Goal: Feedback & Contribution: Contribute content

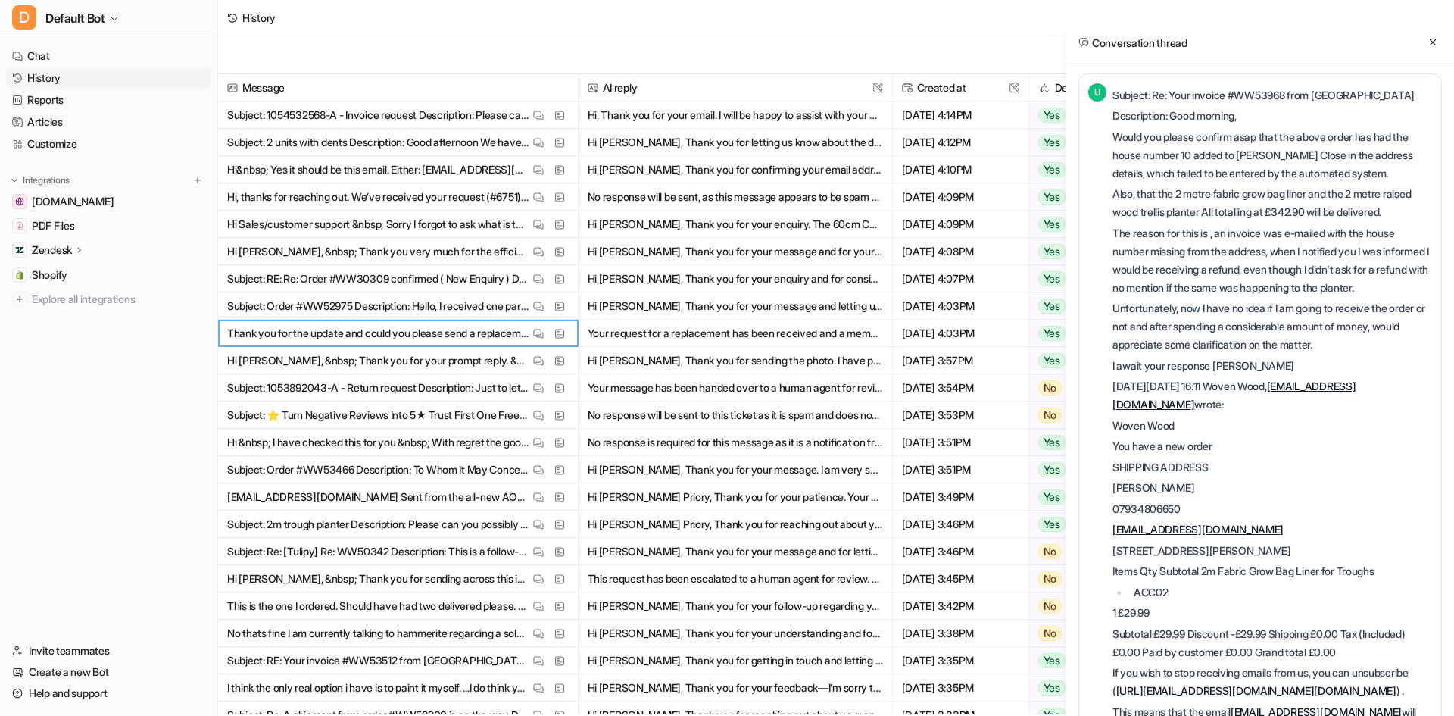
scroll to position [1285, 0]
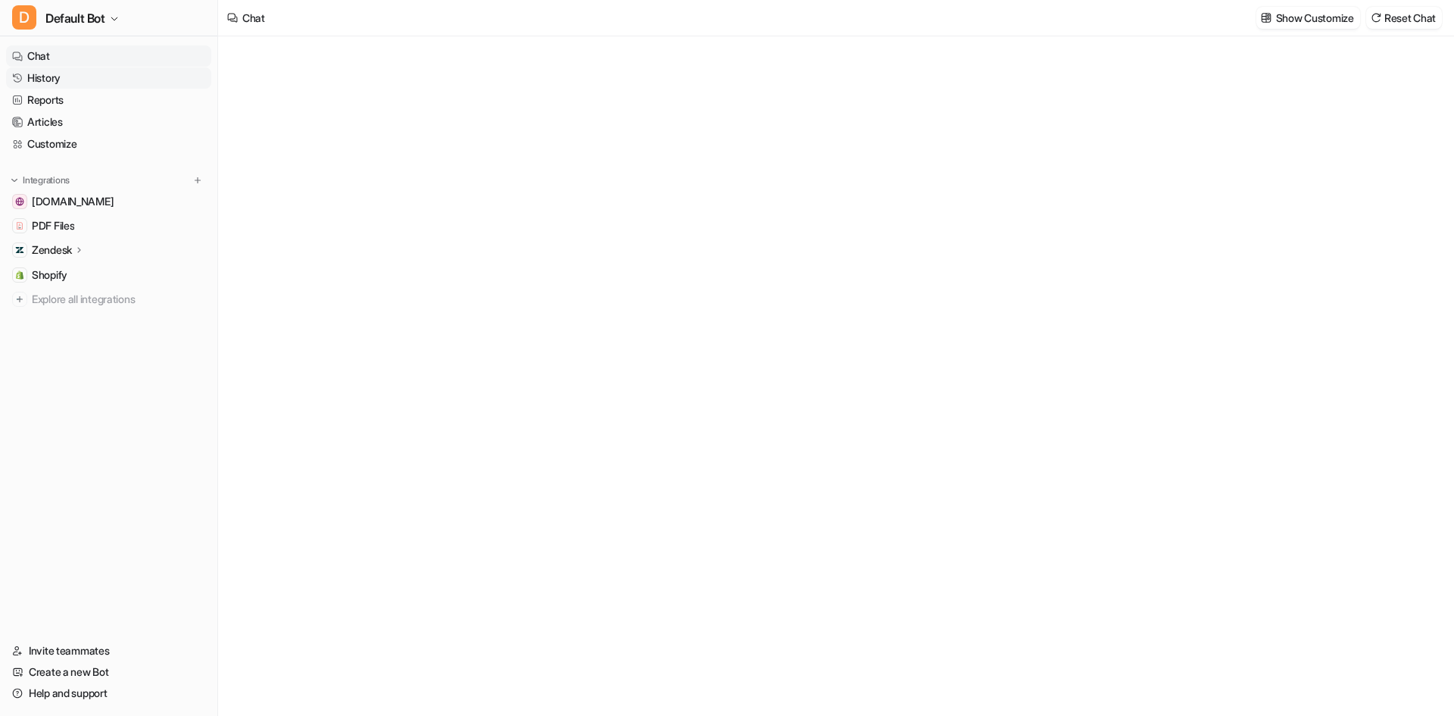
type textarea "**********"
click at [108, 80] on link "History" at bounding box center [108, 77] width 205 height 21
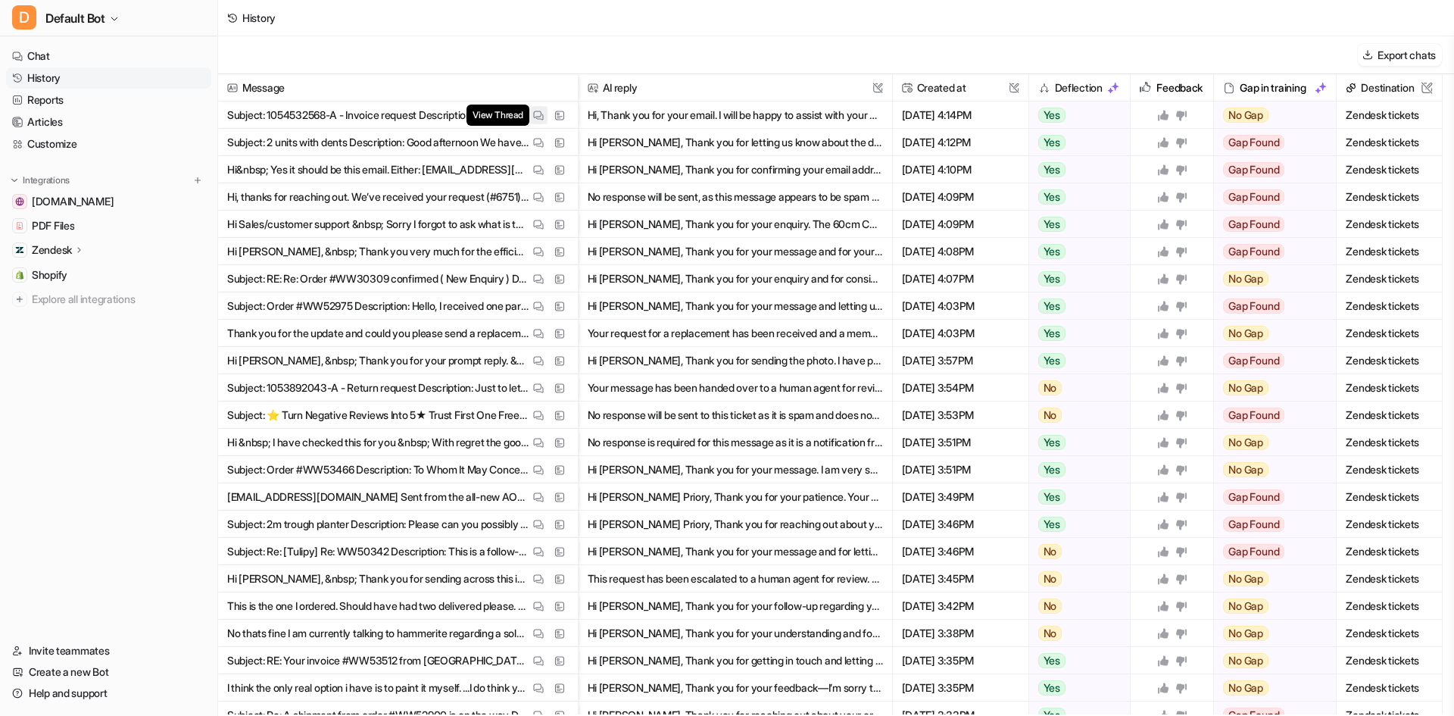
click at [536, 110] on img at bounding box center [538, 115] width 11 height 11
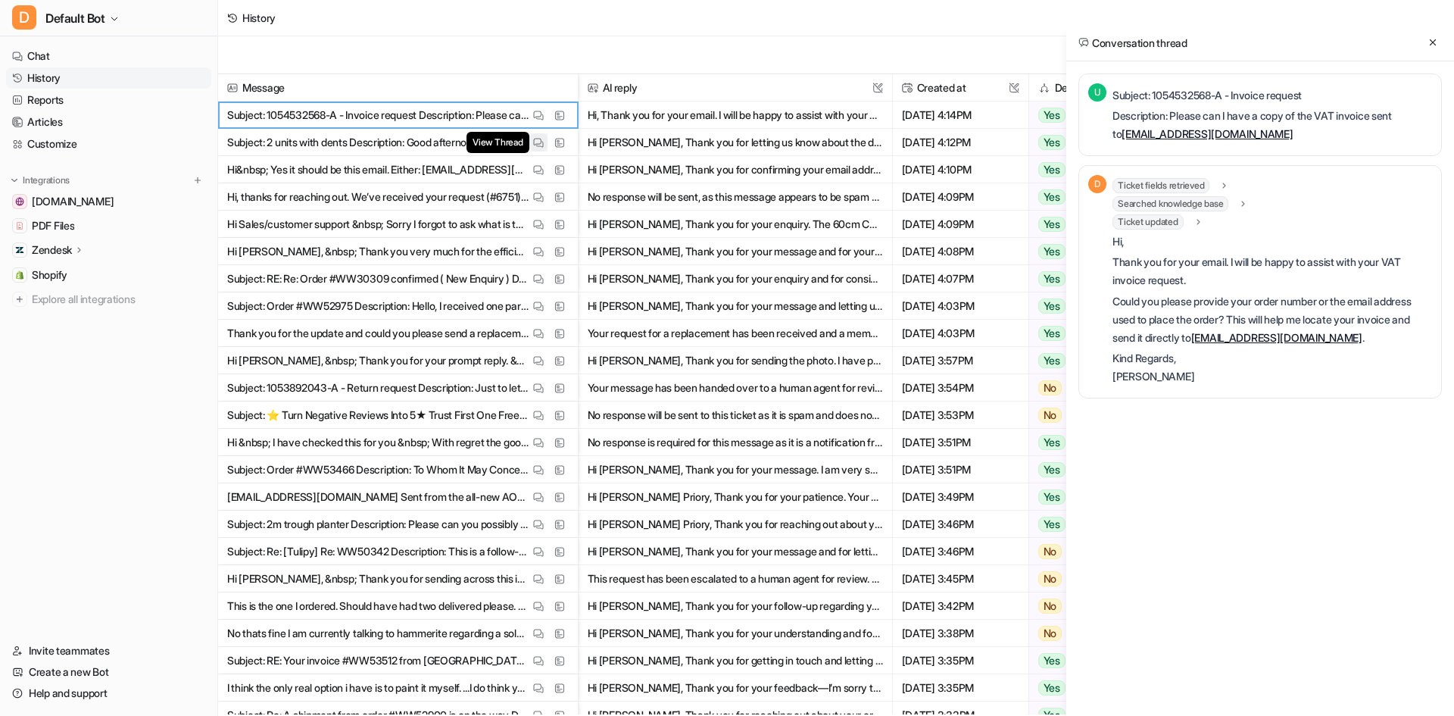
click at [545, 148] on button "View Thread" at bounding box center [538, 142] width 18 height 18
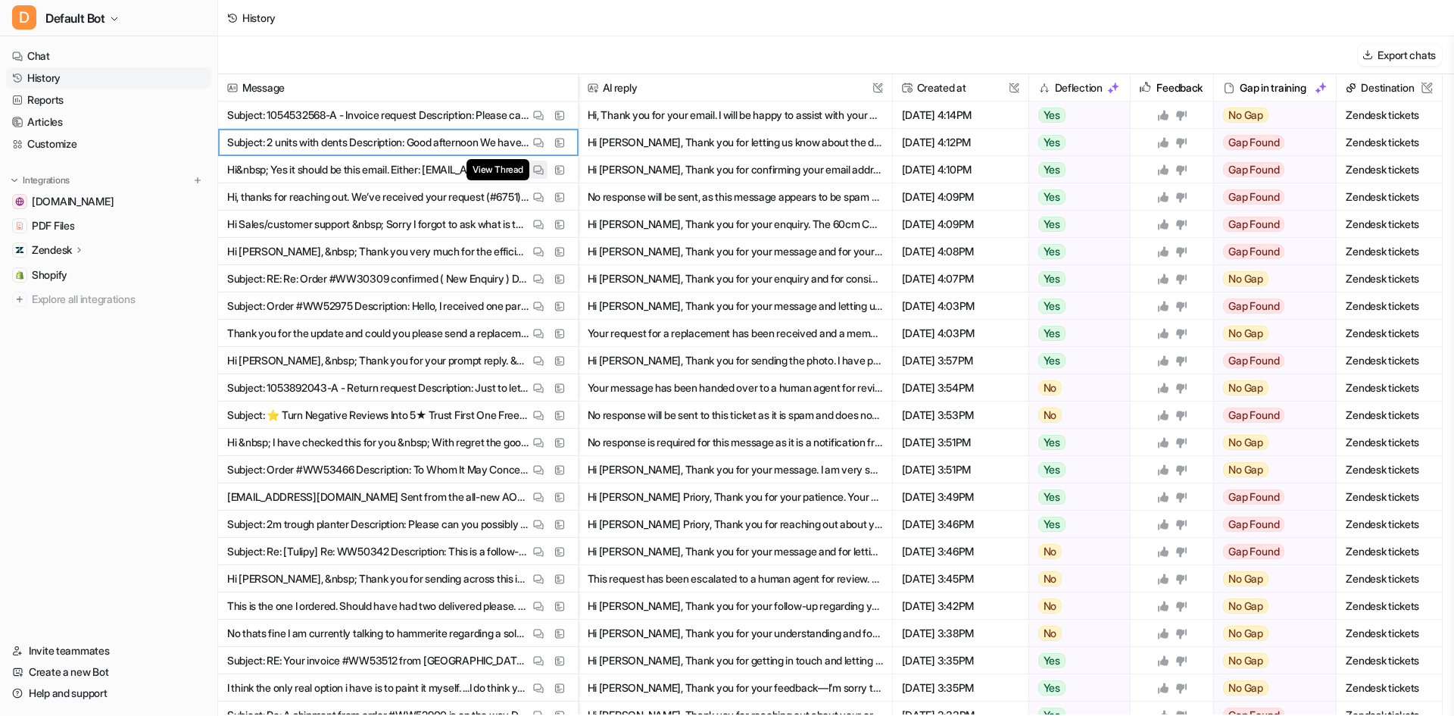
click at [539, 166] on img at bounding box center [538, 169] width 11 height 11
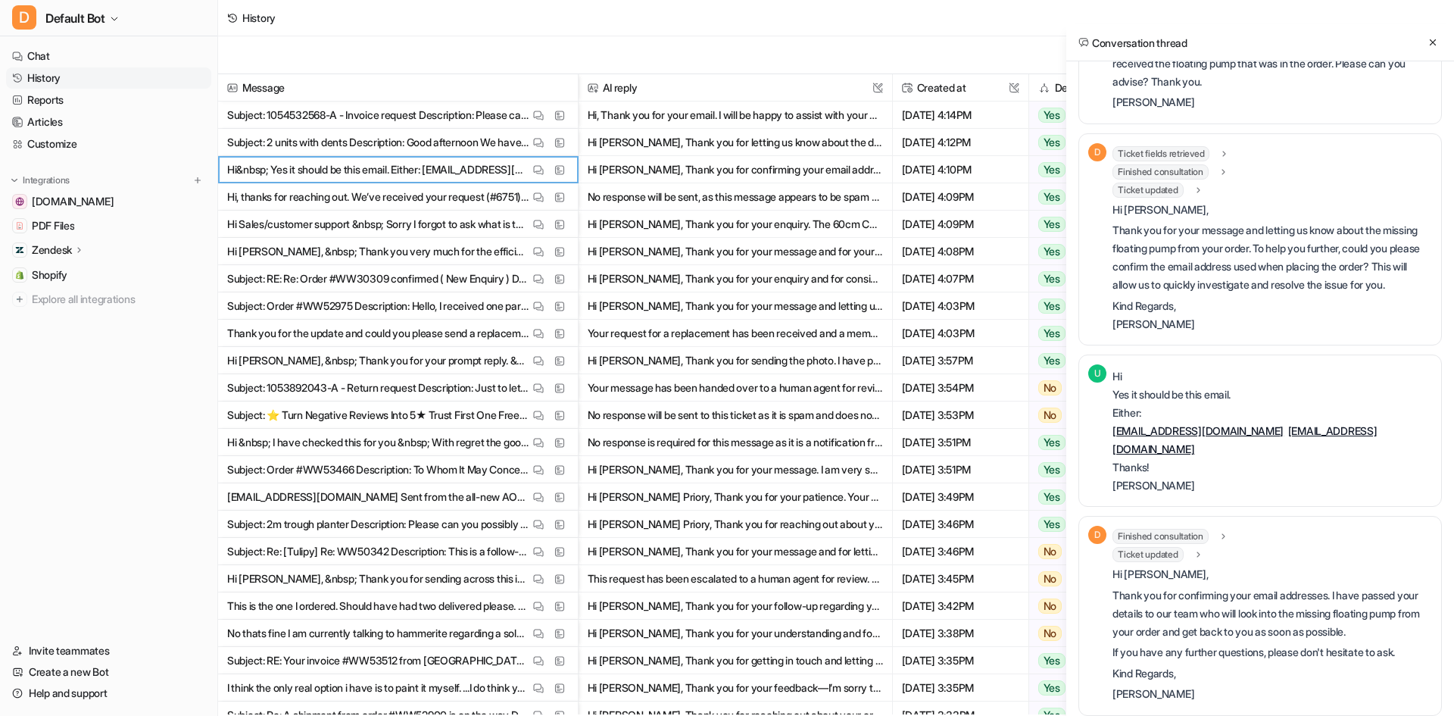
scroll to position [103, 0]
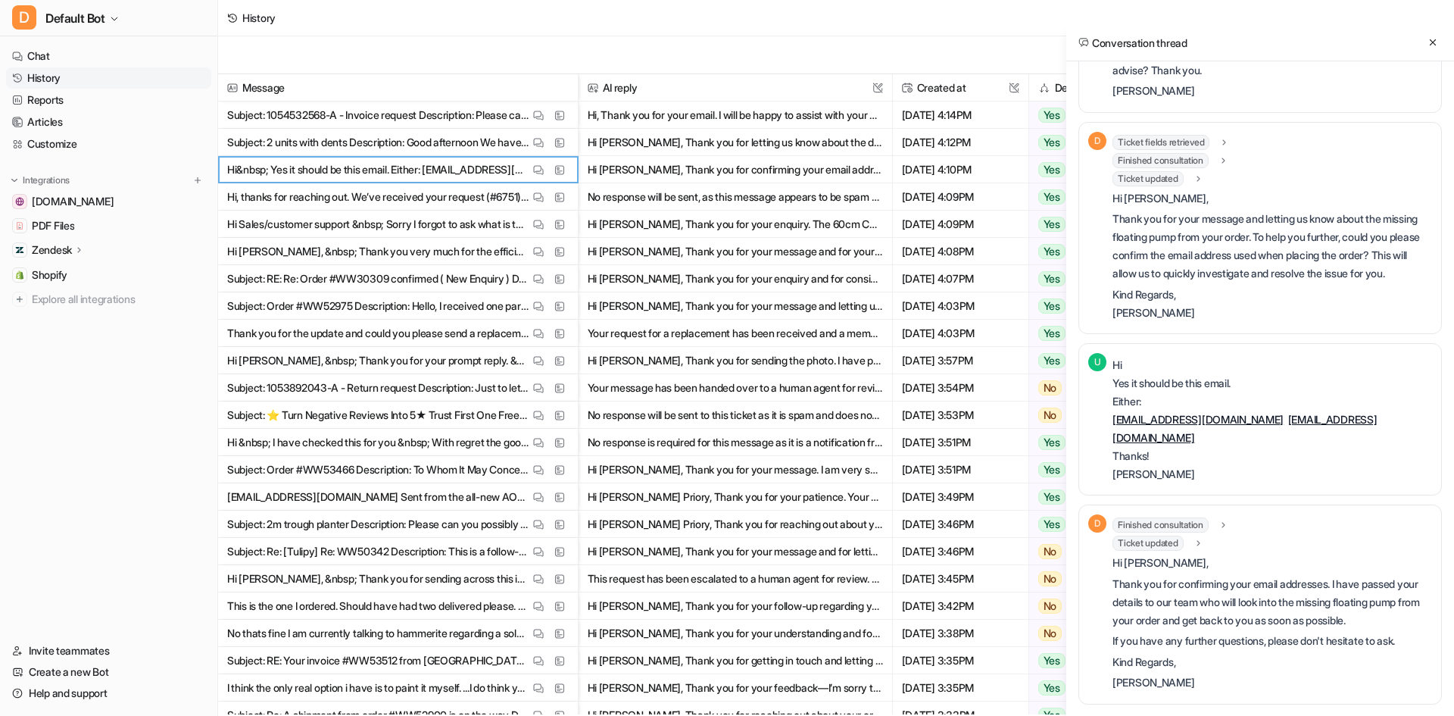
click at [1218, 523] on div "Finished consultation" at bounding box center [1171, 524] width 117 height 15
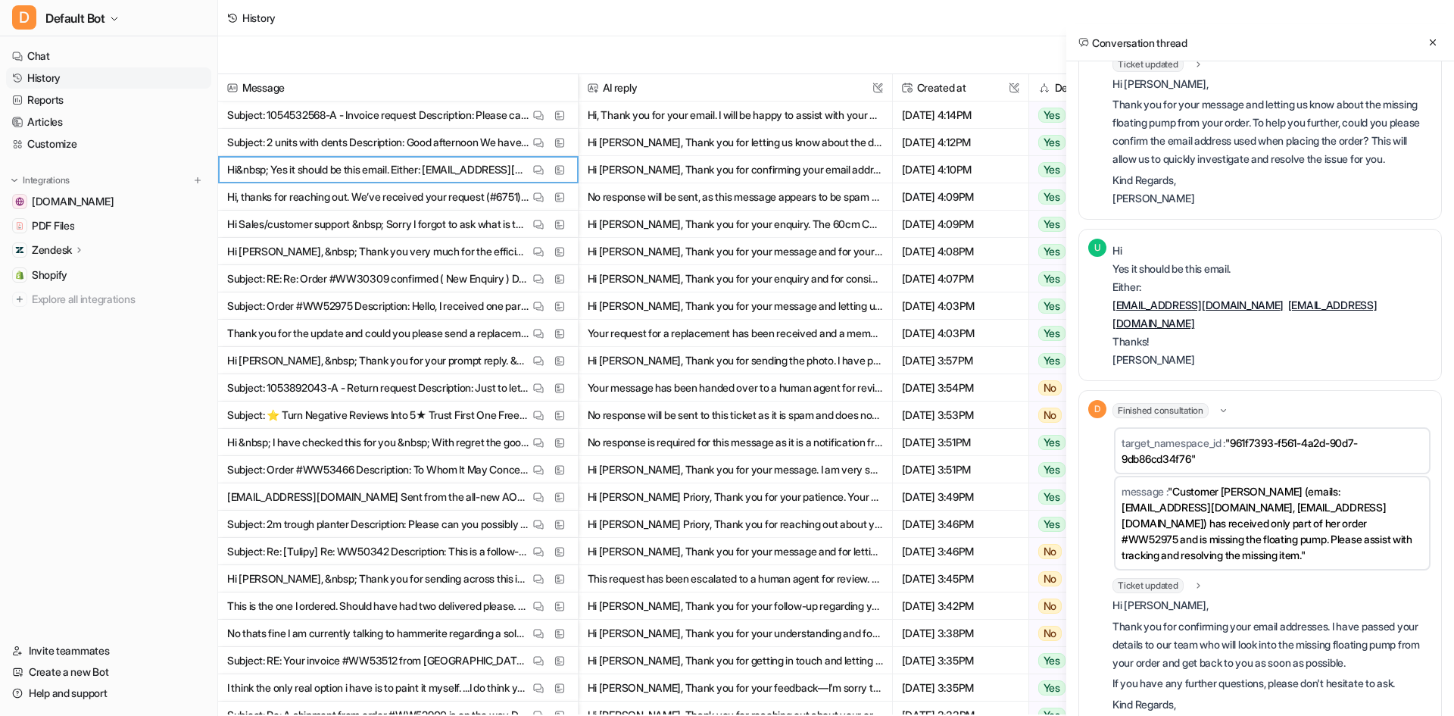
scroll to position [255, 0]
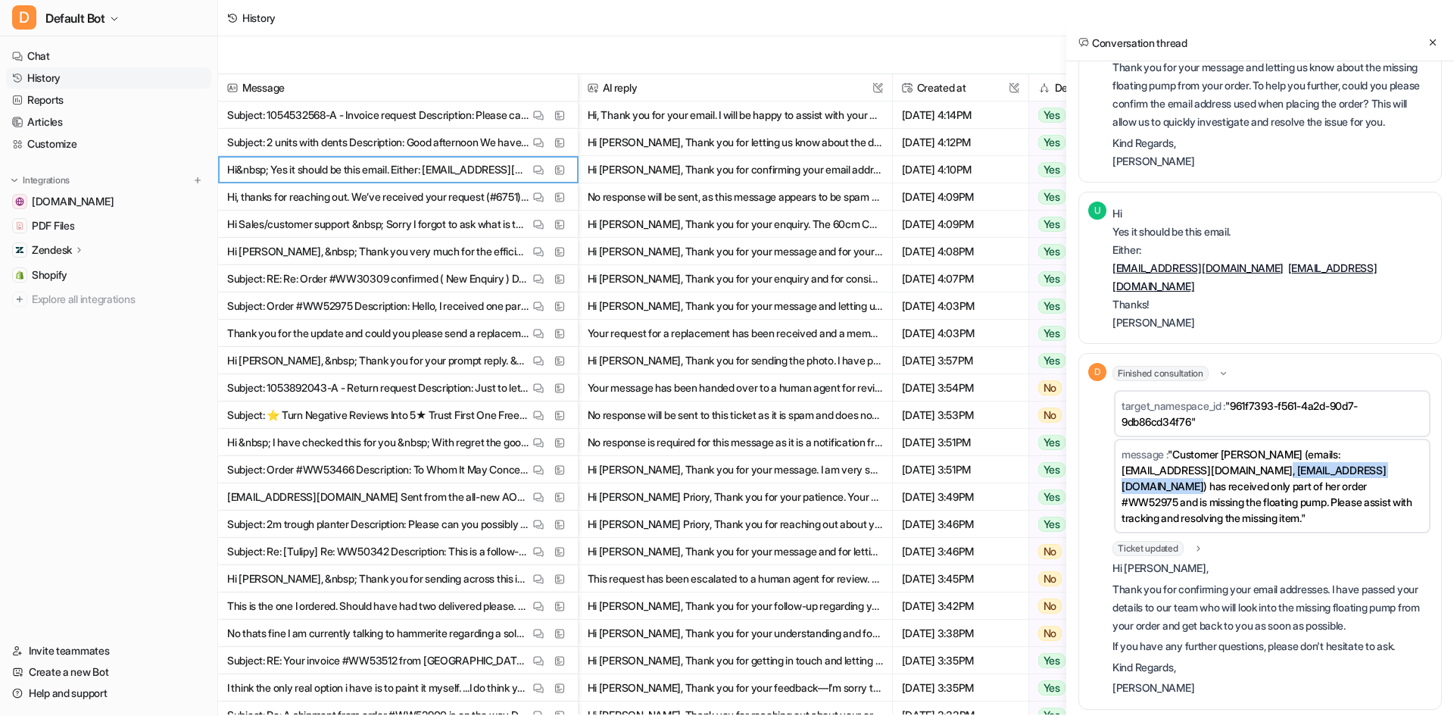
drag, startPoint x: 1122, startPoint y: 483, endPoint x: 1288, endPoint y: 489, distance: 166.0
click at [1288, 489] on span ""Customer Jennie Watkins (emails: Jenni.watkins86@gmail.com, Jenni.watkins86@go…" at bounding box center [1267, 486] width 291 height 77
copy span "Jenni.watkins86@googlemail.com"
click at [533, 193] on img at bounding box center [538, 197] width 11 height 11
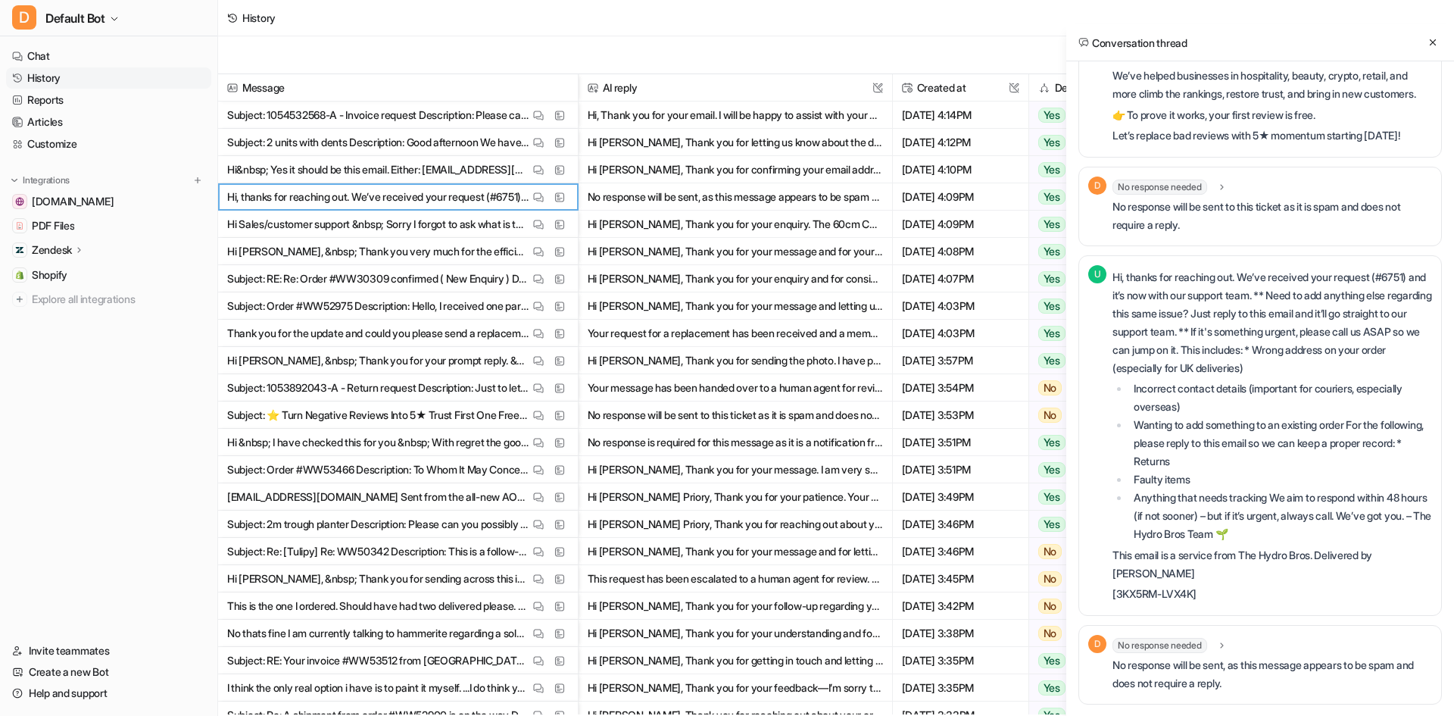
scroll to position [227, 0]
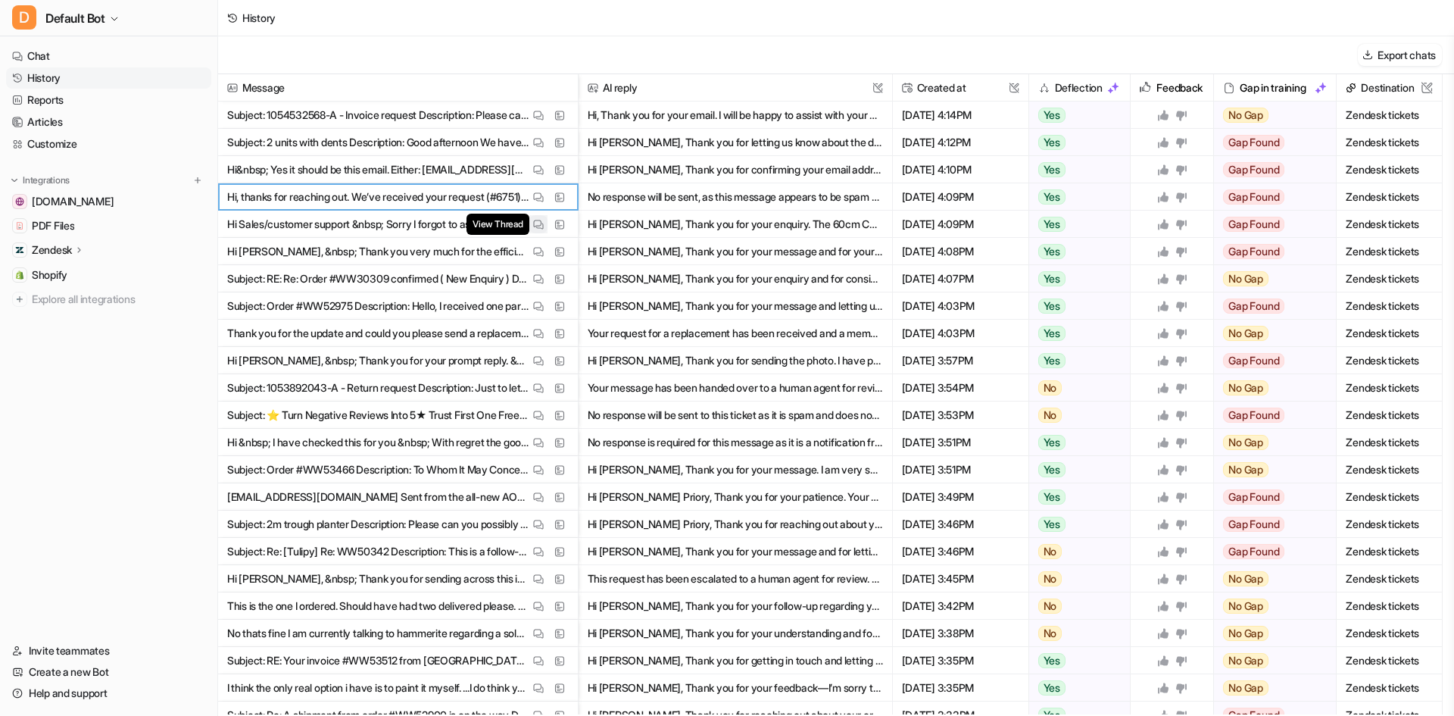
click at [540, 220] on img at bounding box center [538, 224] width 11 height 11
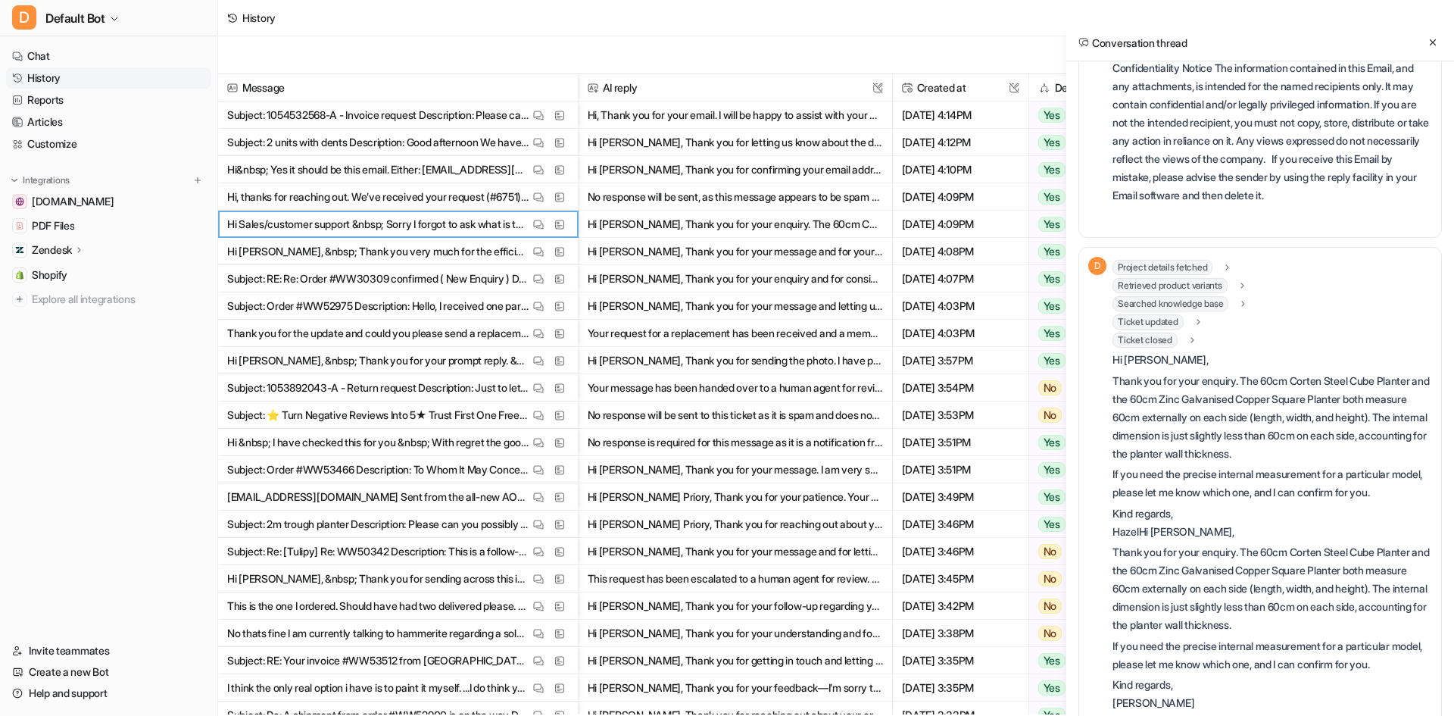
scroll to position [1304, 0]
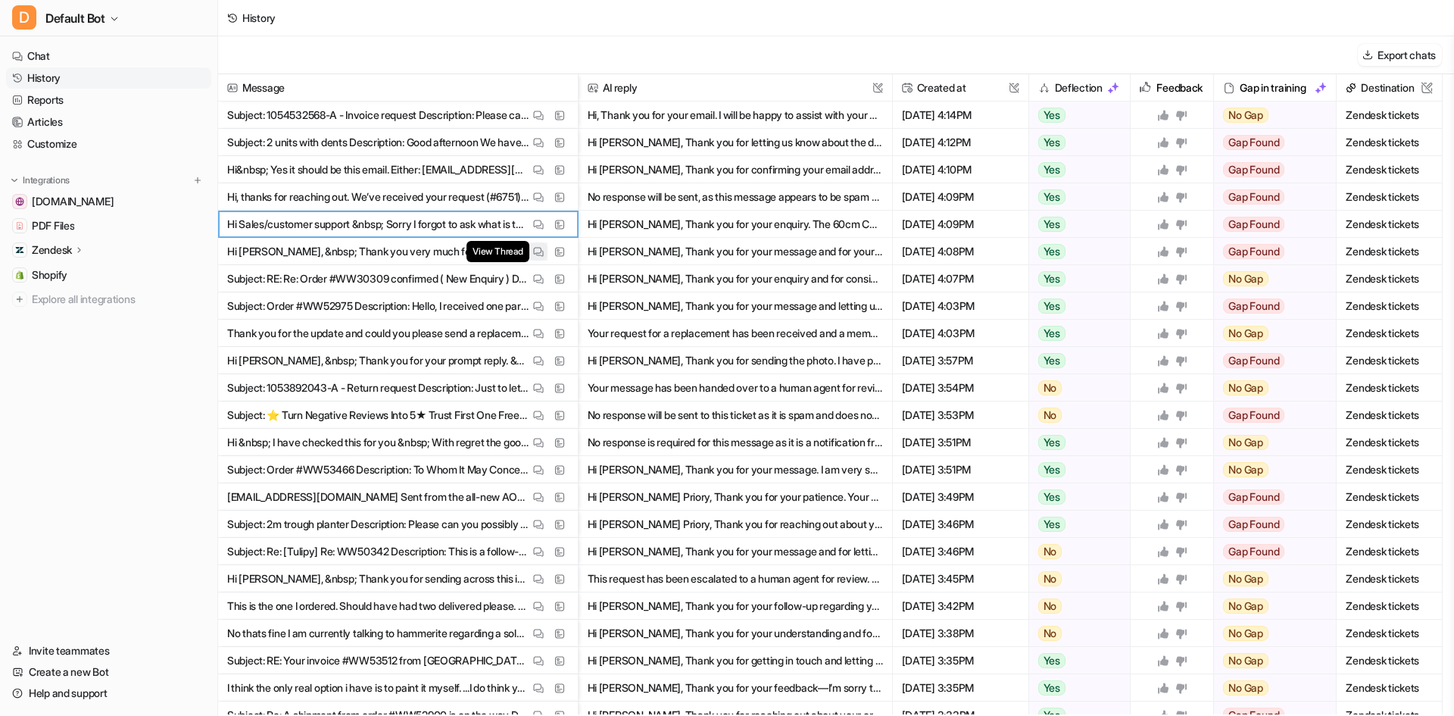
click at [539, 254] on img at bounding box center [538, 251] width 11 height 11
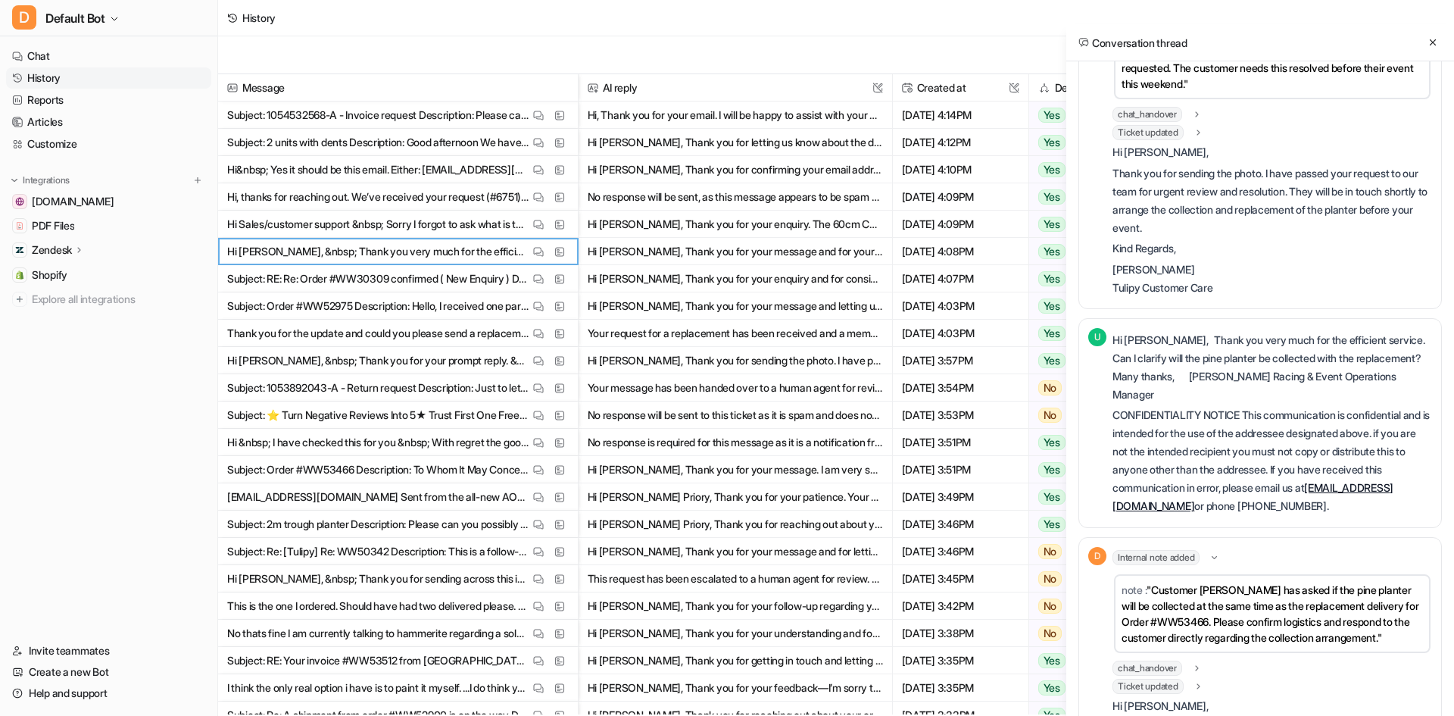
scroll to position [1326, 0]
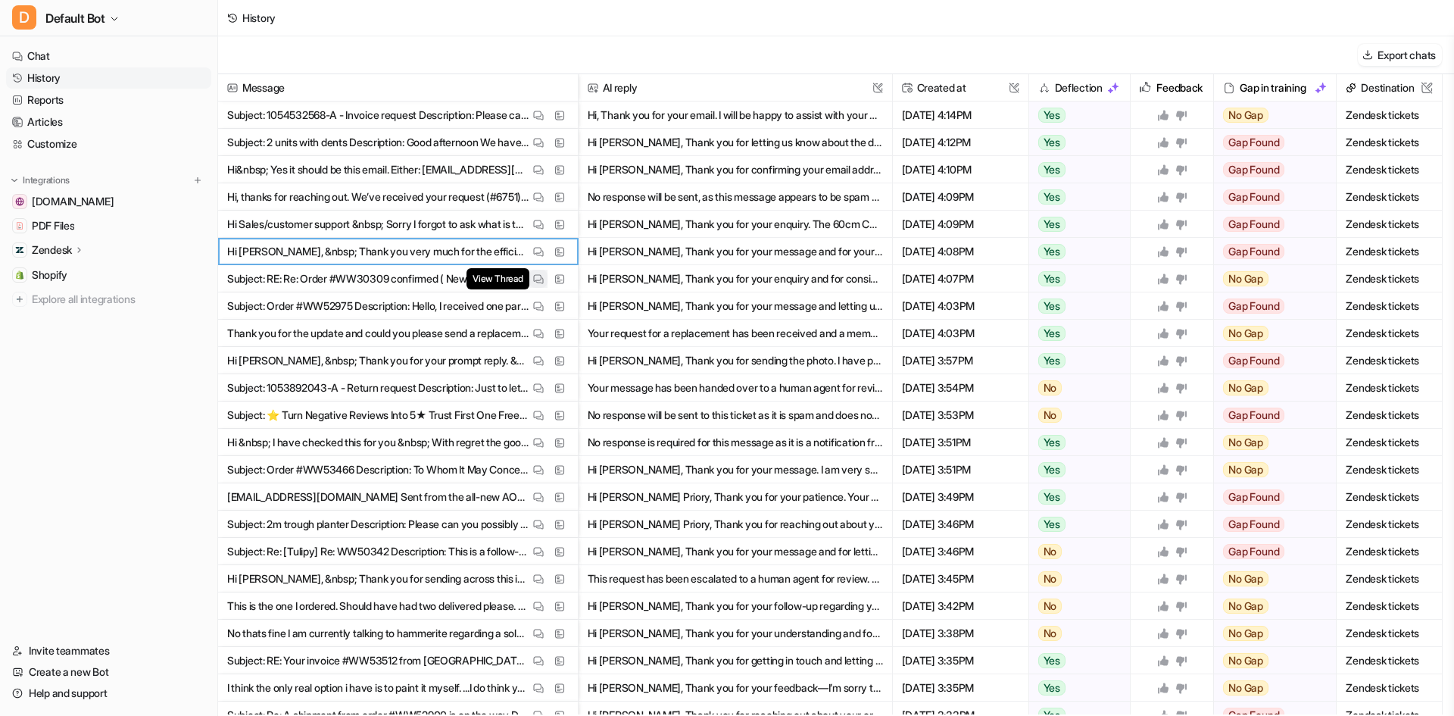
click at [536, 280] on img at bounding box center [538, 278] width 11 height 11
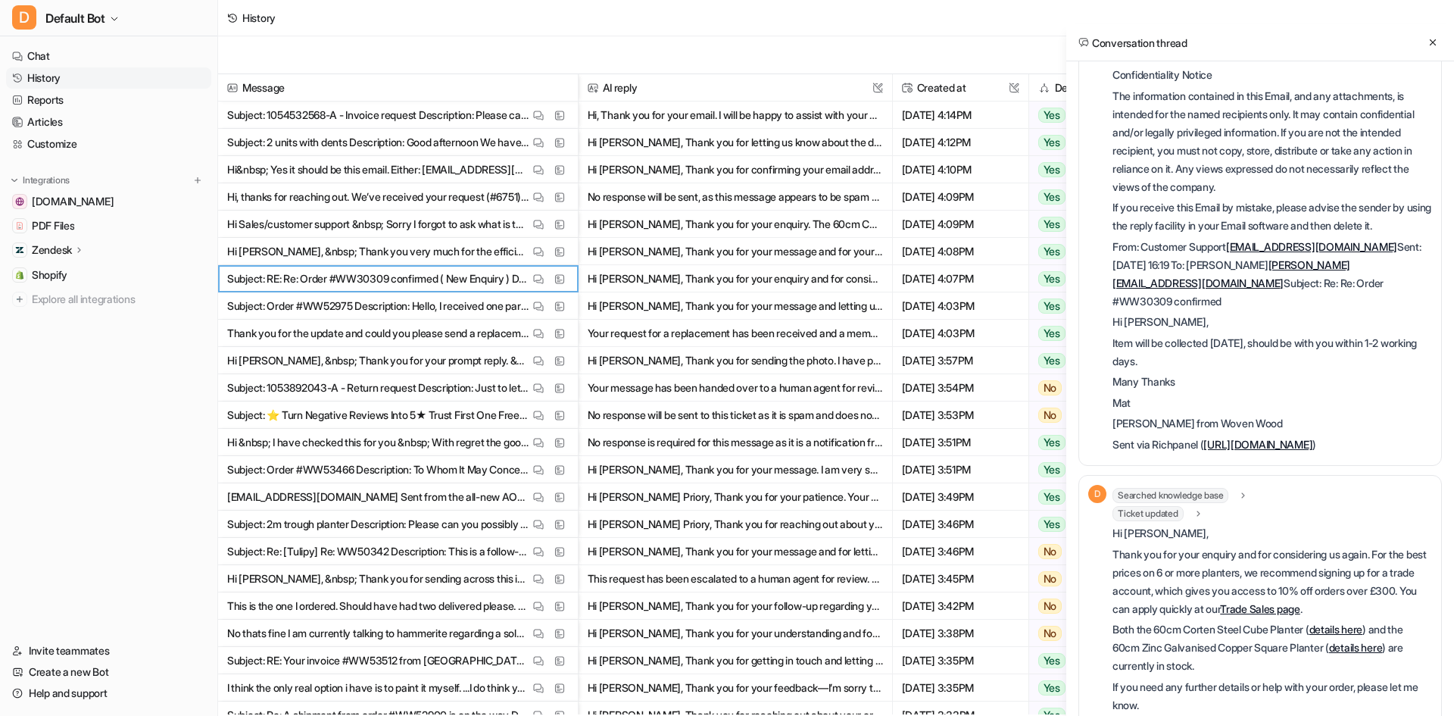
scroll to position [0, 0]
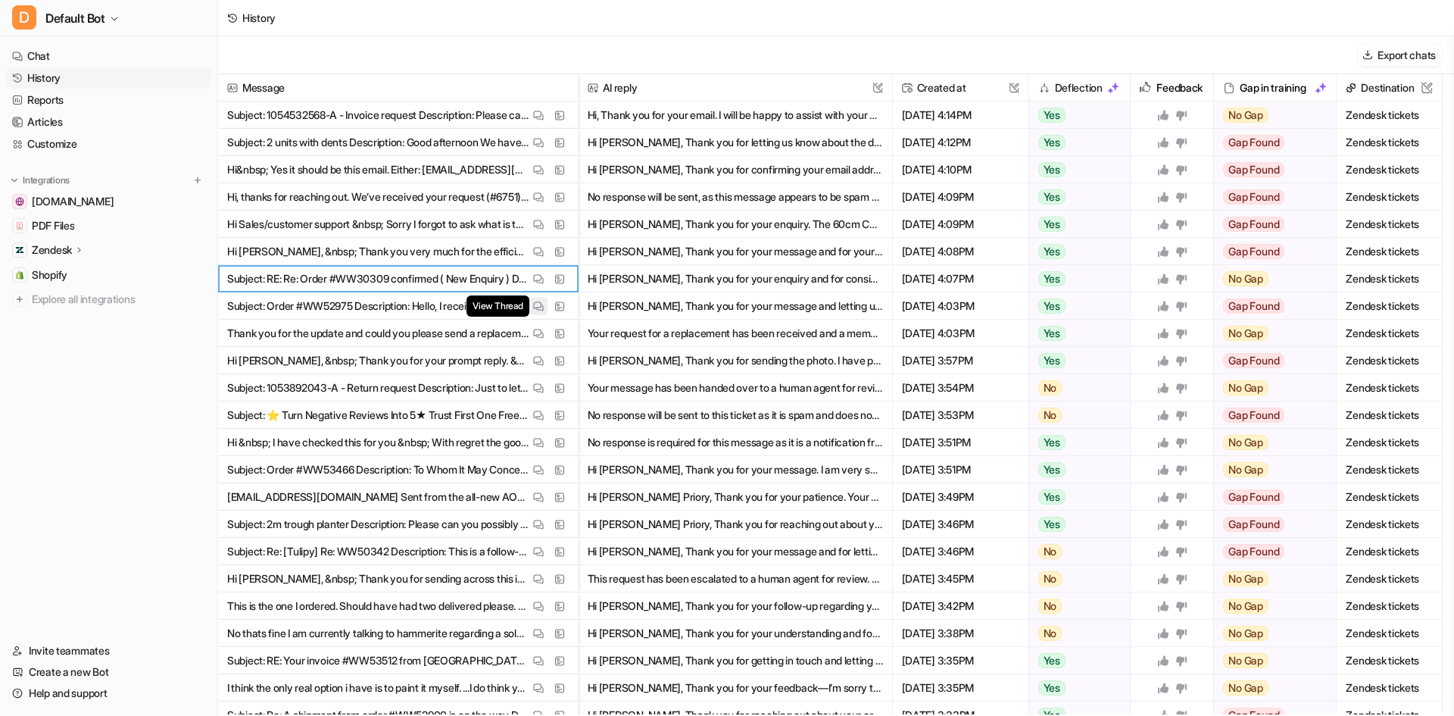
click at [541, 312] on button "View Thread" at bounding box center [538, 306] width 18 height 18
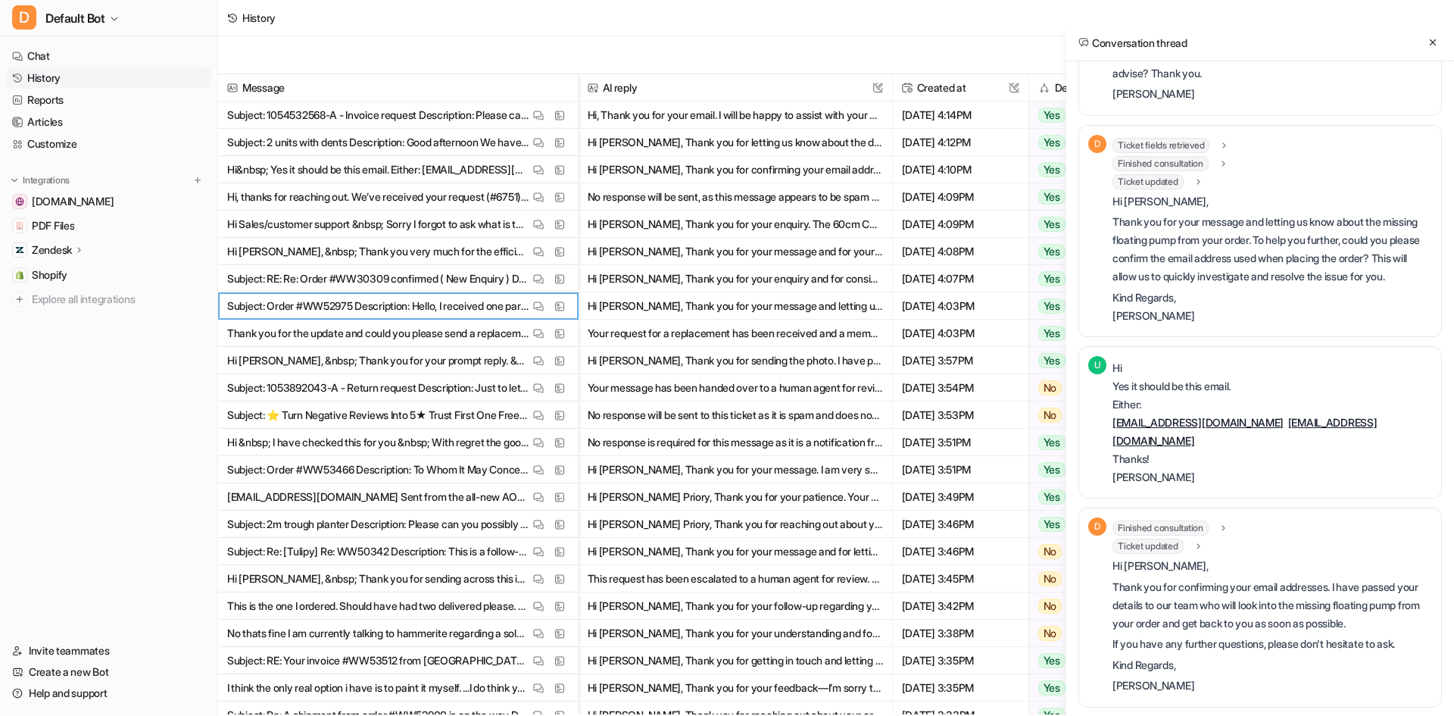
scroll to position [103, 0]
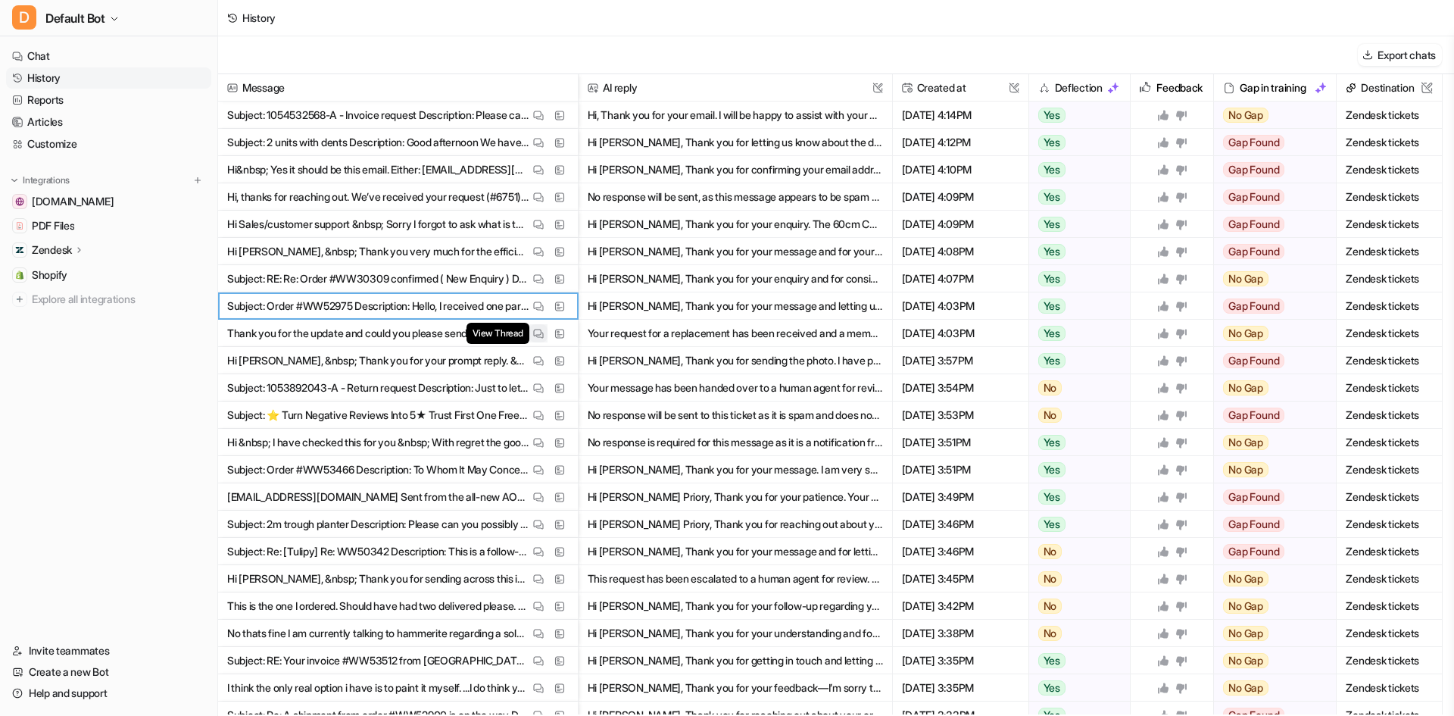
click at [535, 329] on img at bounding box center [538, 333] width 11 height 11
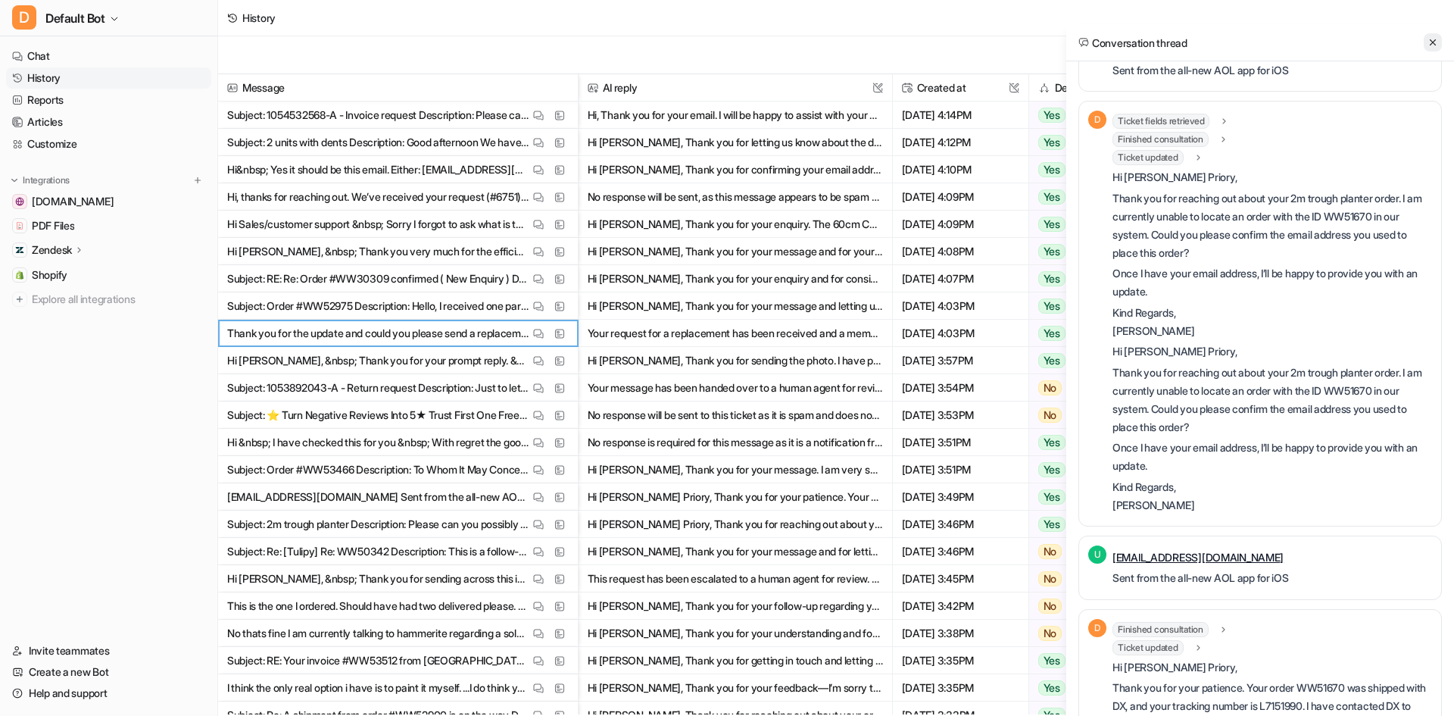
click at [1435, 42] on icon at bounding box center [1433, 42] width 11 height 11
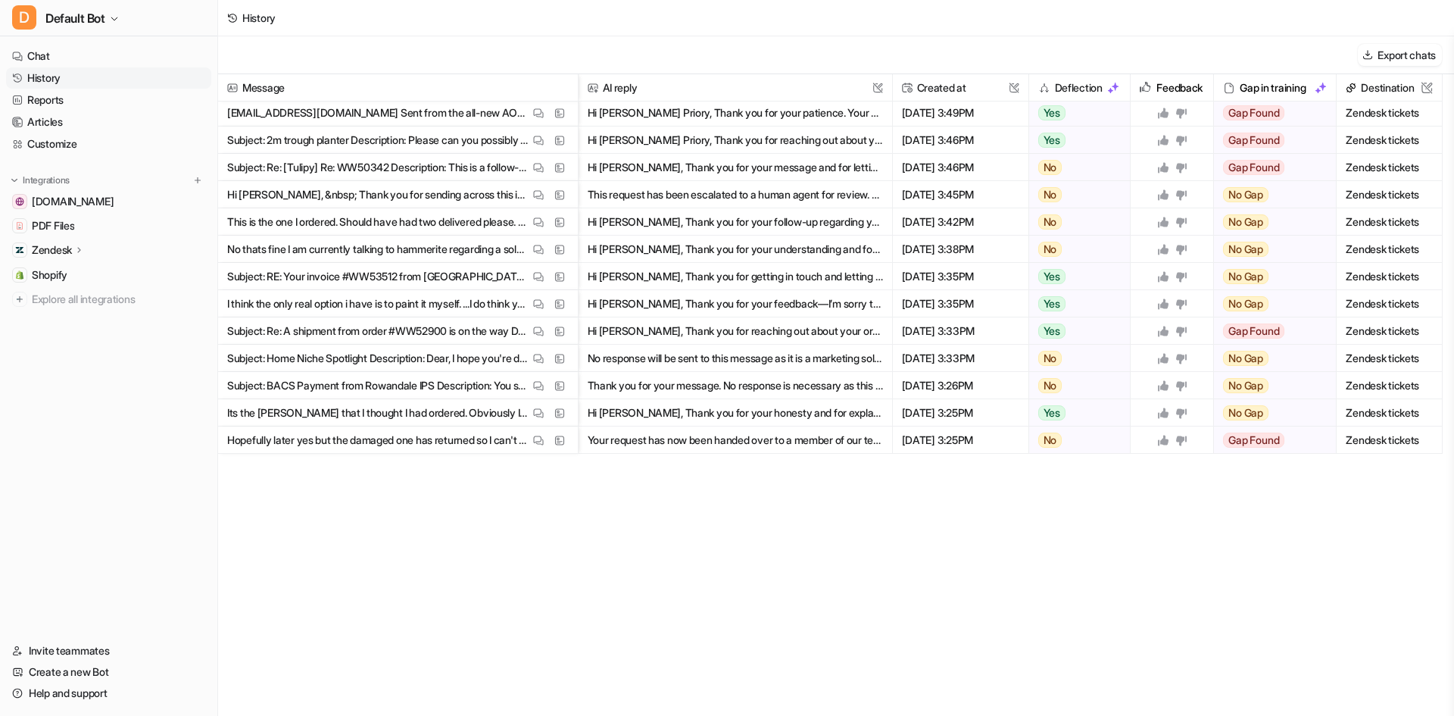
scroll to position [0, 0]
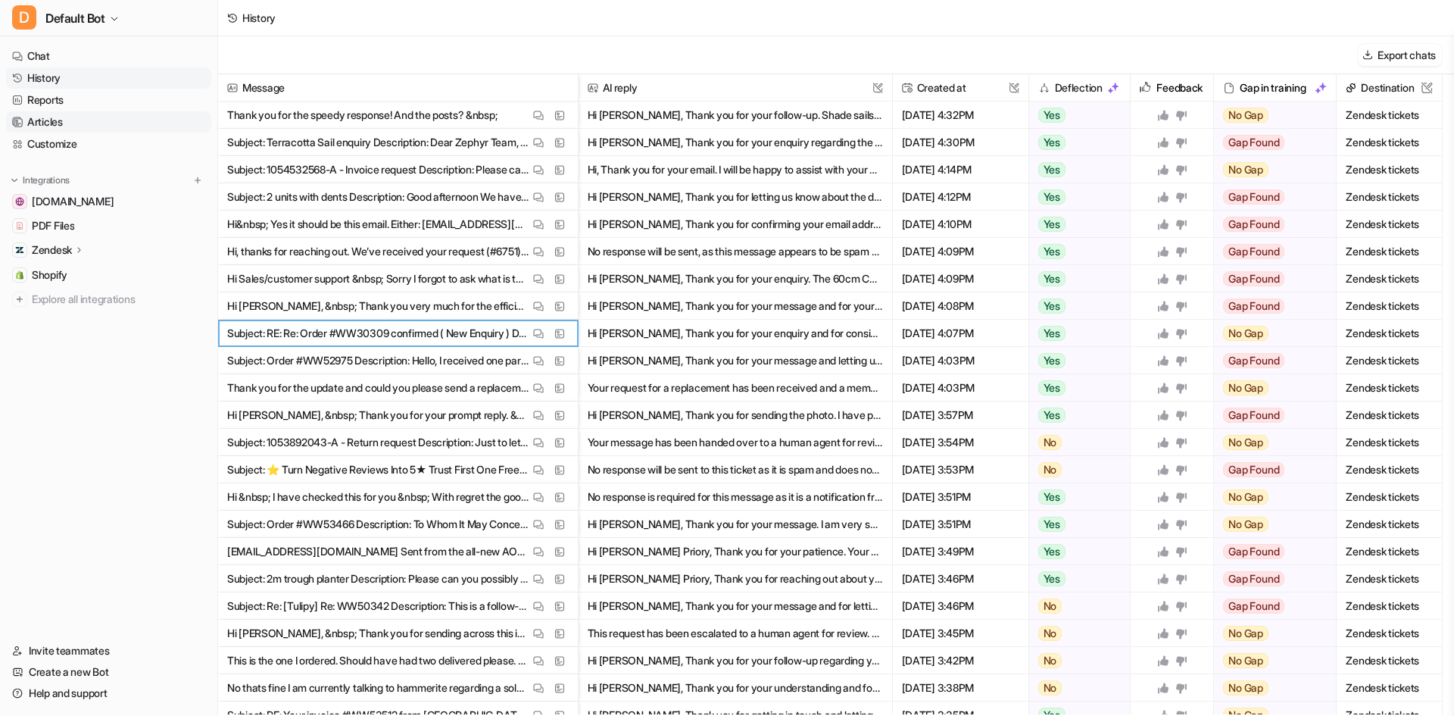
click at [104, 123] on link "Articles" at bounding box center [108, 121] width 205 height 21
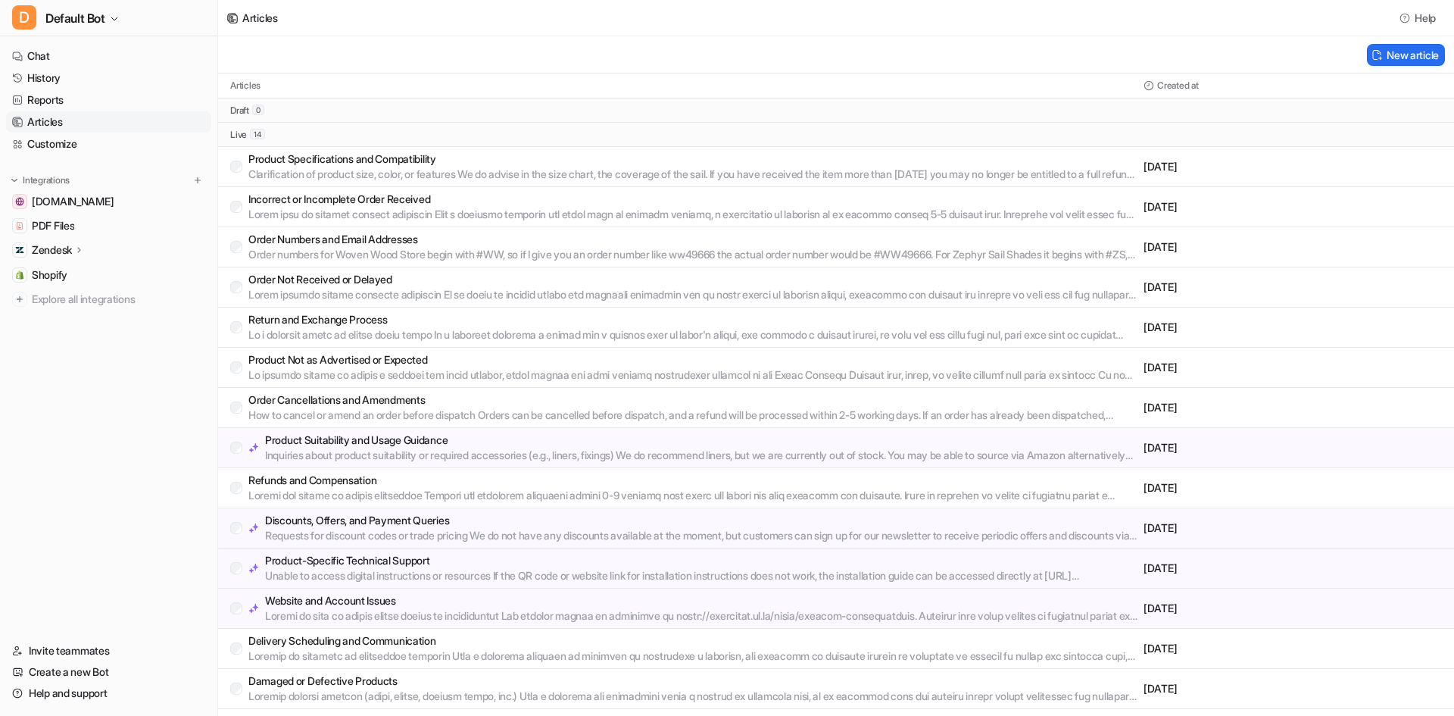
click at [108, 130] on link "Articles" at bounding box center [108, 121] width 205 height 21
click at [107, 134] on link "Customize" at bounding box center [108, 143] width 205 height 21
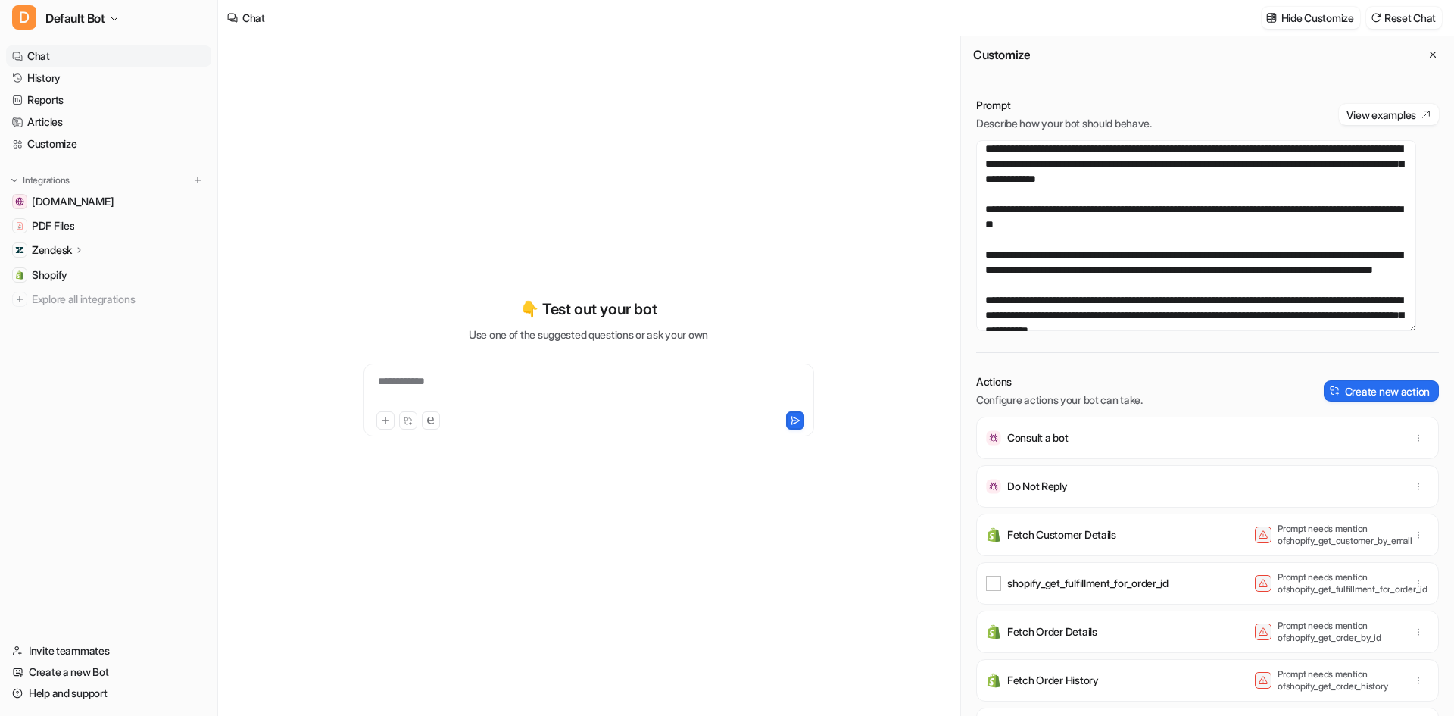
scroll to position [151, 0]
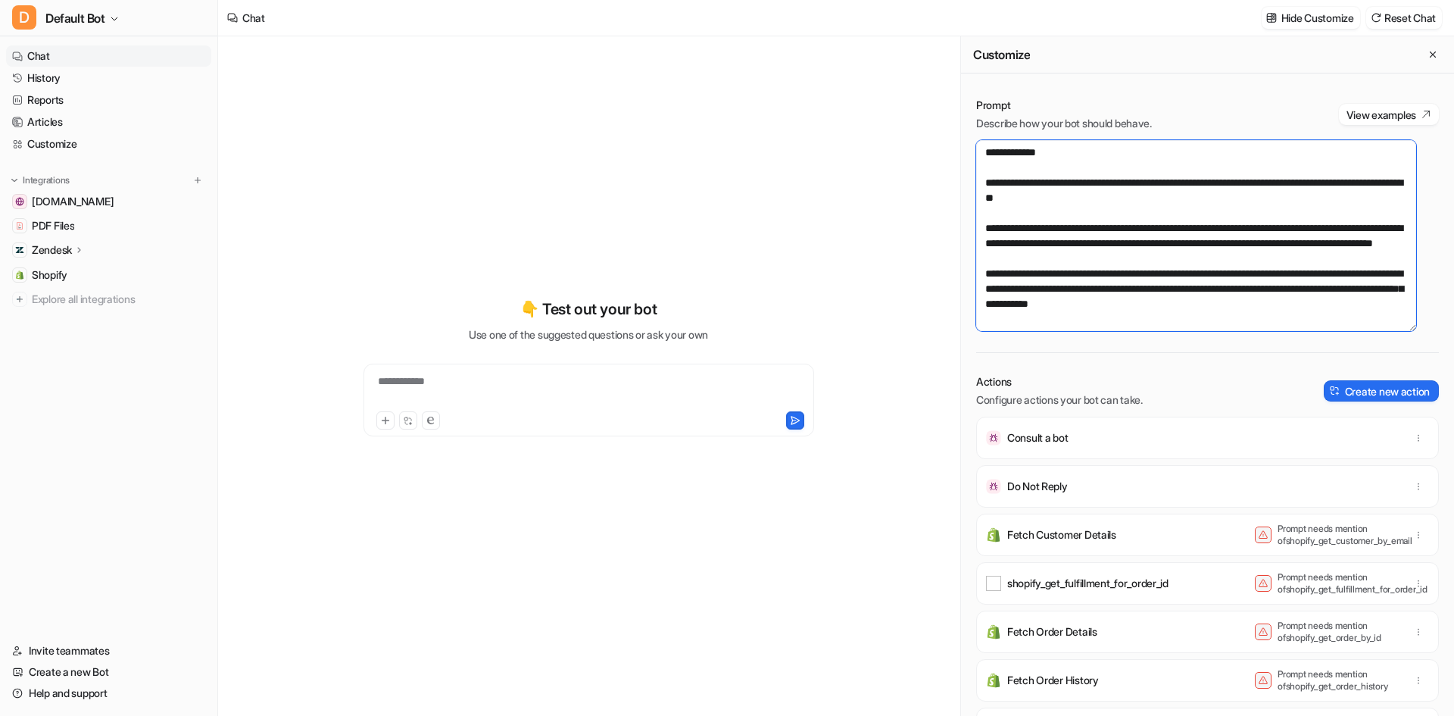
click at [1193, 270] on textarea at bounding box center [1196, 235] width 440 height 191
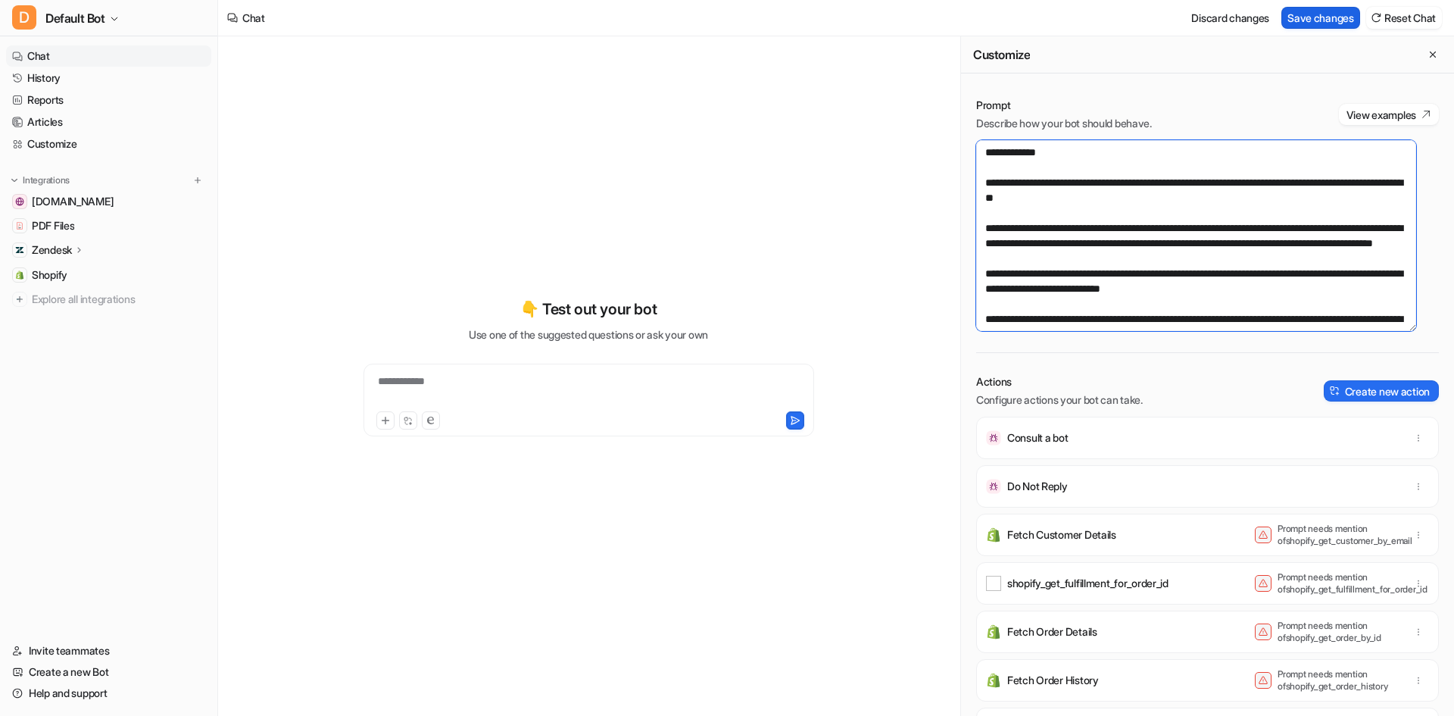
type textarea "**********"
click at [1343, 19] on button "Save changes" at bounding box center [1321, 18] width 79 height 22
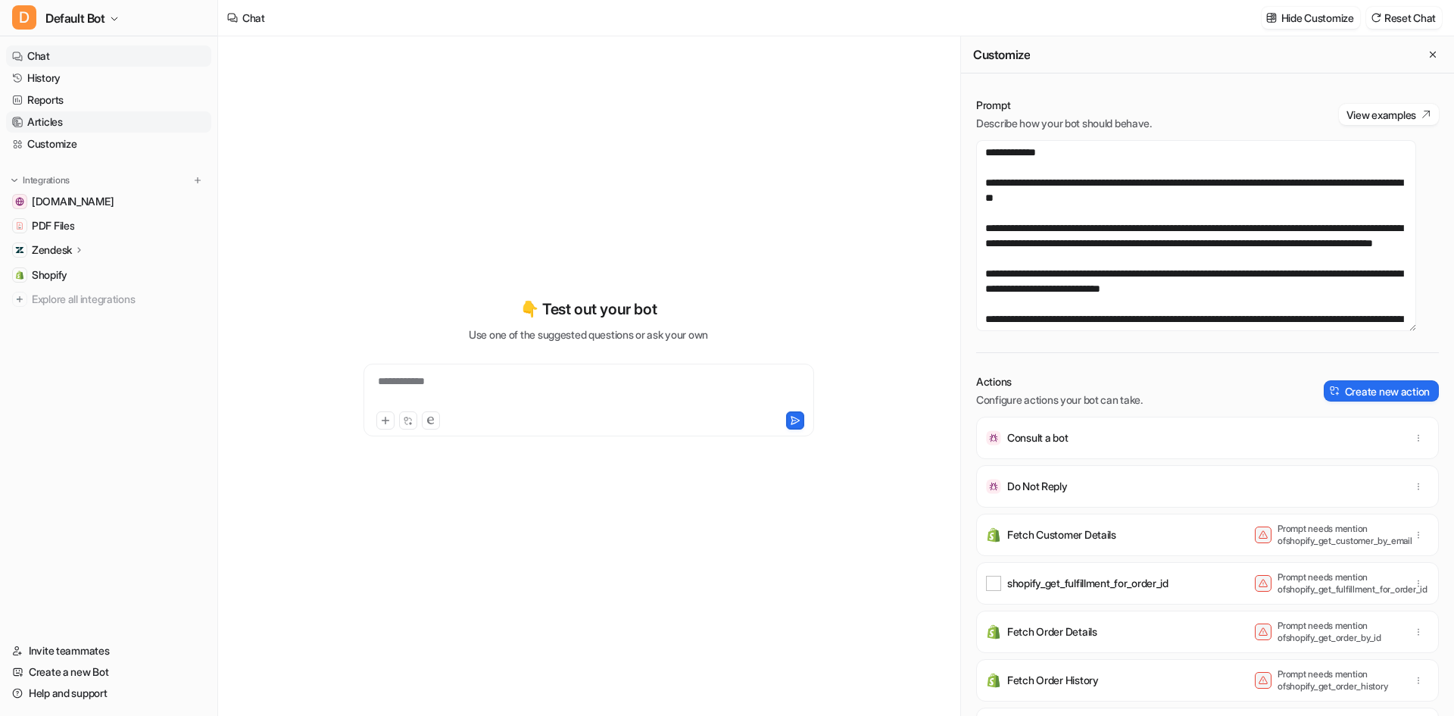
click at [53, 126] on link "Articles" at bounding box center [108, 121] width 205 height 21
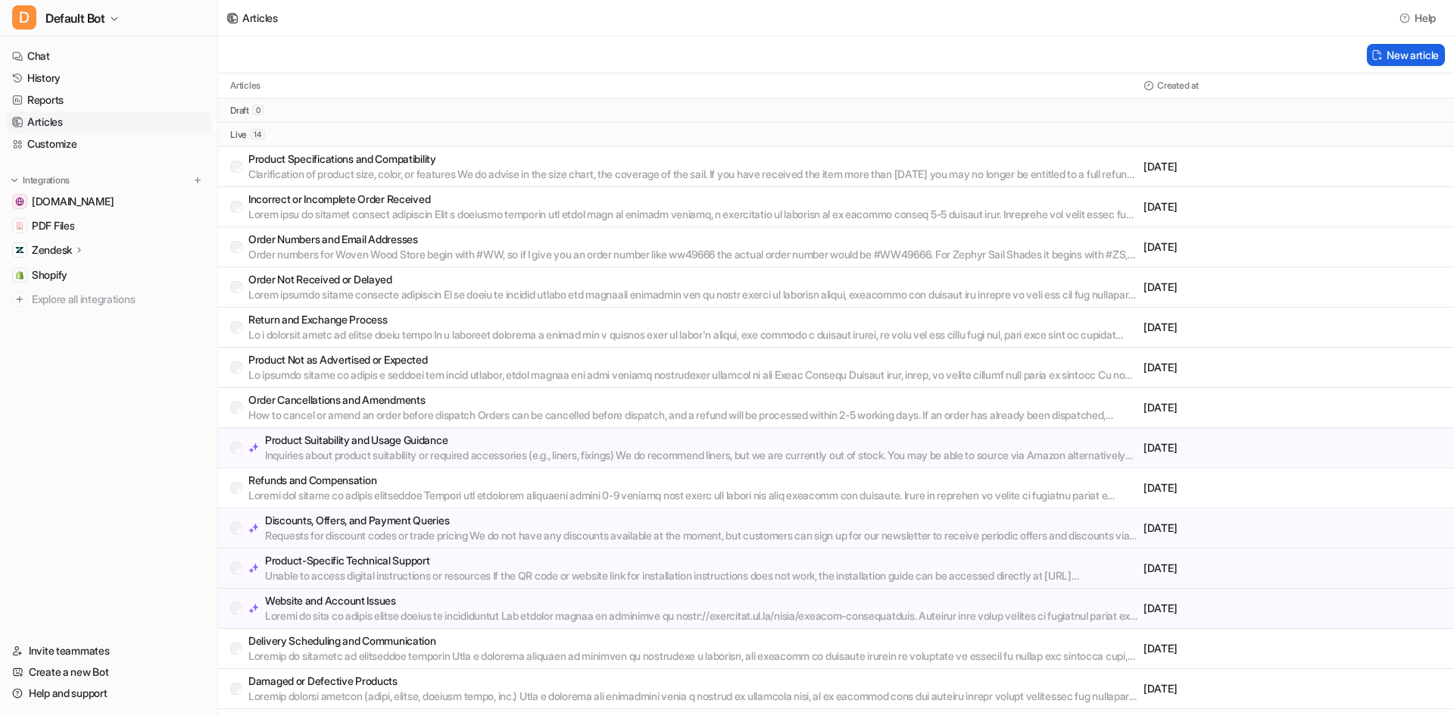
click at [1407, 55] on button "New article" at bounding box center [1406, 55] width 78 height 22
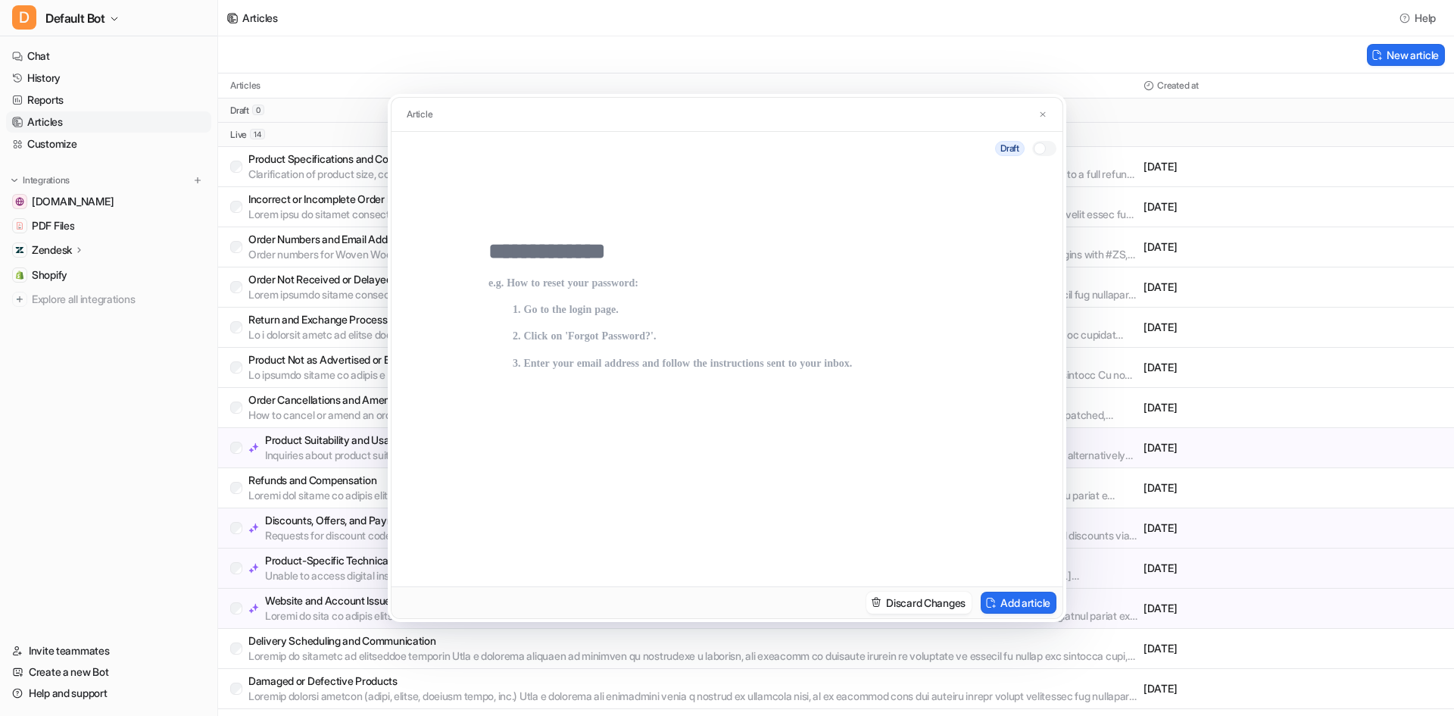
click at [548, 246] on input "text" at bounding box center [727, 251] width 477 height 27
type input "******"
click at [695, 329] on p at bounding box center [727, 416] width 477 height 279
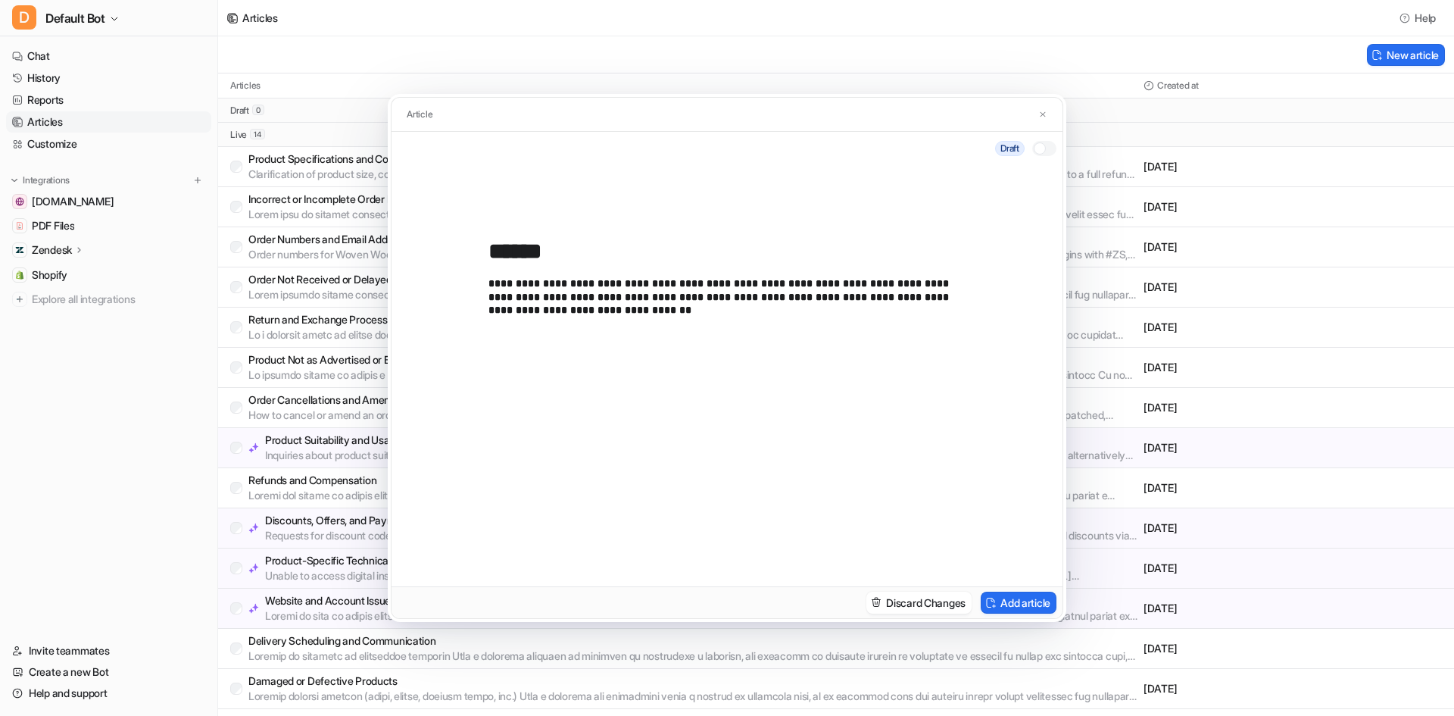
click at [1035, 147] on div at bounding box center [1040, 148] width 12 height 12
click at [1003, 601] on button "Add article" at bounding box center [1019, 603] width 76 height 22
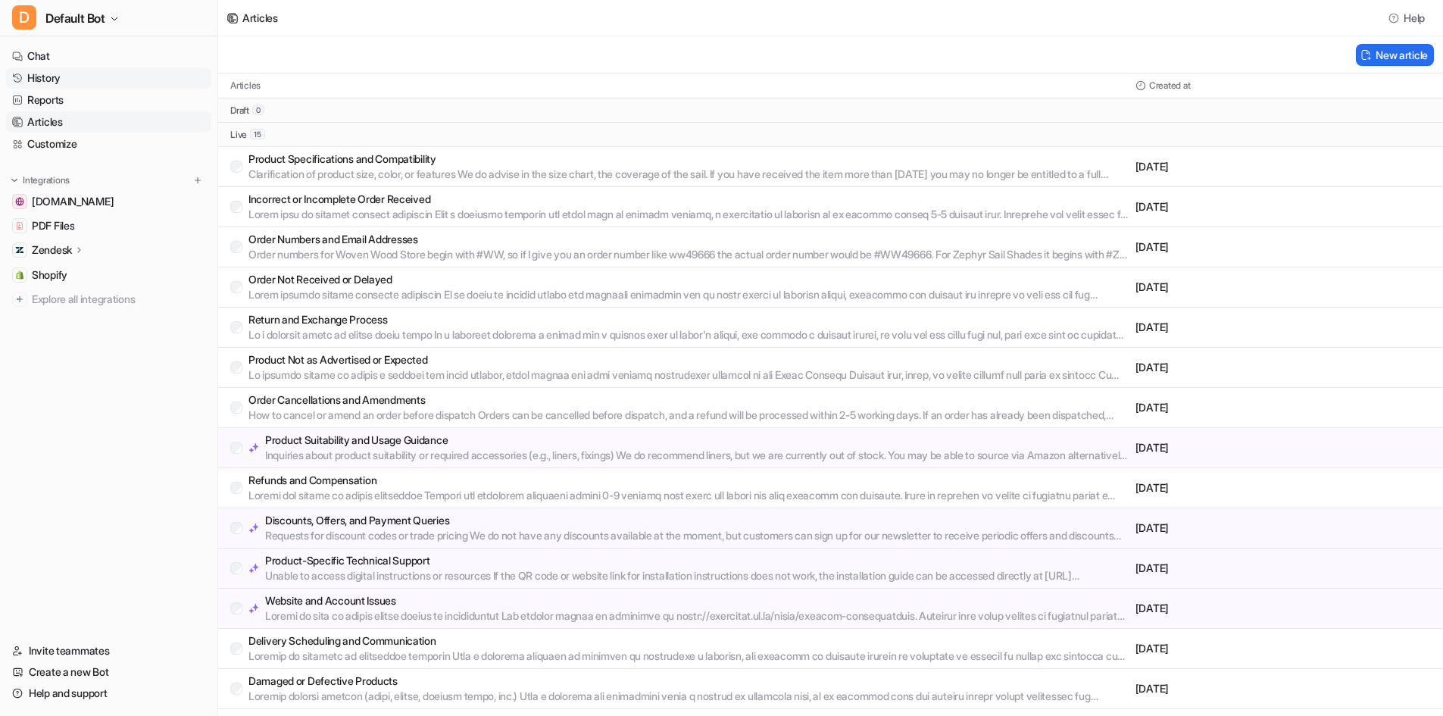
click at [85, 79] on link "History" at bounding box center [108, 77] width 205 height 21
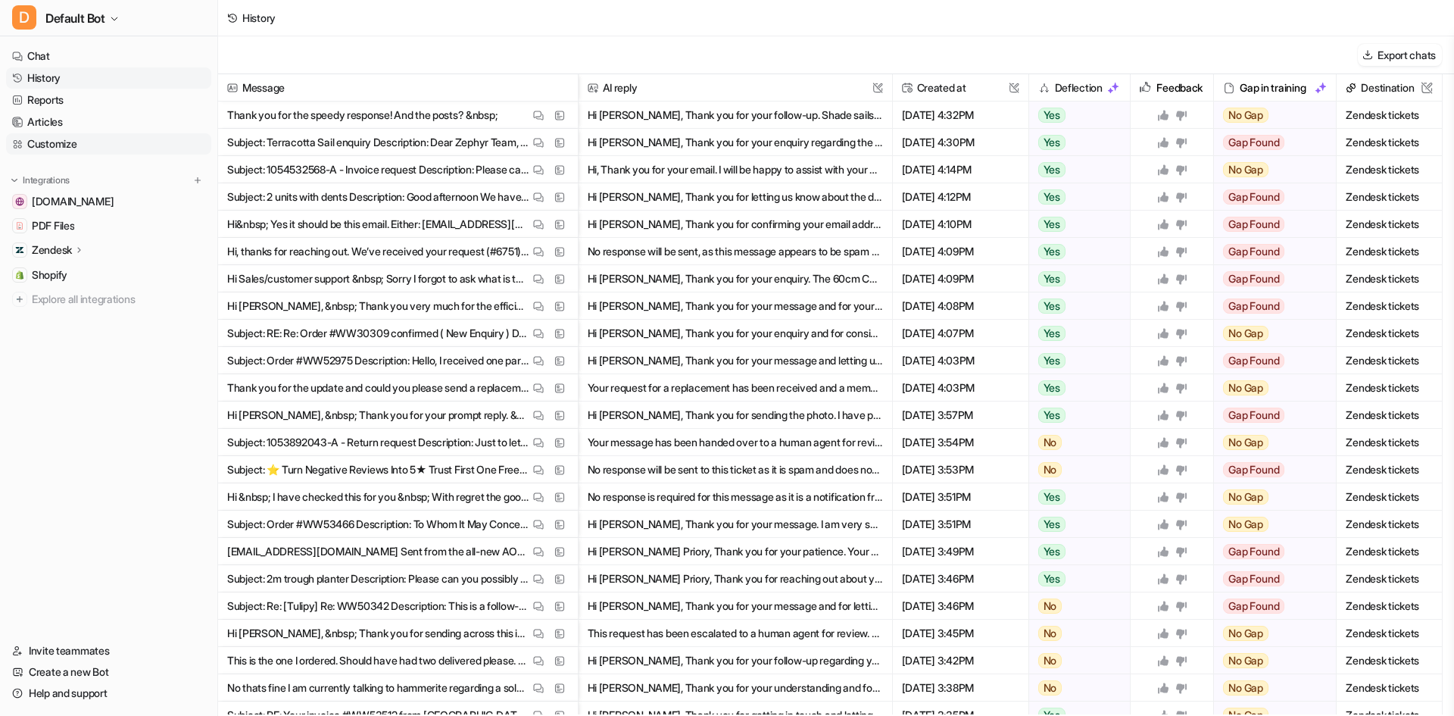
click at [74, 145] on link "Customize" at bounding box center [108, 143] width 205 height 21
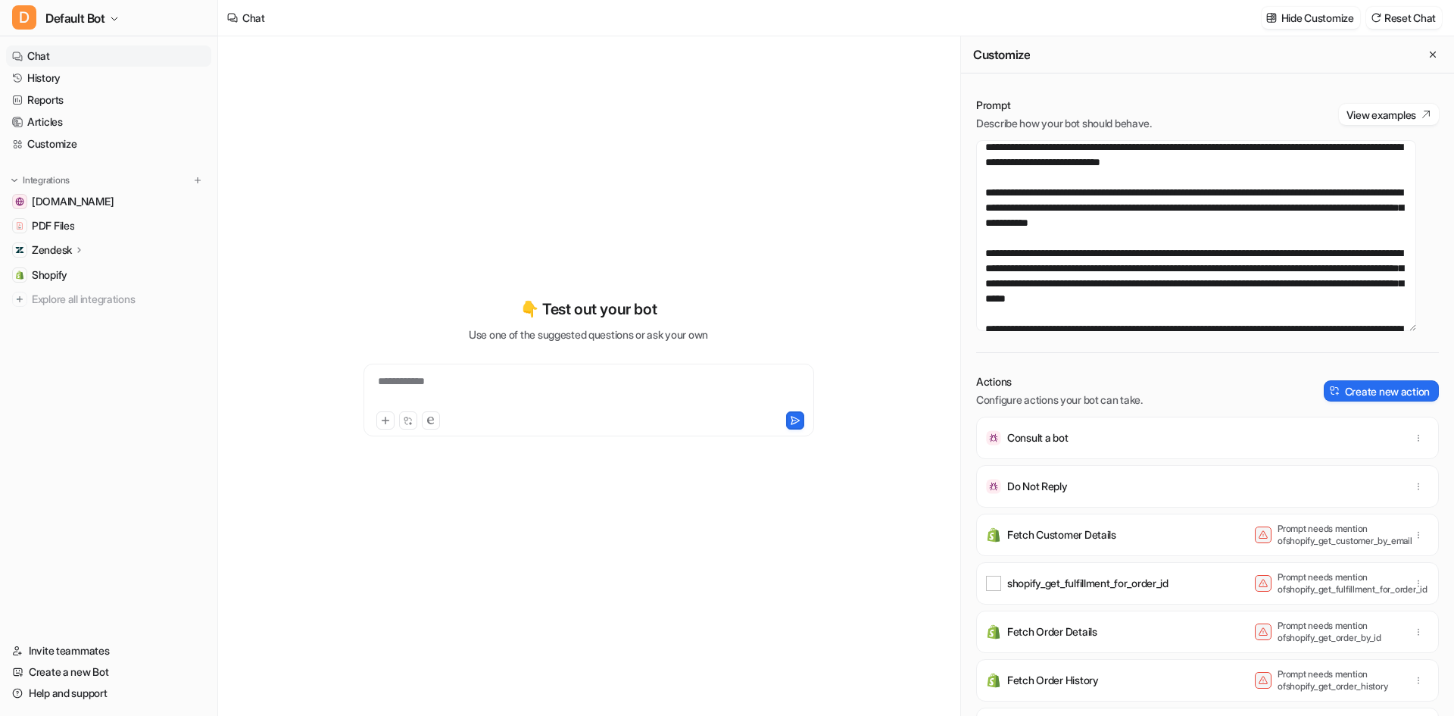
scroll to position [303, 0]
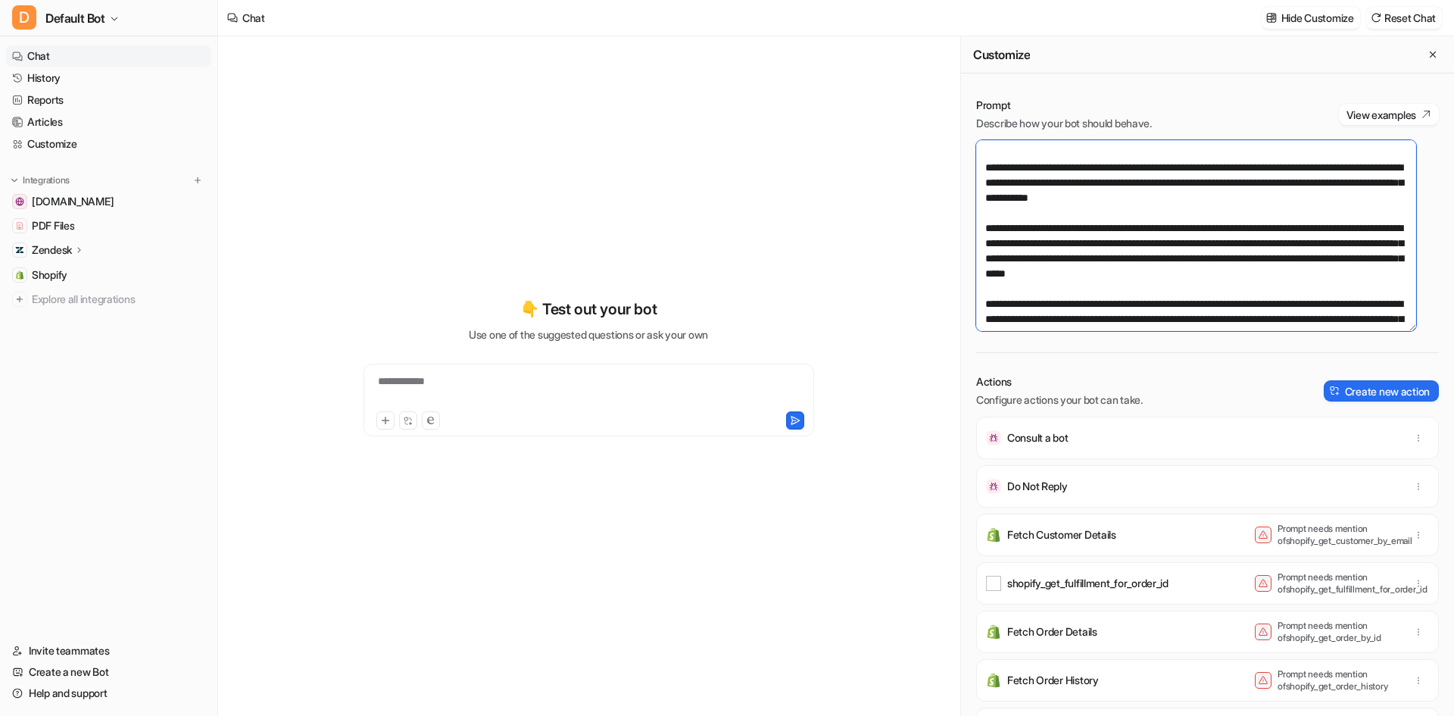
click at [1355, 226] on textarea at bounding box center [1196, 235] width 440 height 191
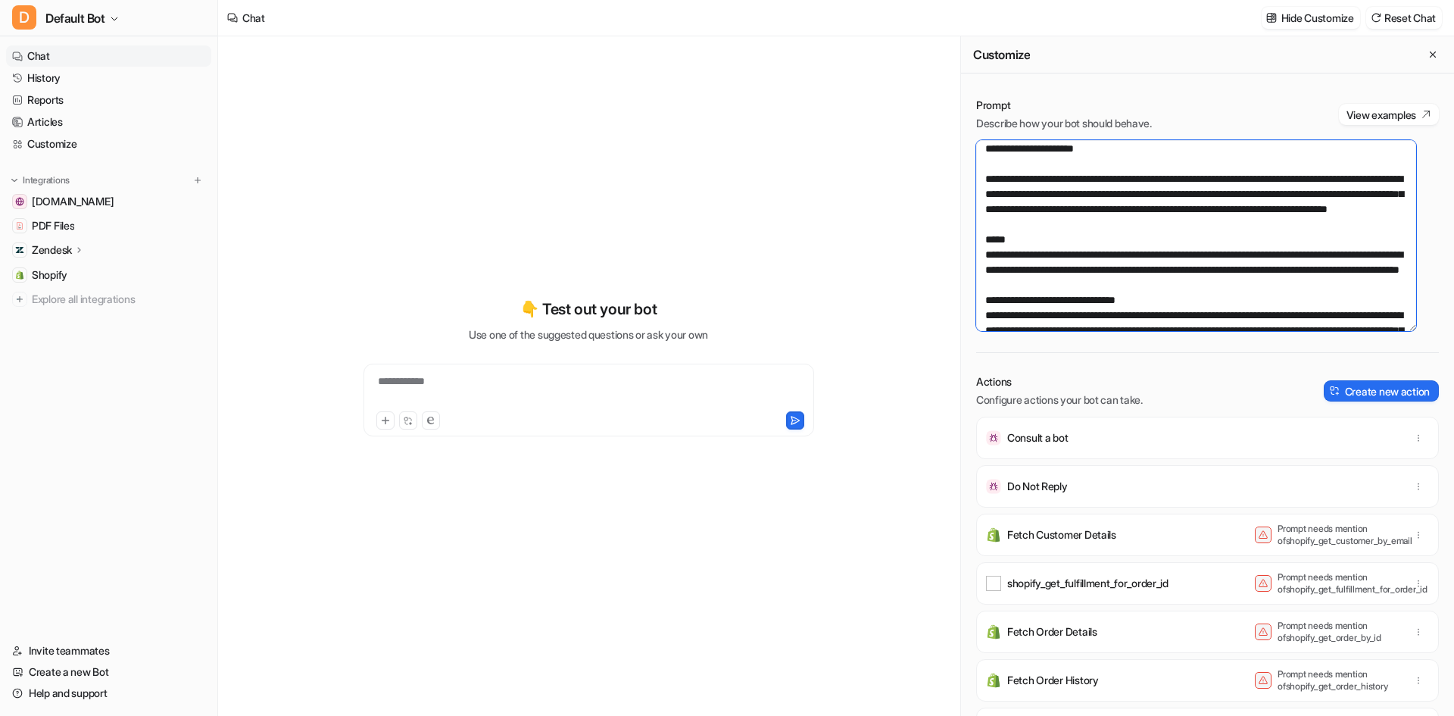
scroll to position [1363, 0]
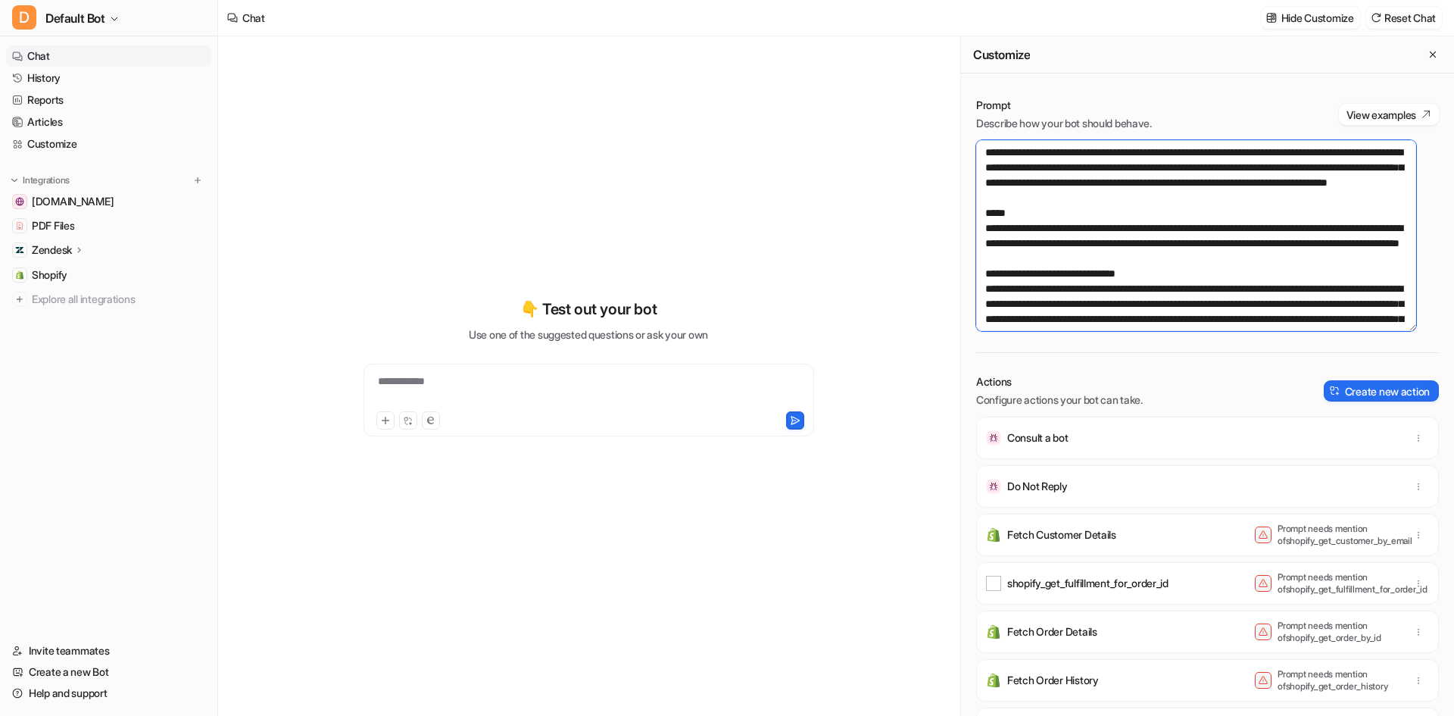
click at [1337, 293] on textarea at bounding box center [1196, 235] width 440 height 191
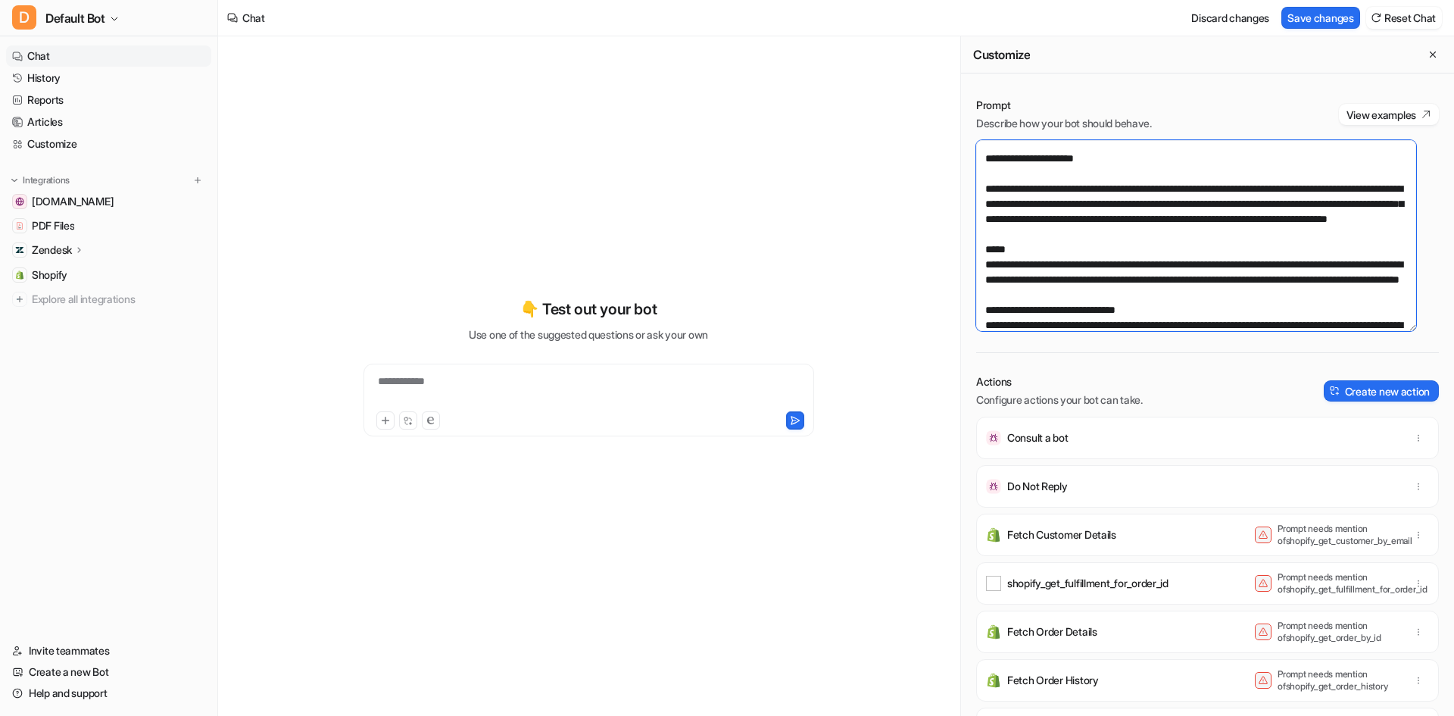
scroll to position [1388, 0]
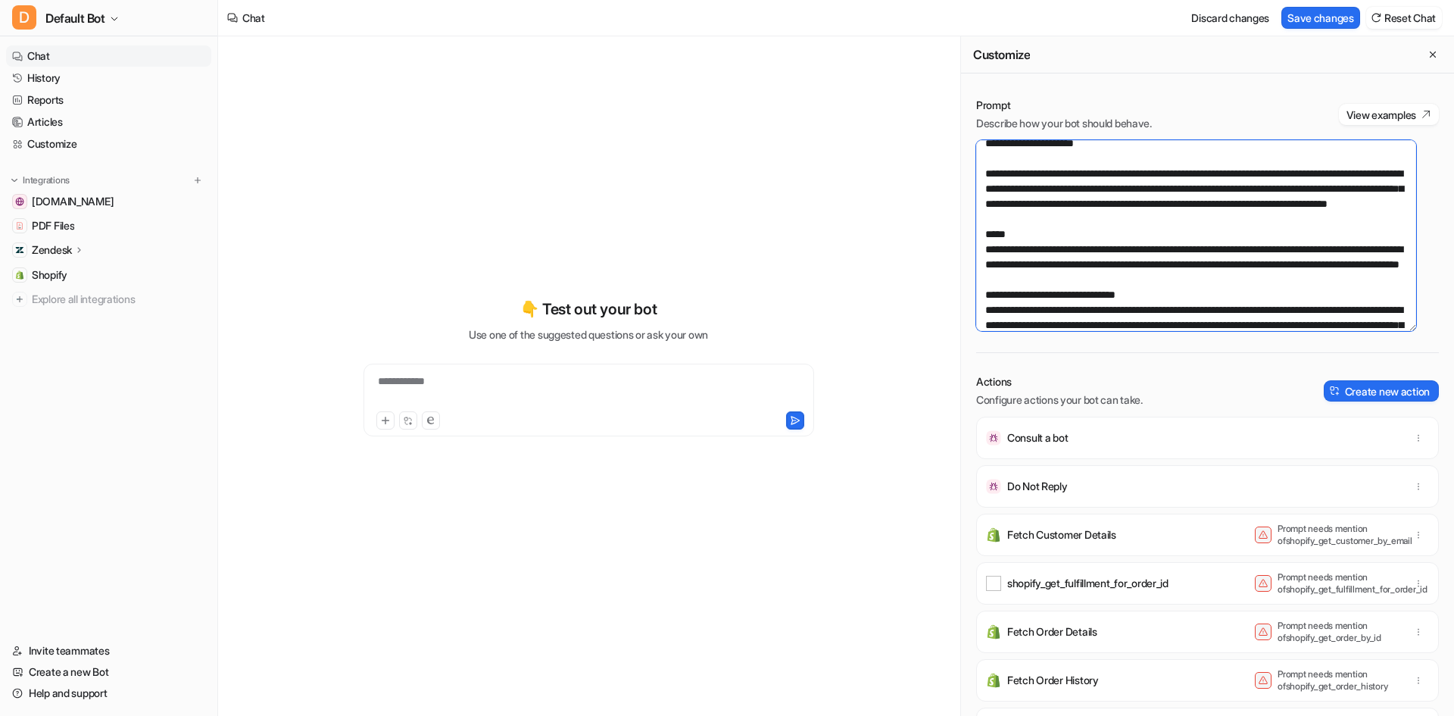
click at [1194, 299] on textarea at bounding box center [1196, 235] width 440 height 191
click at [1188, 310] on textarea at bounding box center [1196, 235] width 440 height 191
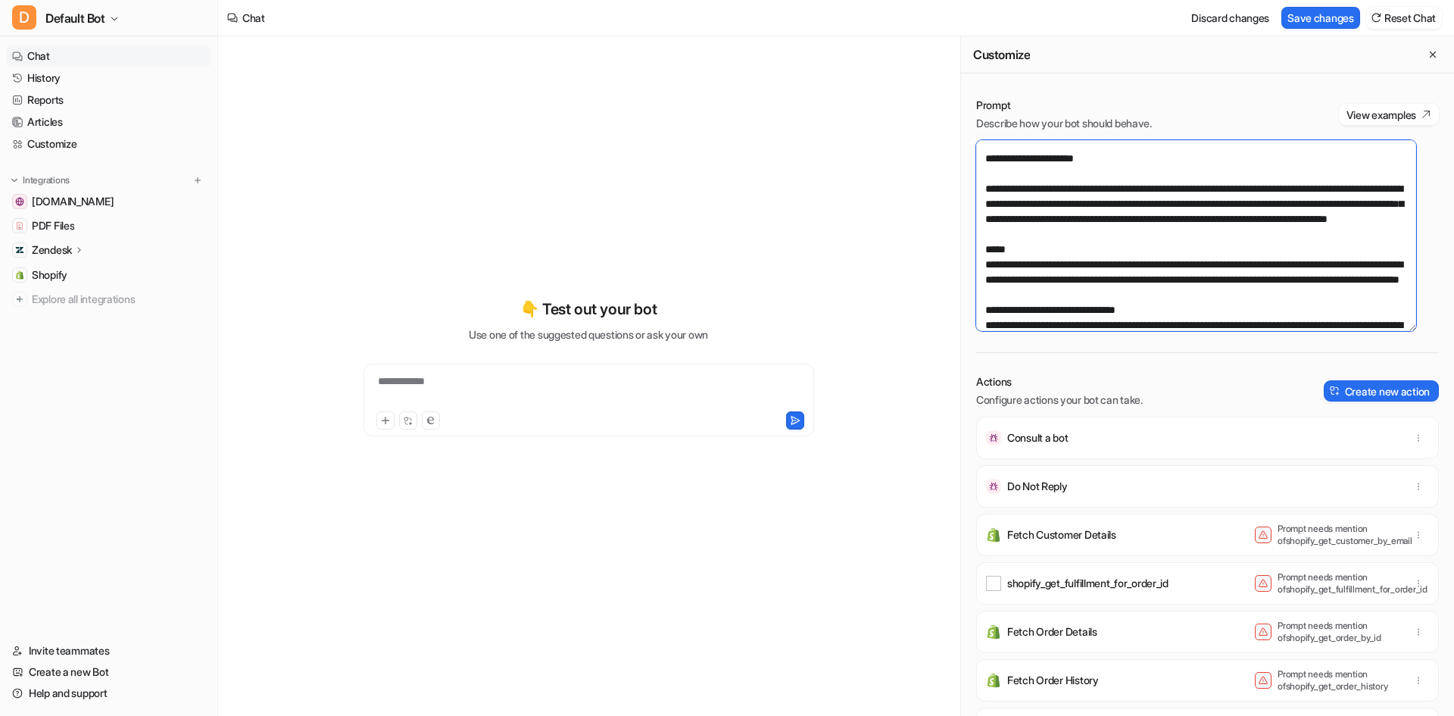
scroll to position [1463, 0]
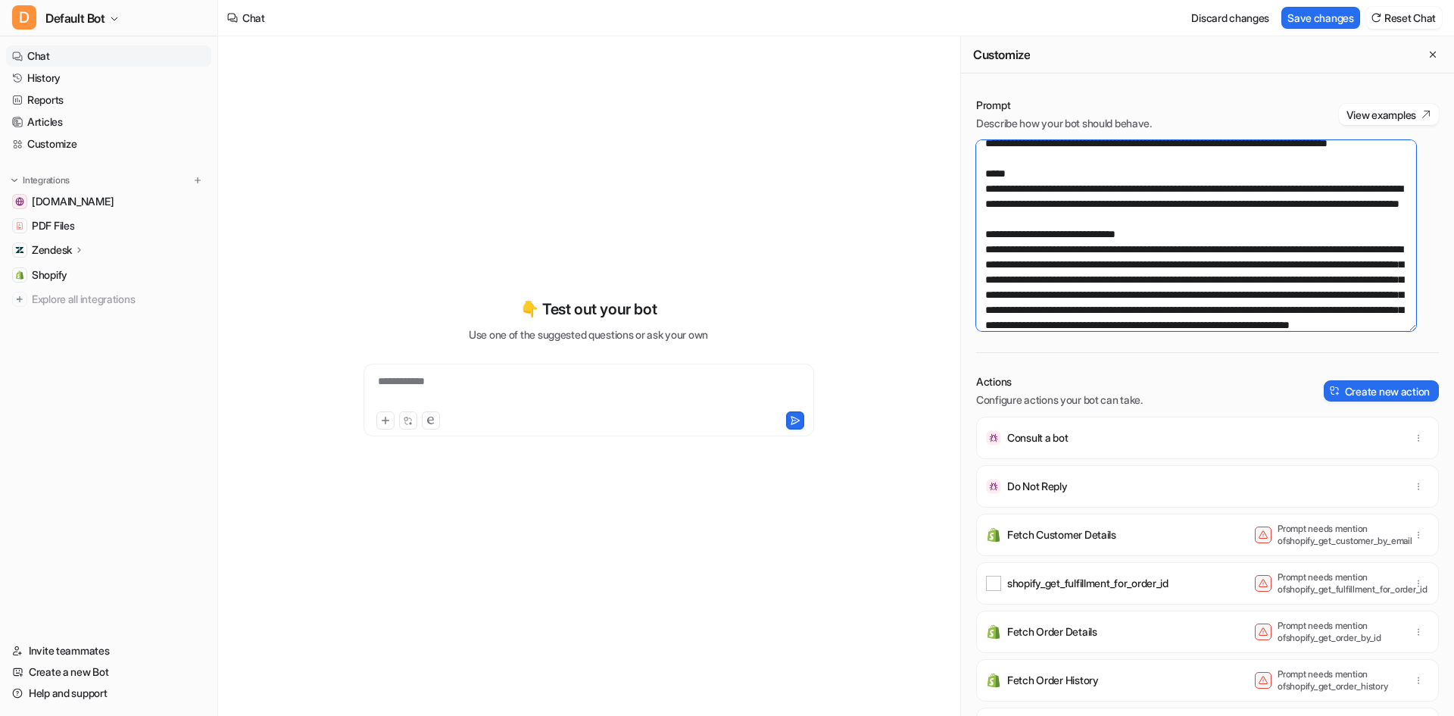
click at [1340, 250] on textarea at bounding box center [1196, 235] width 440 height 191
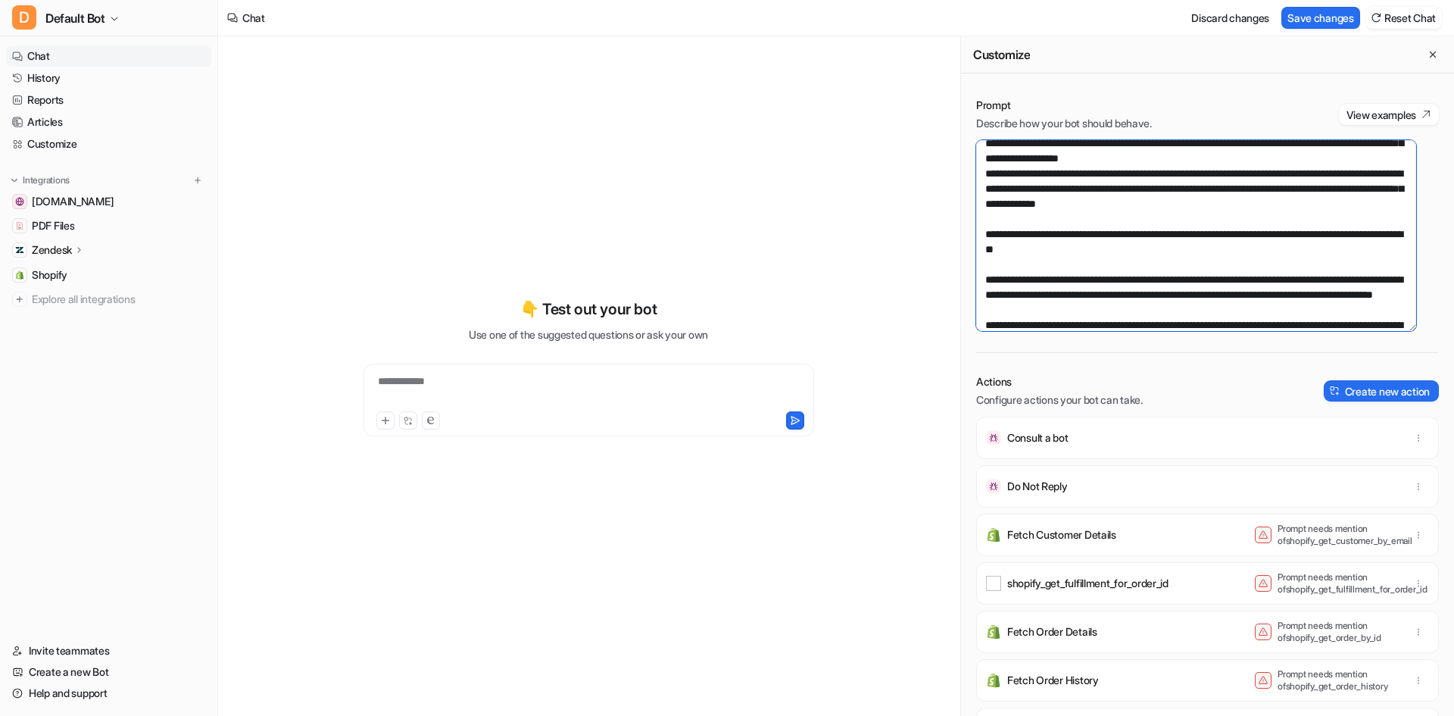
scroll to position [327, 0]
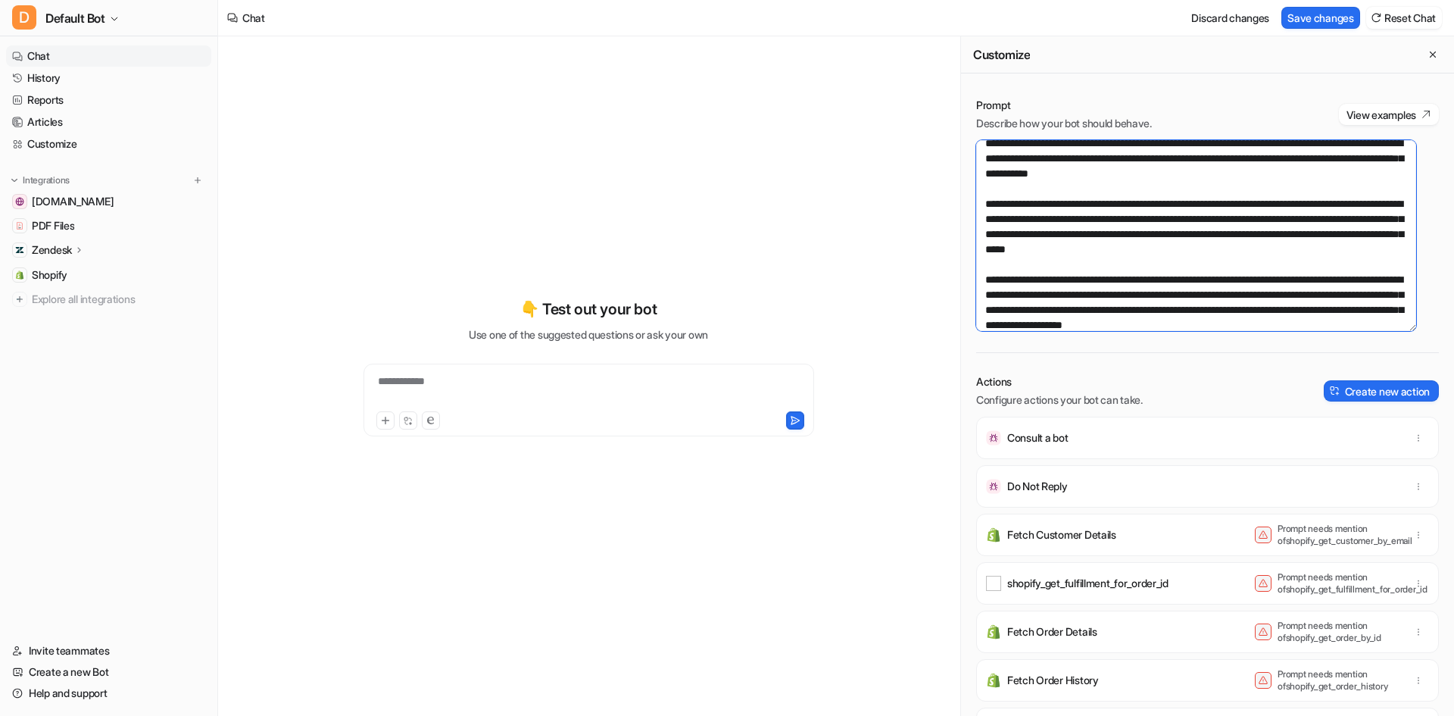
type textarea "**********"
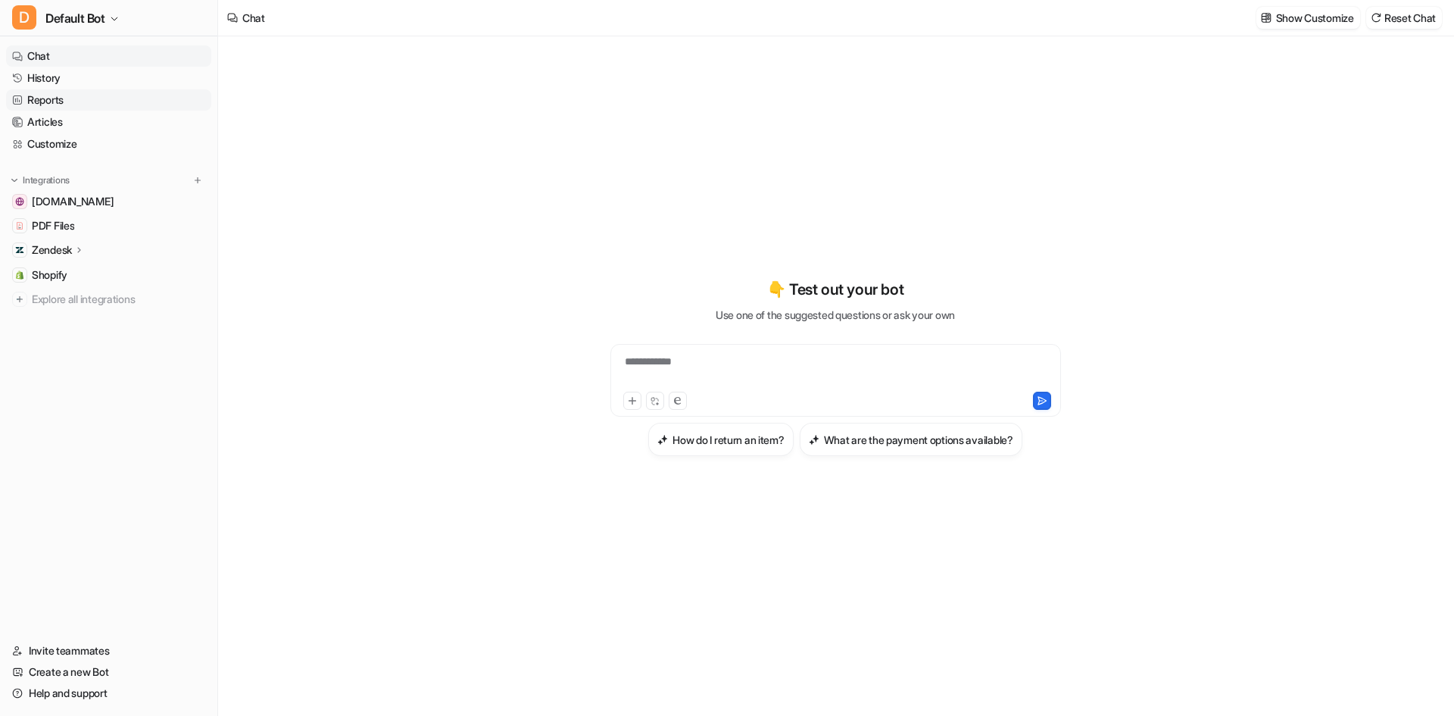
click at [63, 105] on link "Reports" at bounding box center [108, 99] width 205 height 21
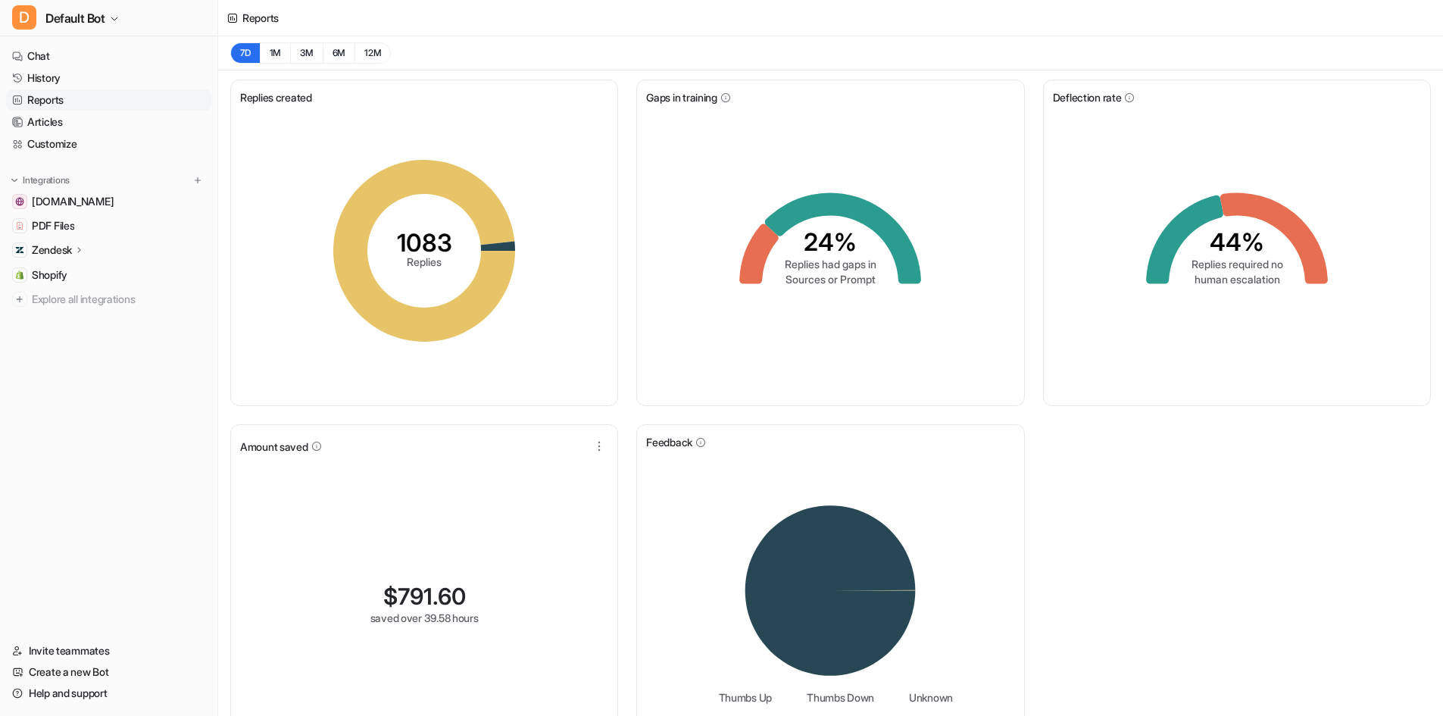
click at [245, 16] on div "Reports" at bounding box center [260, 18] width 36 height 16
click at [358, 55] on button "12M" at bounding box center [372, 52] width 36 height 21
click at [289, 52] on button "1M" at bounding box center [275, 52] width 31 height 21
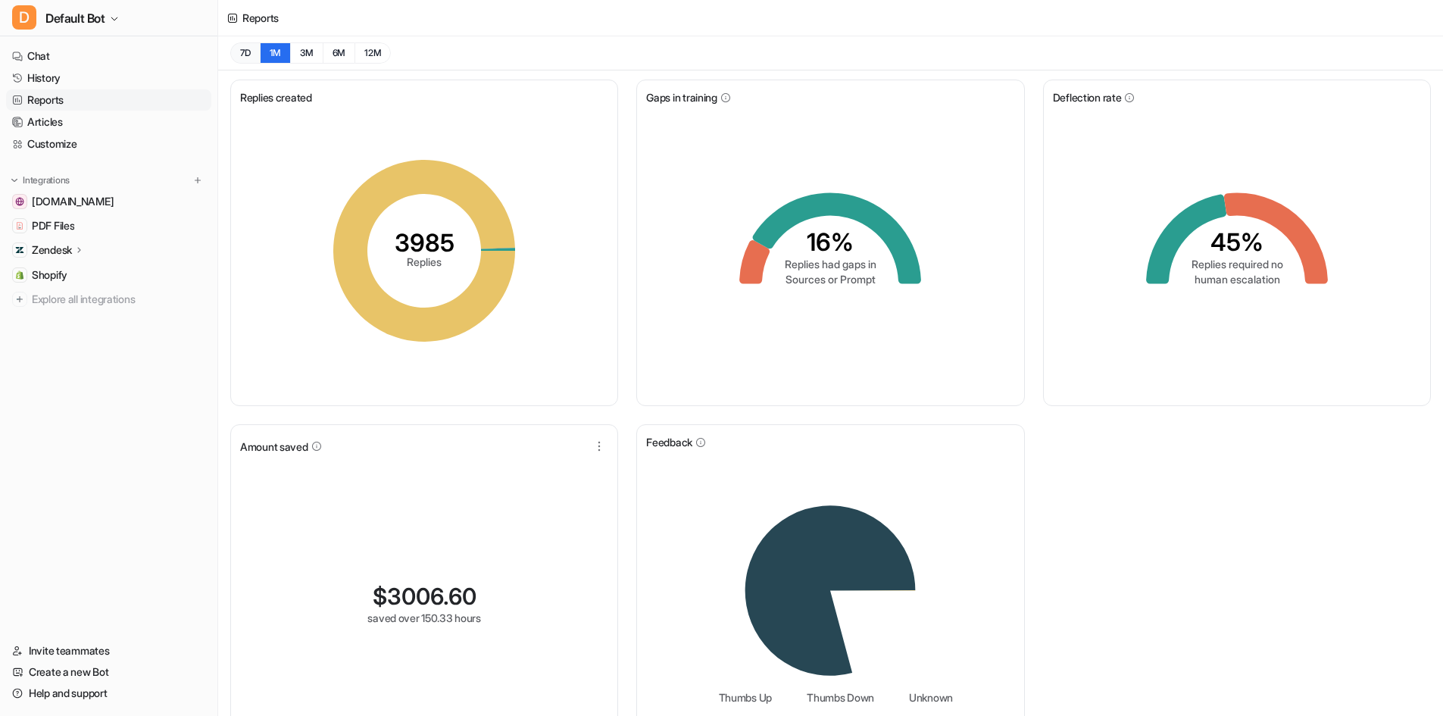
click at [245, 46] on button "7D" at bounding box center [245, 52] width 30 height 21
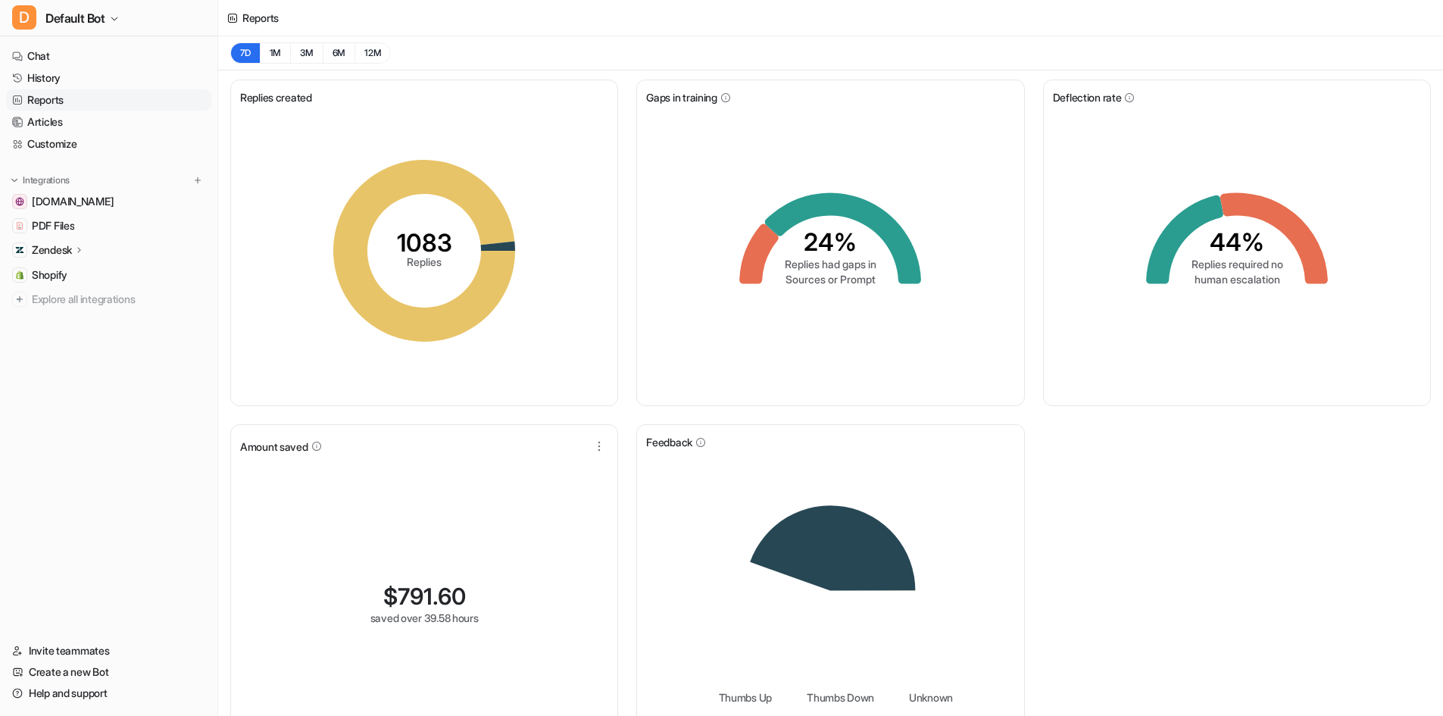
click at [247, 17] on div "Reports" at bounding box center [260, 18] width 36 height 16
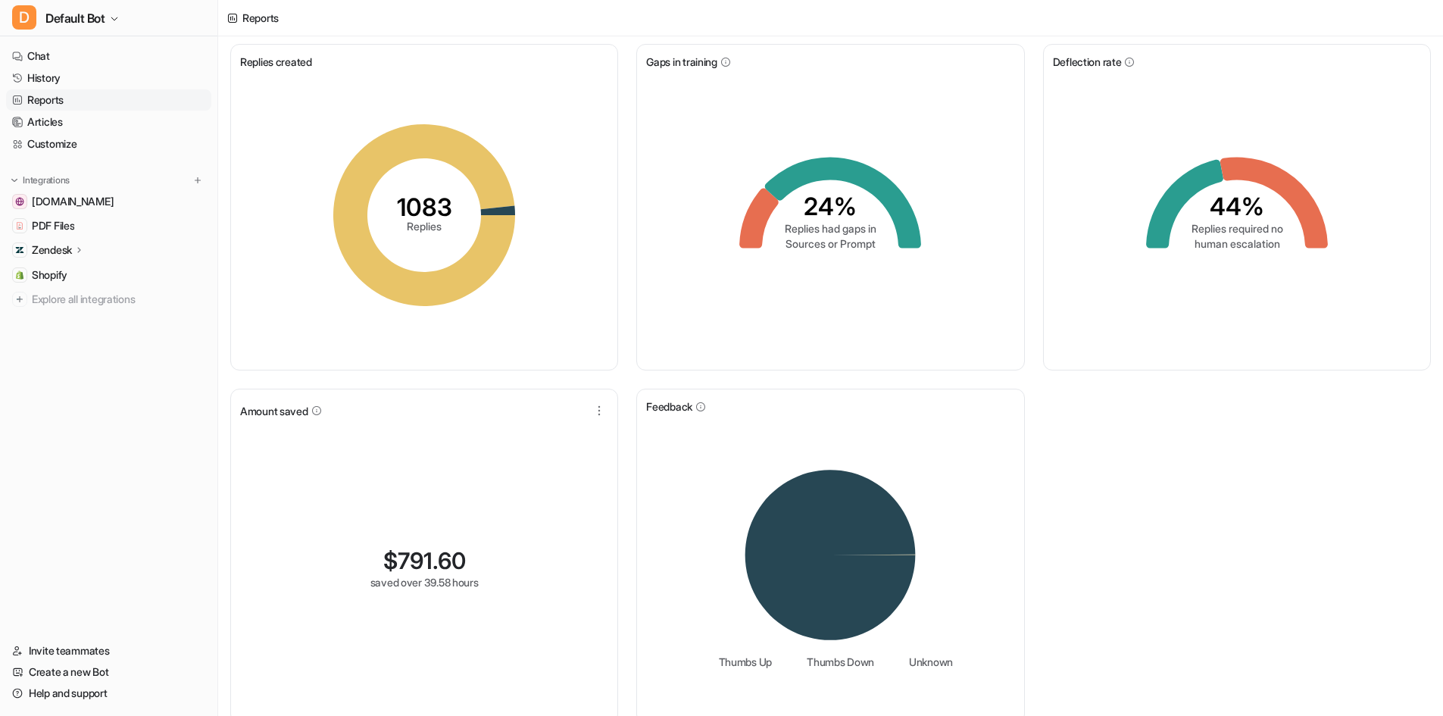
scroll to position [52, 0]
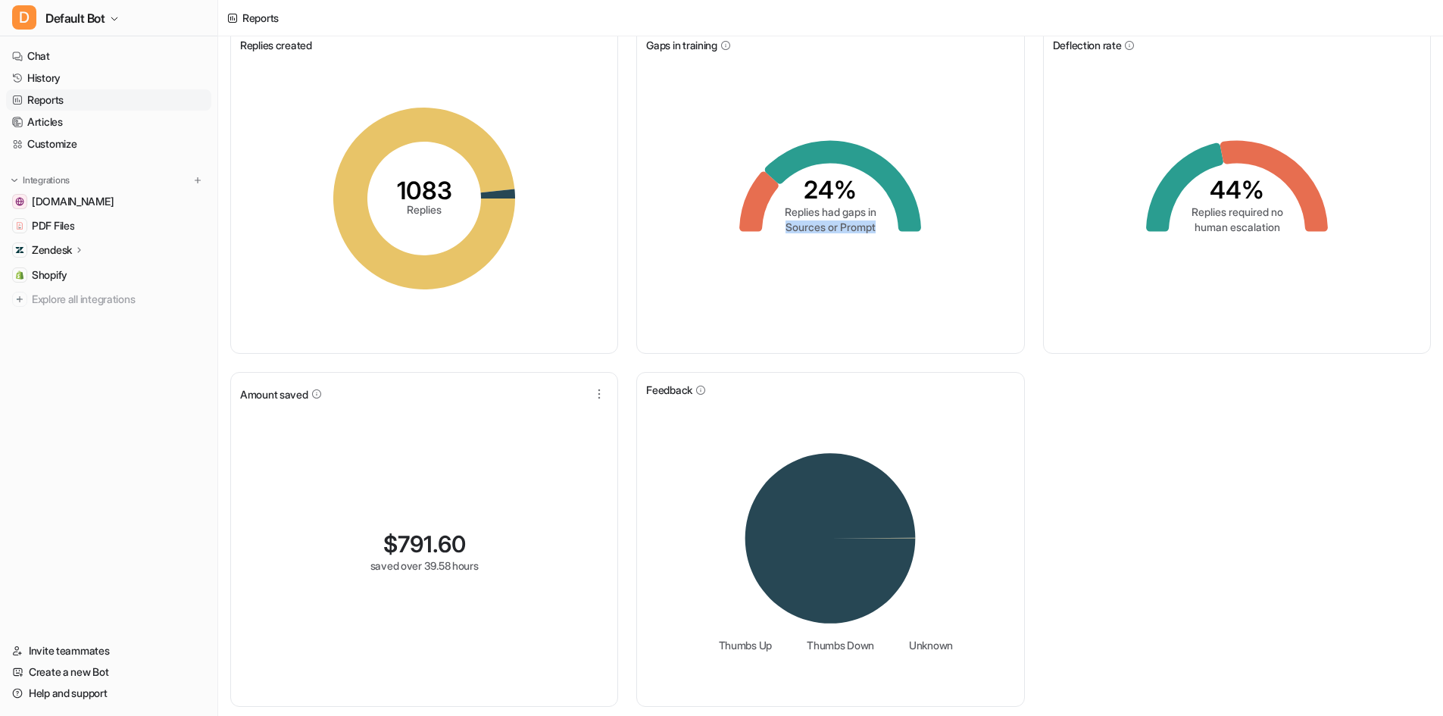
drag, startPoint x: 706, startPoint y: 276, endPoint x: 891, endPoint y: 229, distance: 190.7
click at [955, 278] on div "24% Replies had gaps in Sources or Prompt" at bounding box center [830, 198] width 368 height 291
click at [849, 215] on tspan "Replies had gaps in" at bounding box center [831, 211] width 92 height 13
click at [849, 216] on tspan "Replies had gaps in" at bounding box center [831, 211] width 92 height 13
click at [846, 200] on tspan "24%" at bounding box center [830, 190] width 53 height 30
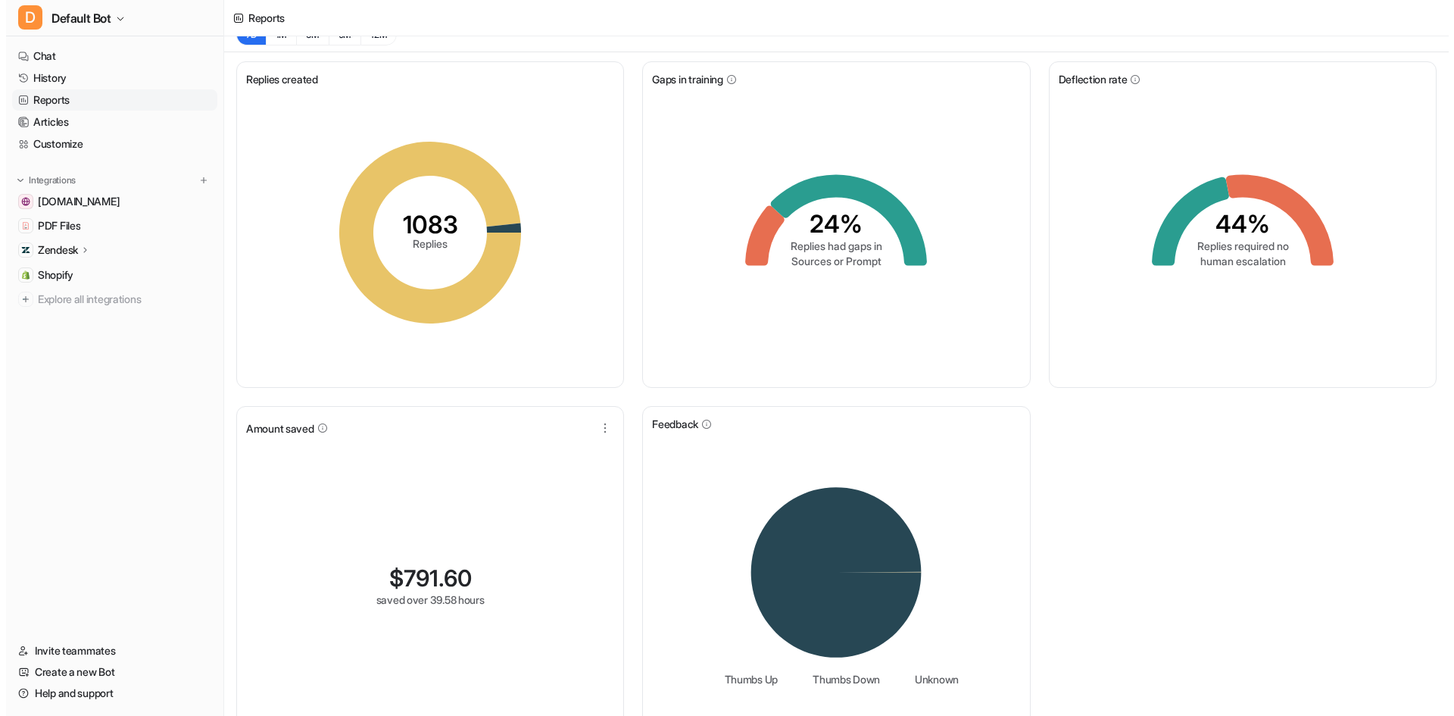
scroll to position [0, 0]
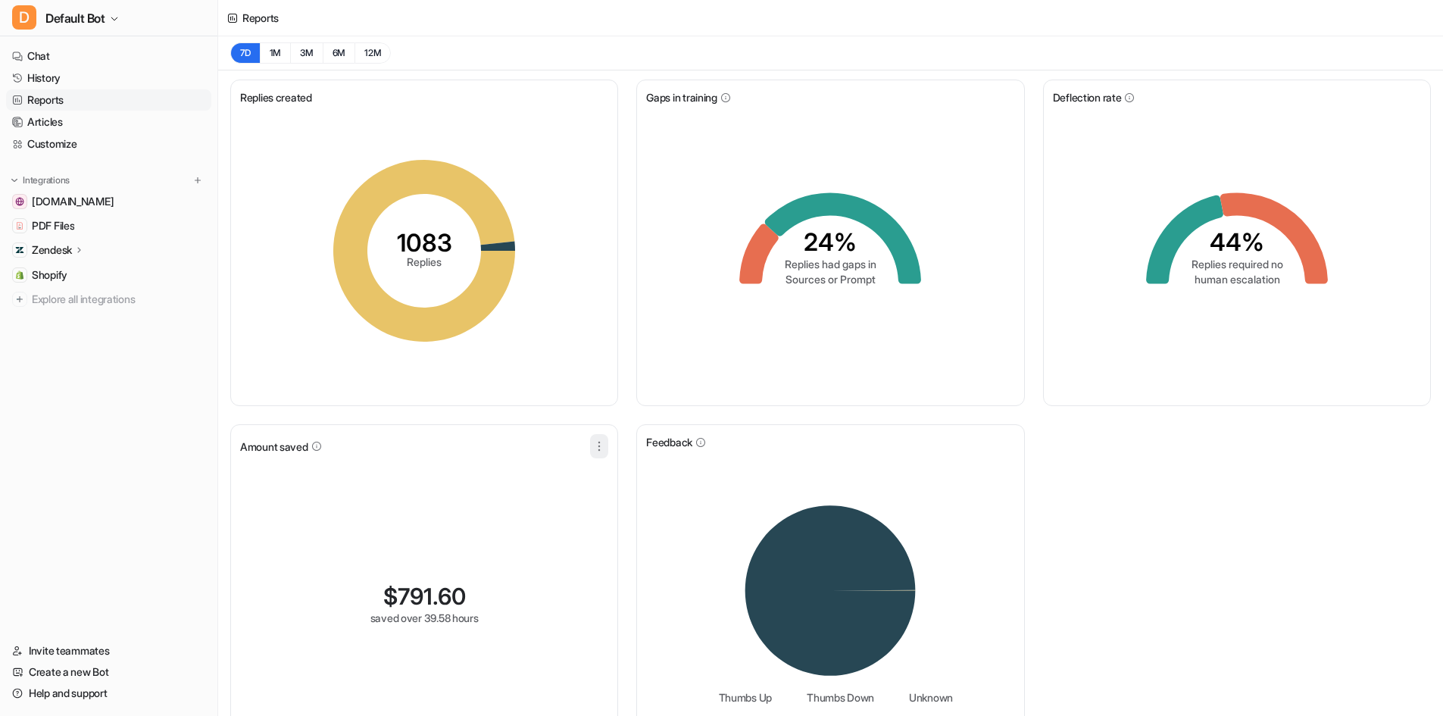
click at [602, 442] on icon "button" at bounding box center [599, 446] width 15 height 15
click at [586, 235] on div "1083 Replies" at bounding box center [424, 250] width 368 height 291
click at [114, 90] on link "Reports" at bounding box center [108, 99] width 205 height 21
click at [117, 83] on link "History" at bounding box center [108, 77] width 205 height 21
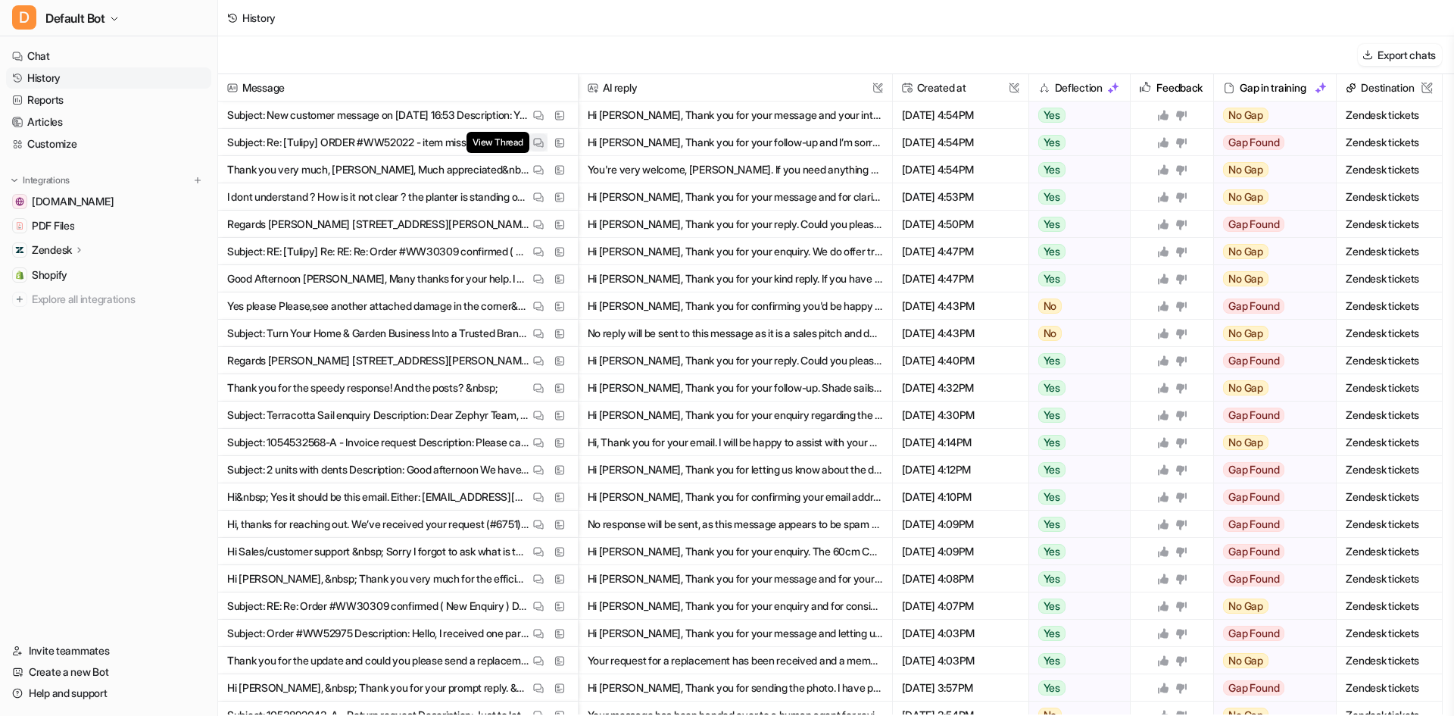
click at [530, 141] on button "View Thread" at bounding box center [538, 142] width 18 height 18
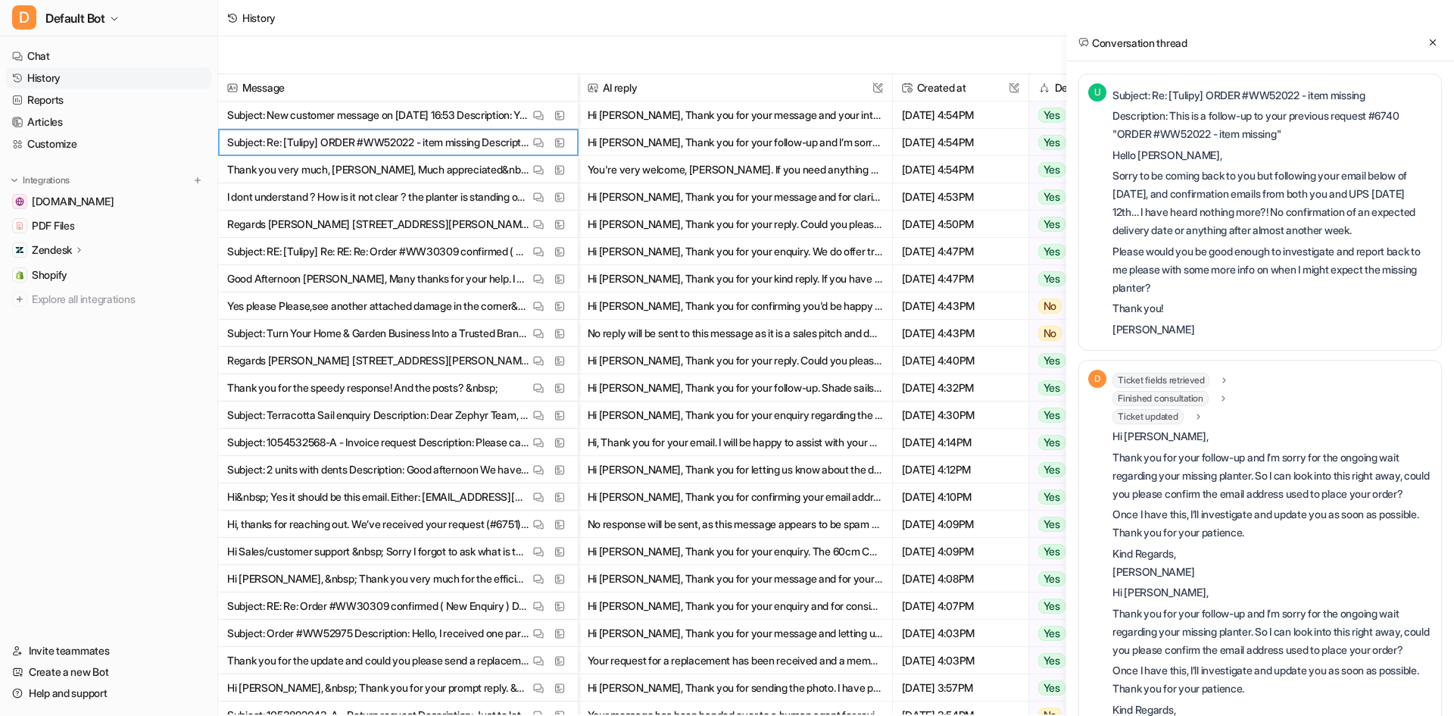
scroll to position [81, 0]
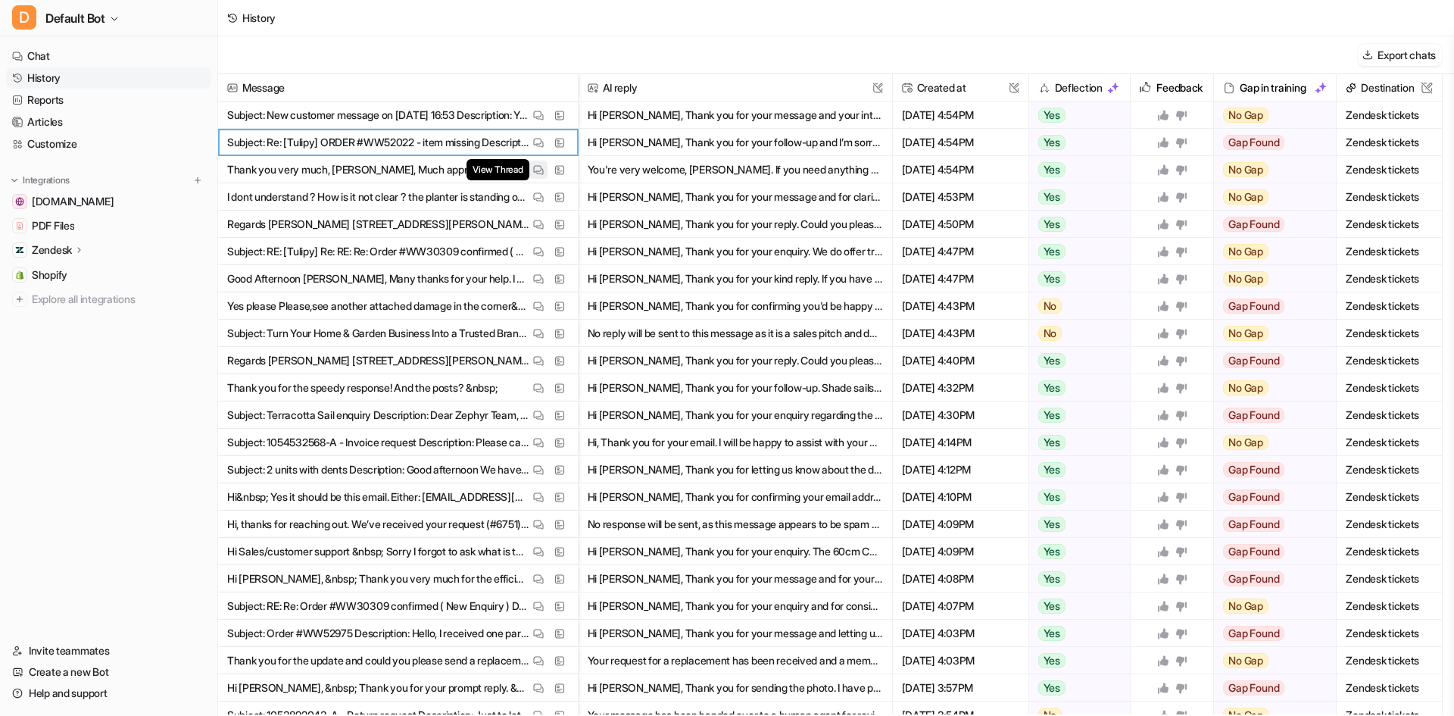
click at [544, 174] on button "View Thread" at bounding box center [538, 170] width 18 height 18
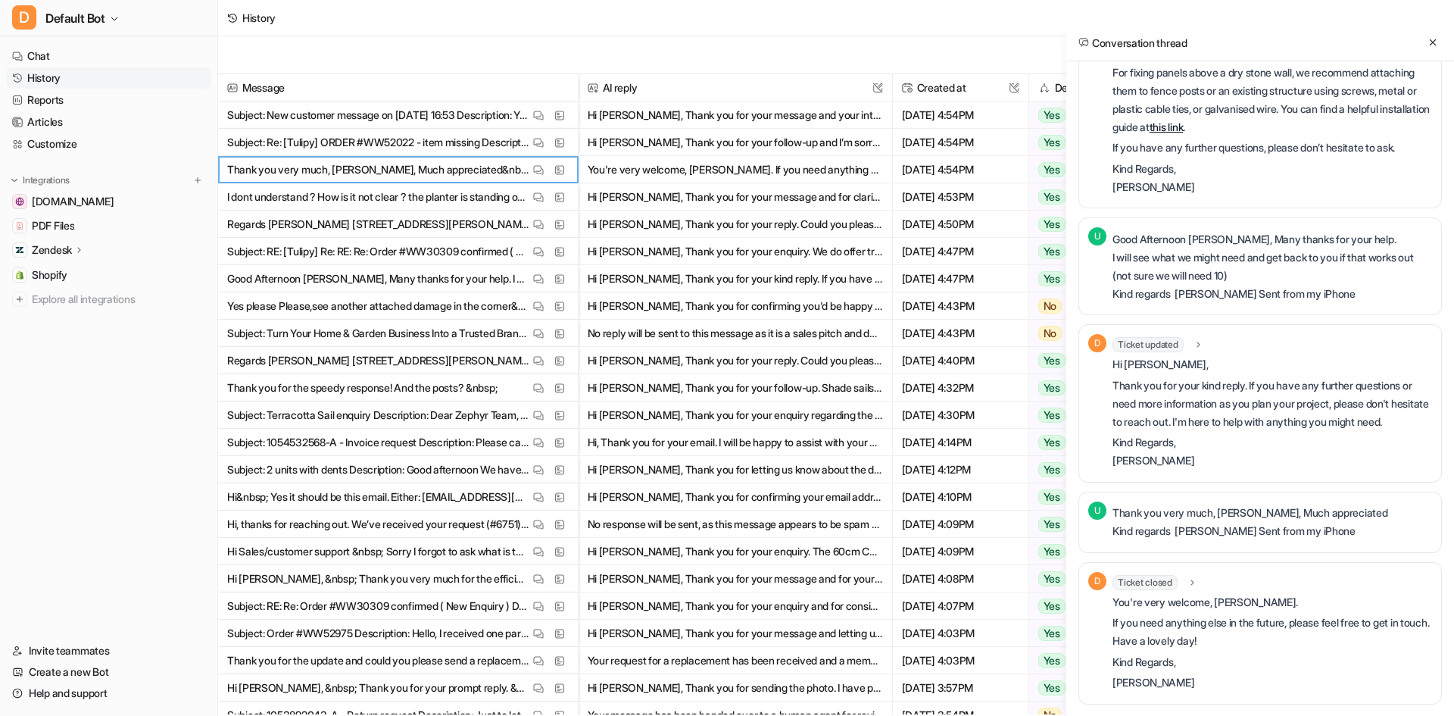
scroll to position [551, 0]
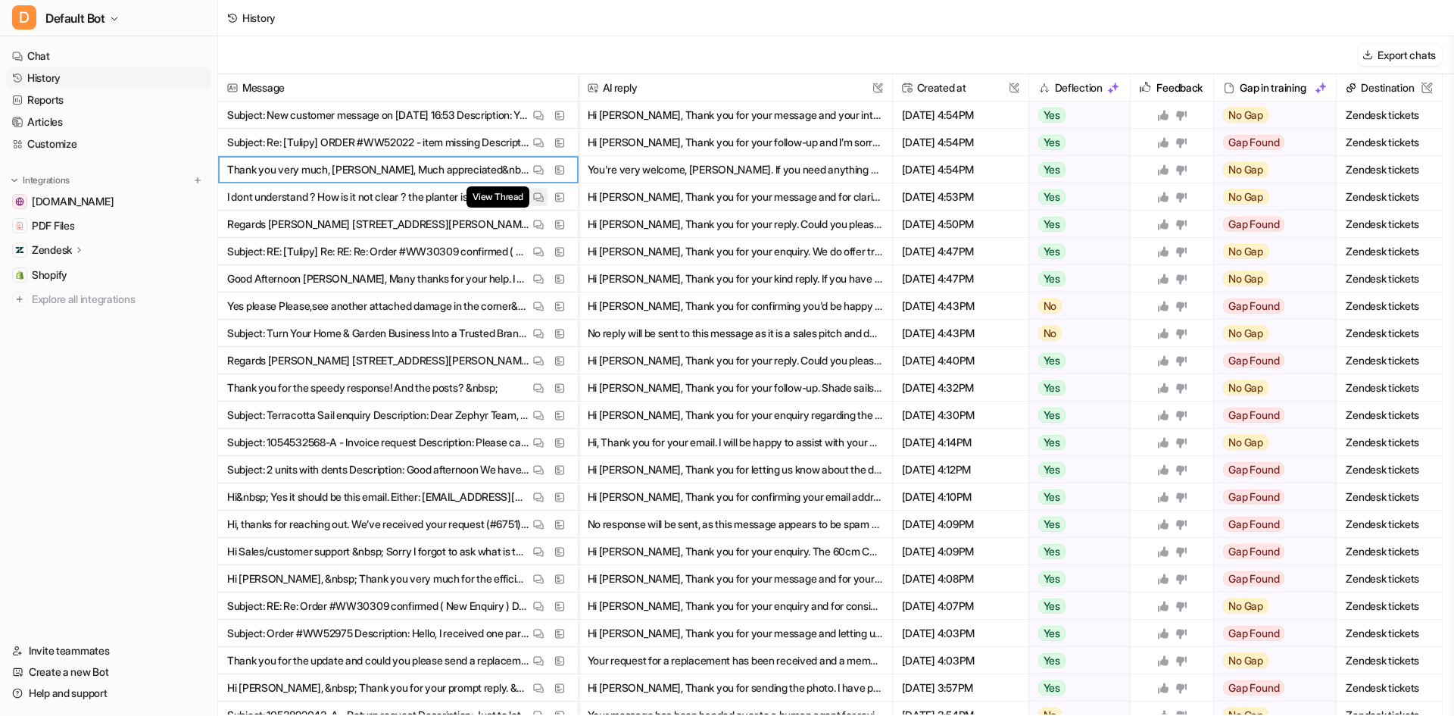
click at [534, 193] on img at bounding box center [538, 197] width 11 height 11
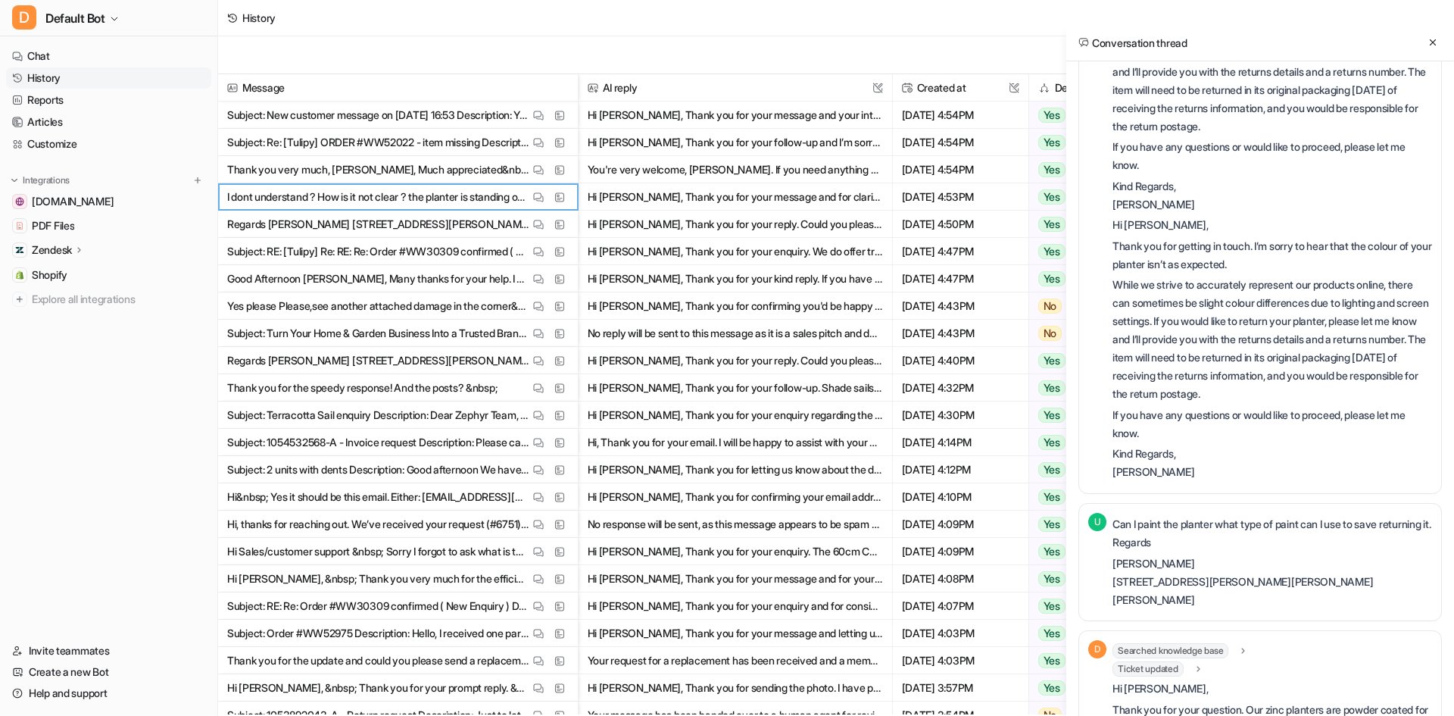
scroll to position [842, 0]
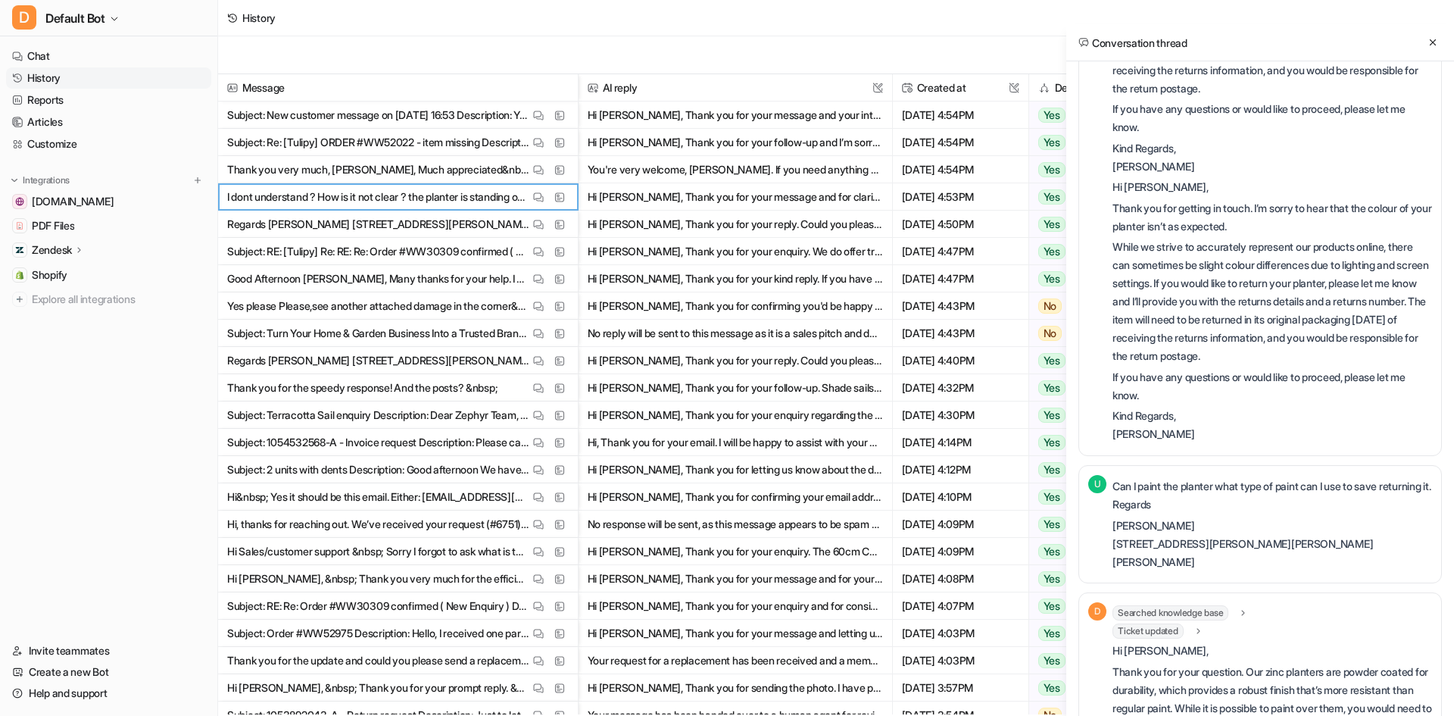
click at [1416, 45] on div "Conversation thread" at bounding box center [1261, 42] width 388 height 37
click at [1435, 41] on icon at bounding box center [1433, 42] width 6 height 6
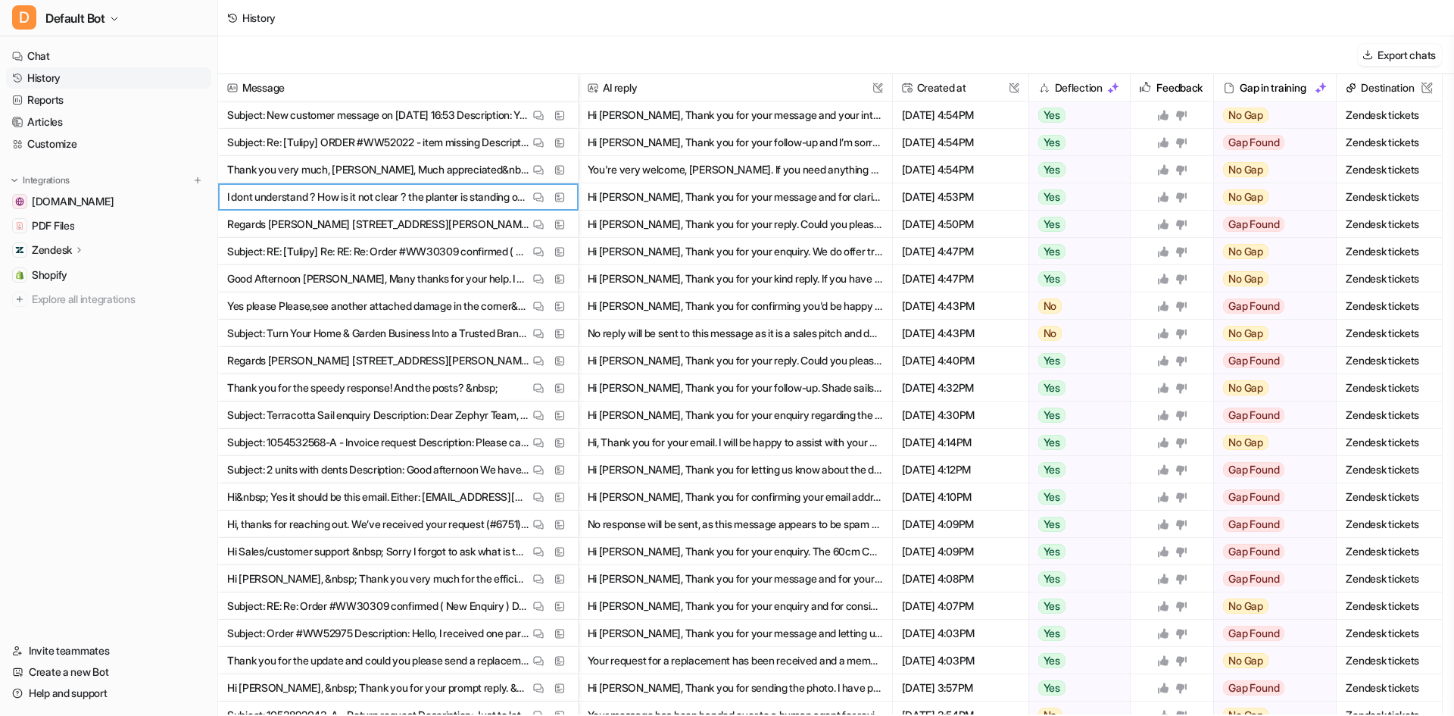
click at [1186, 198] on icon at bounding box center [1181, 197] width 11 height 10
click at [1185, 221] on icon at bounding box center [1182, 224] width 12 height 12
click at [1184, 359] on icon at bounding box center [1181, 361] width 11 height 10
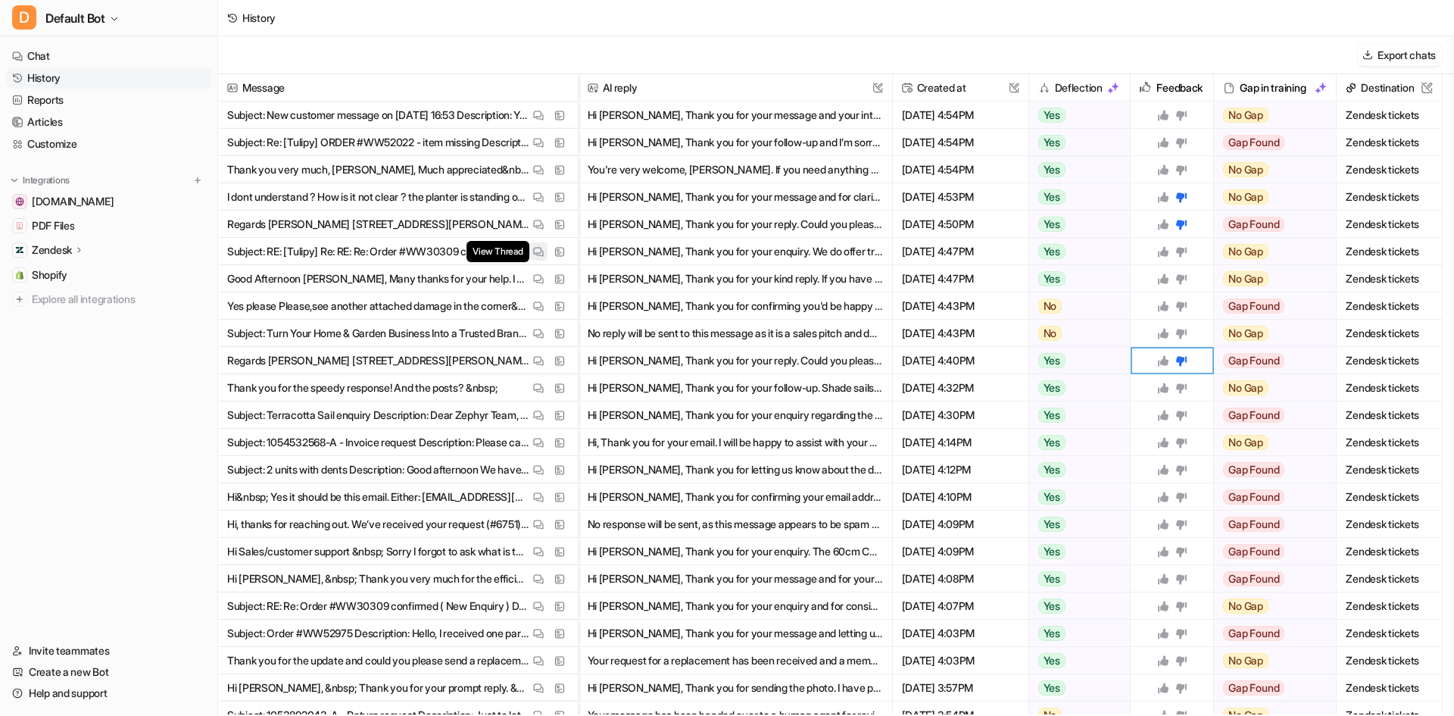
click at [530, 248] on button "View Thread" at bounding box center [538, 251] width 18 height 18
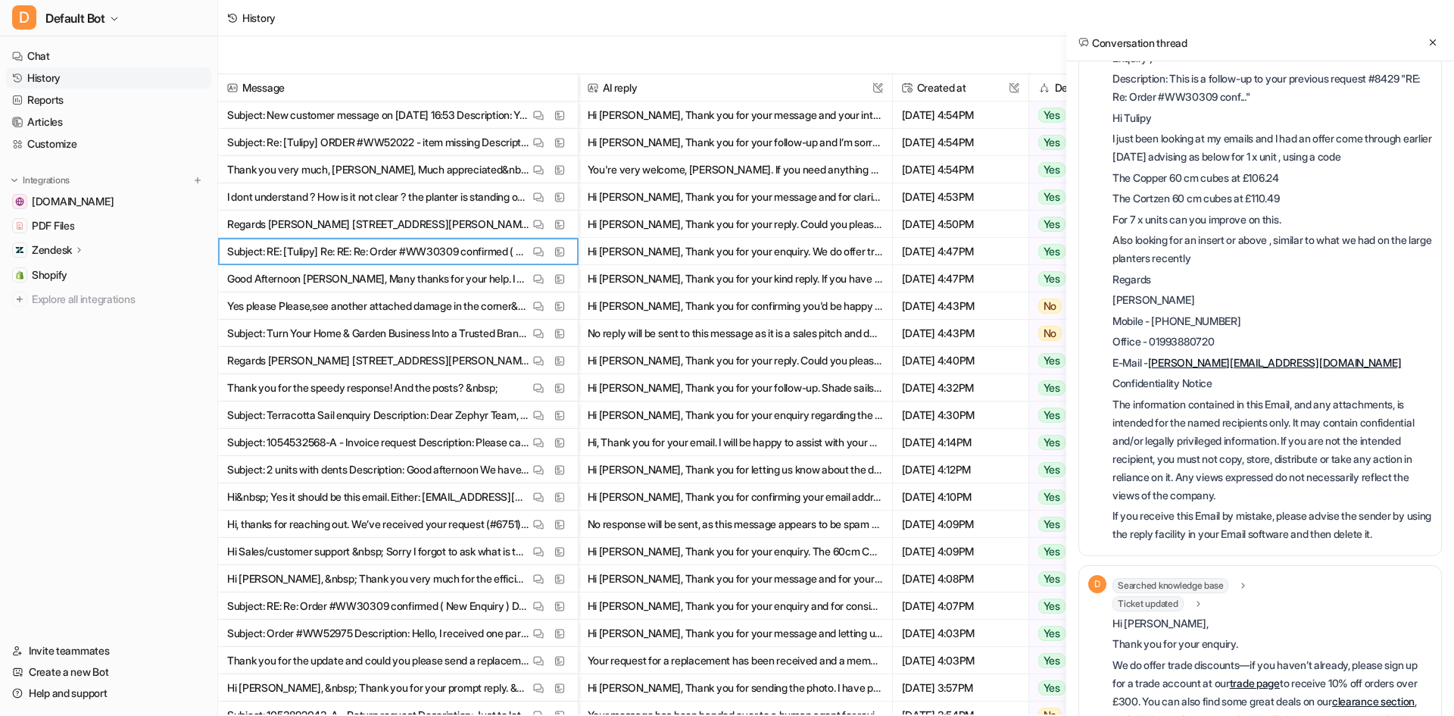
scroll to position [9, 0]
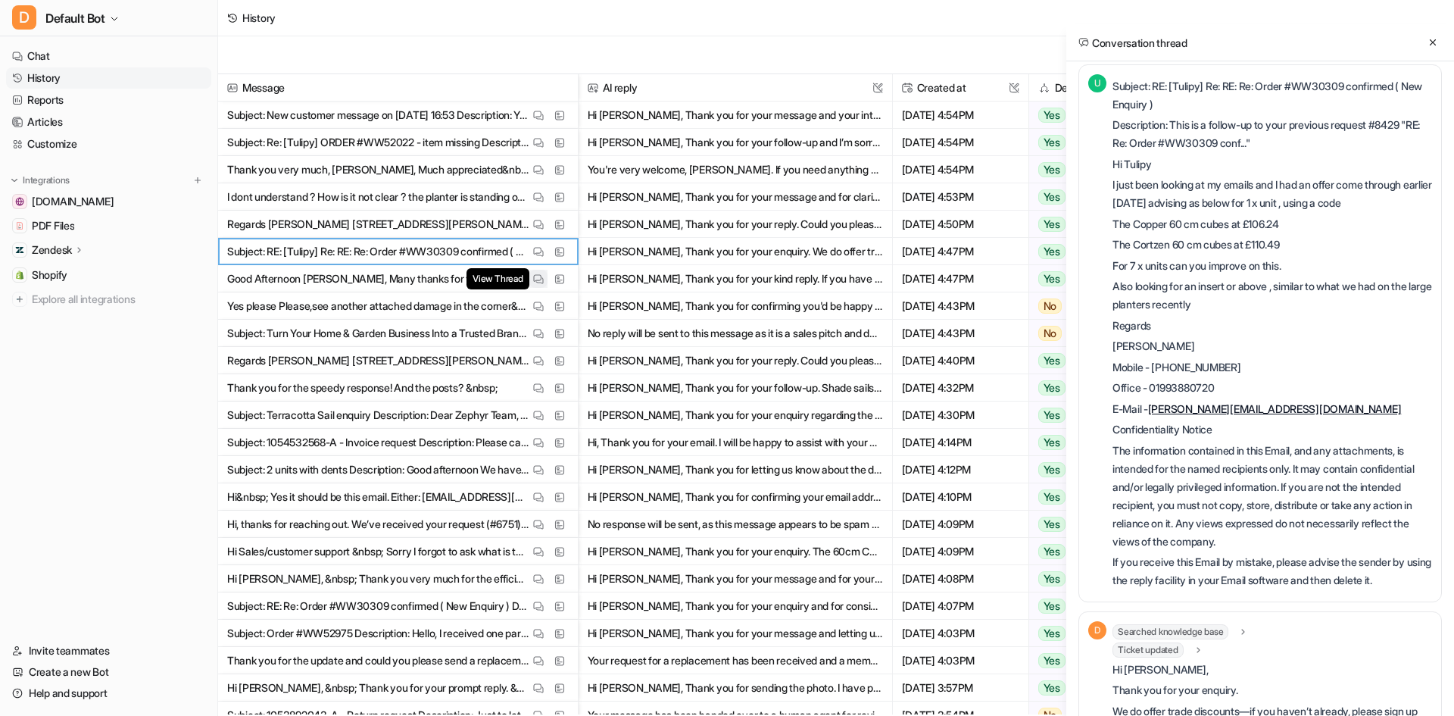
click at [533, 279] on img at bounding box center [538, 278] width 11 height 11
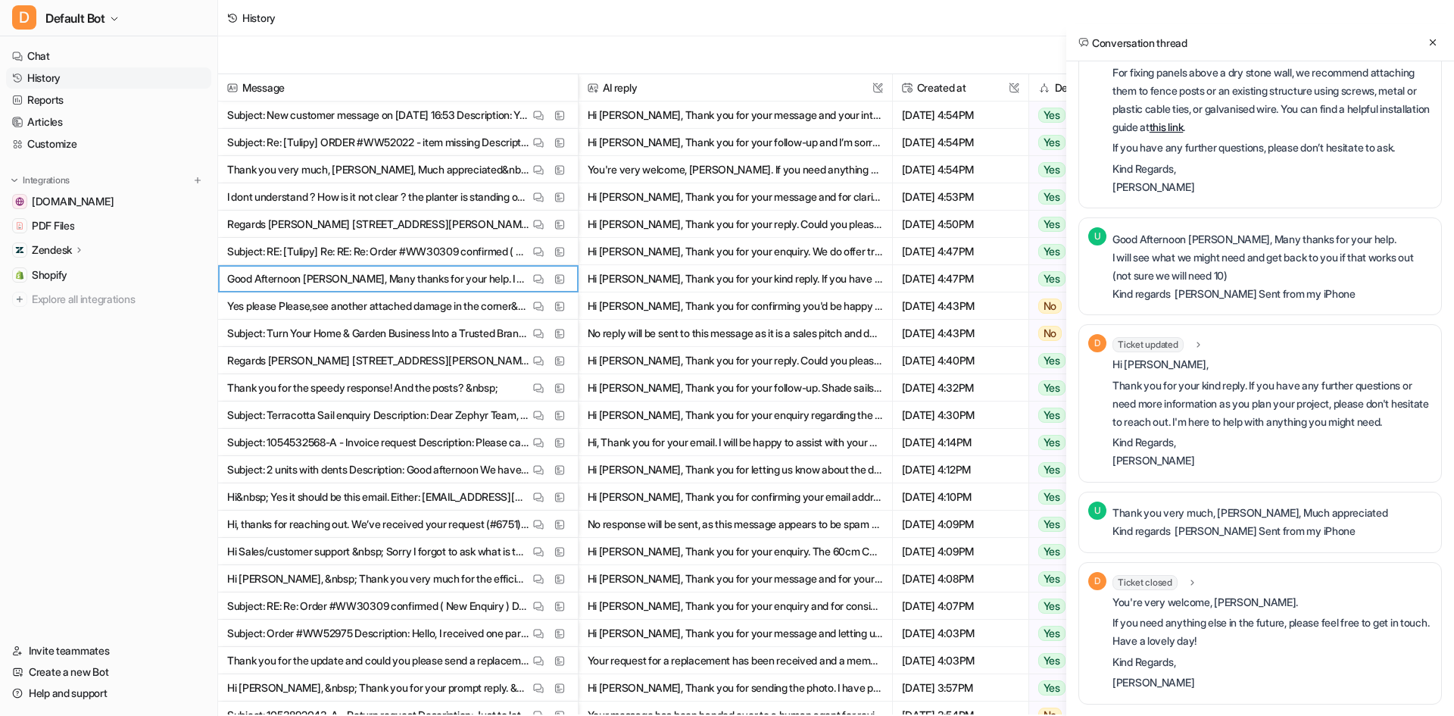
scroll to position [539, 0]
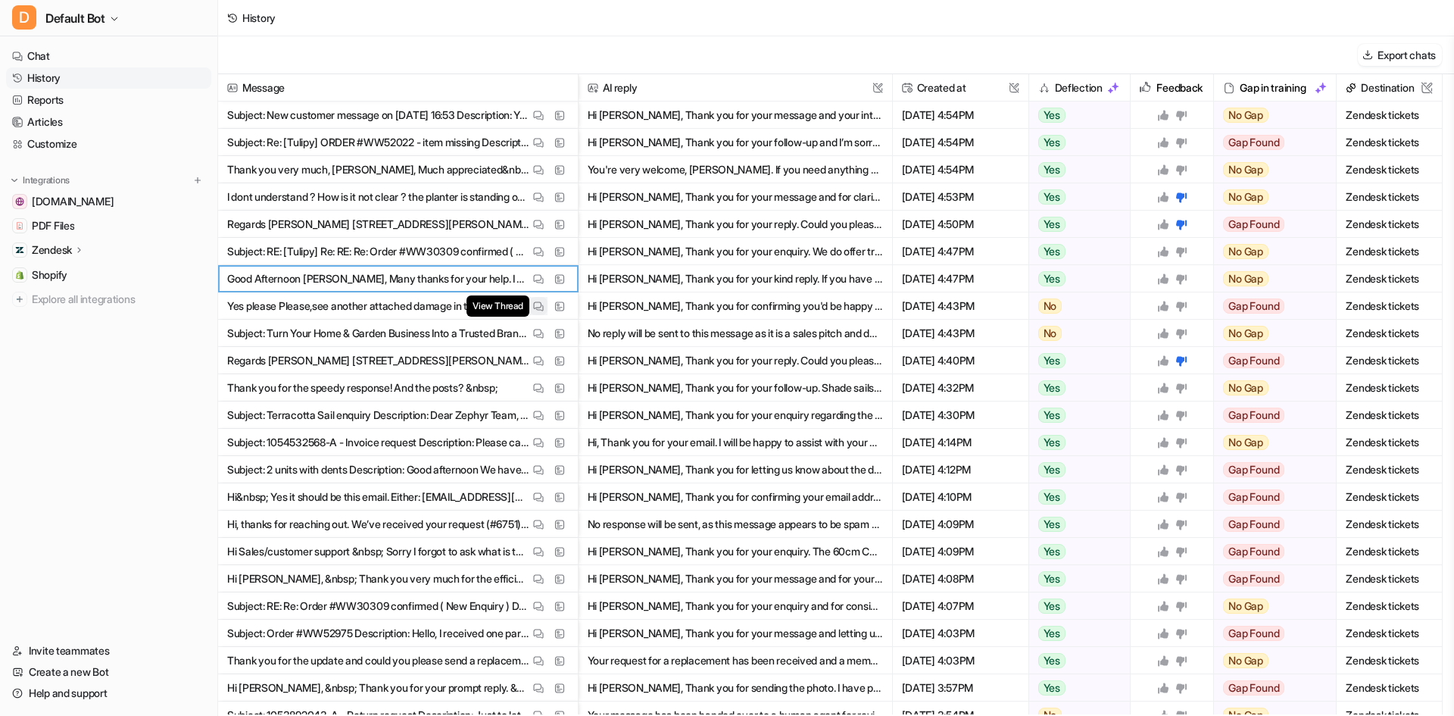
click at [537, 303] on img at bounding box center [538, 306] width 11 height 11
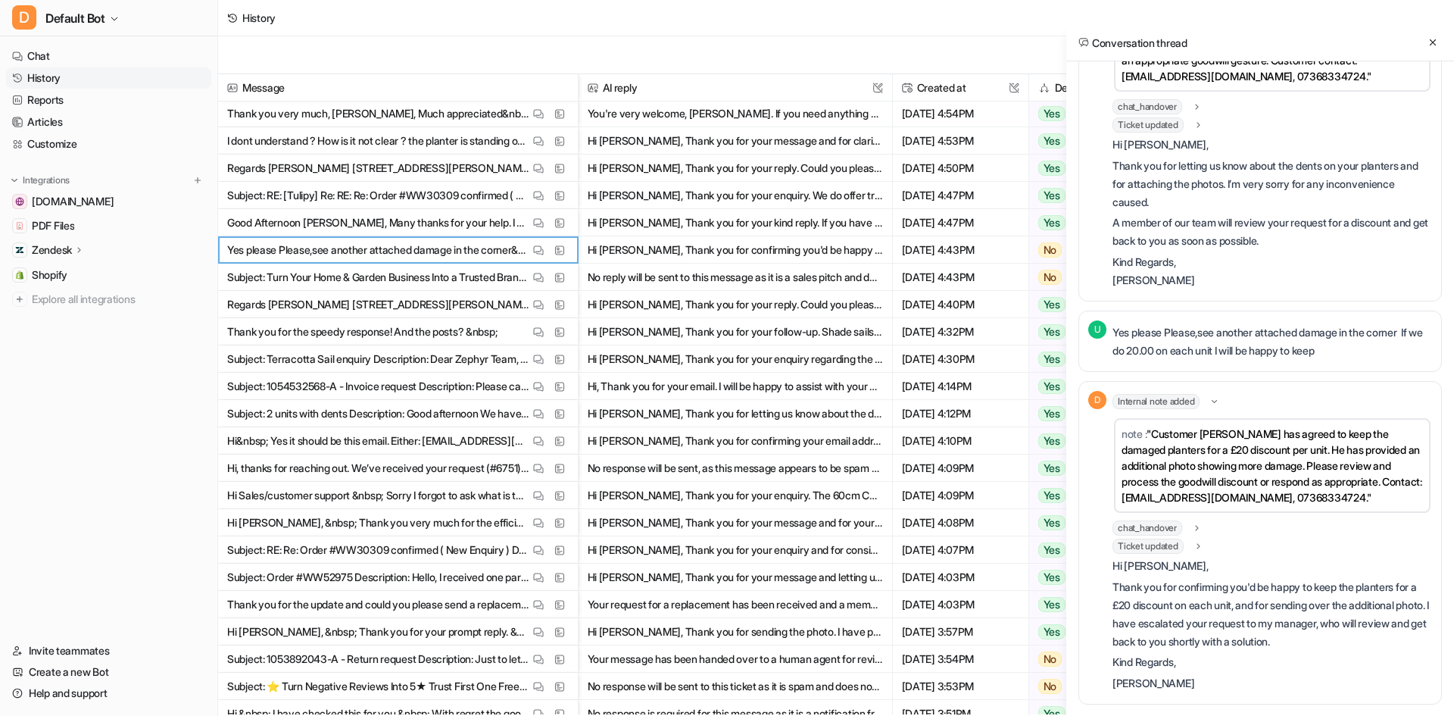
scroll to position [0, 0]
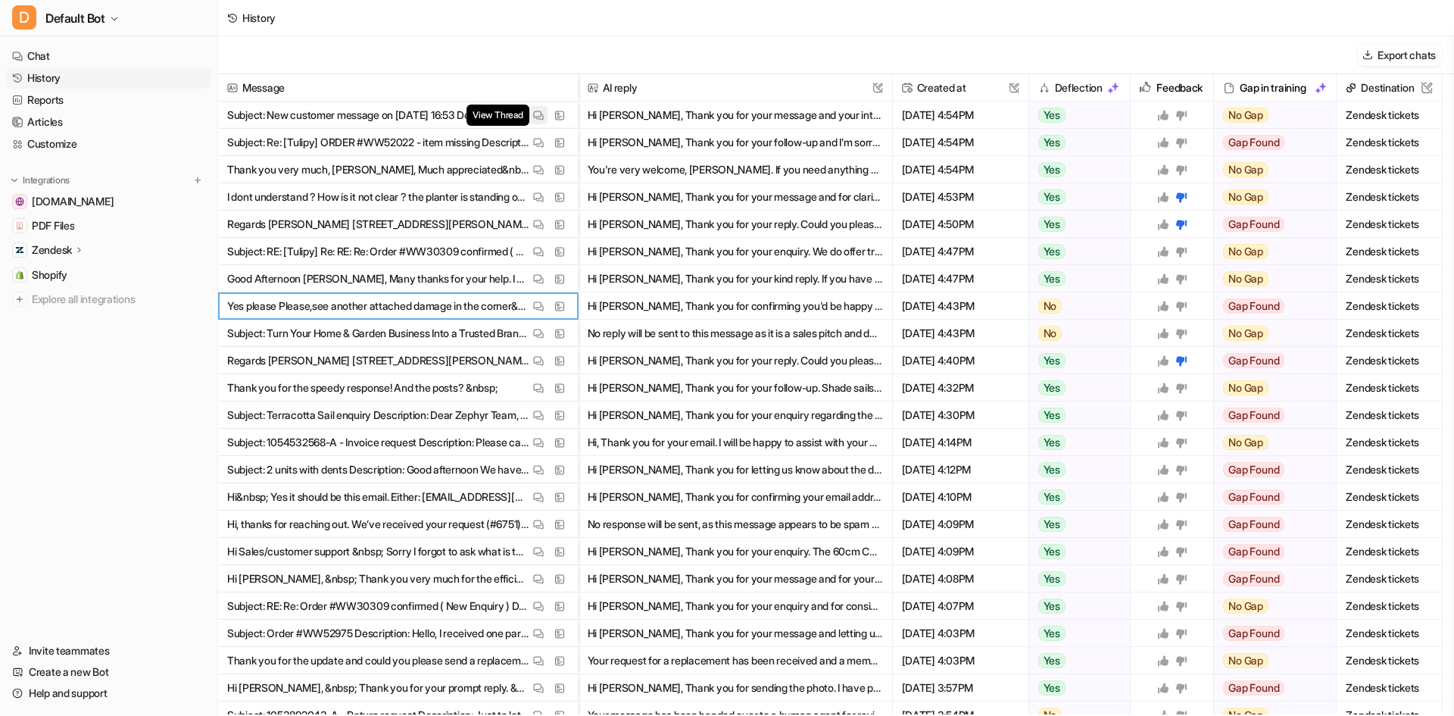
click at [540, 116] on img at bounding box center [538, 115] width 11 height 11
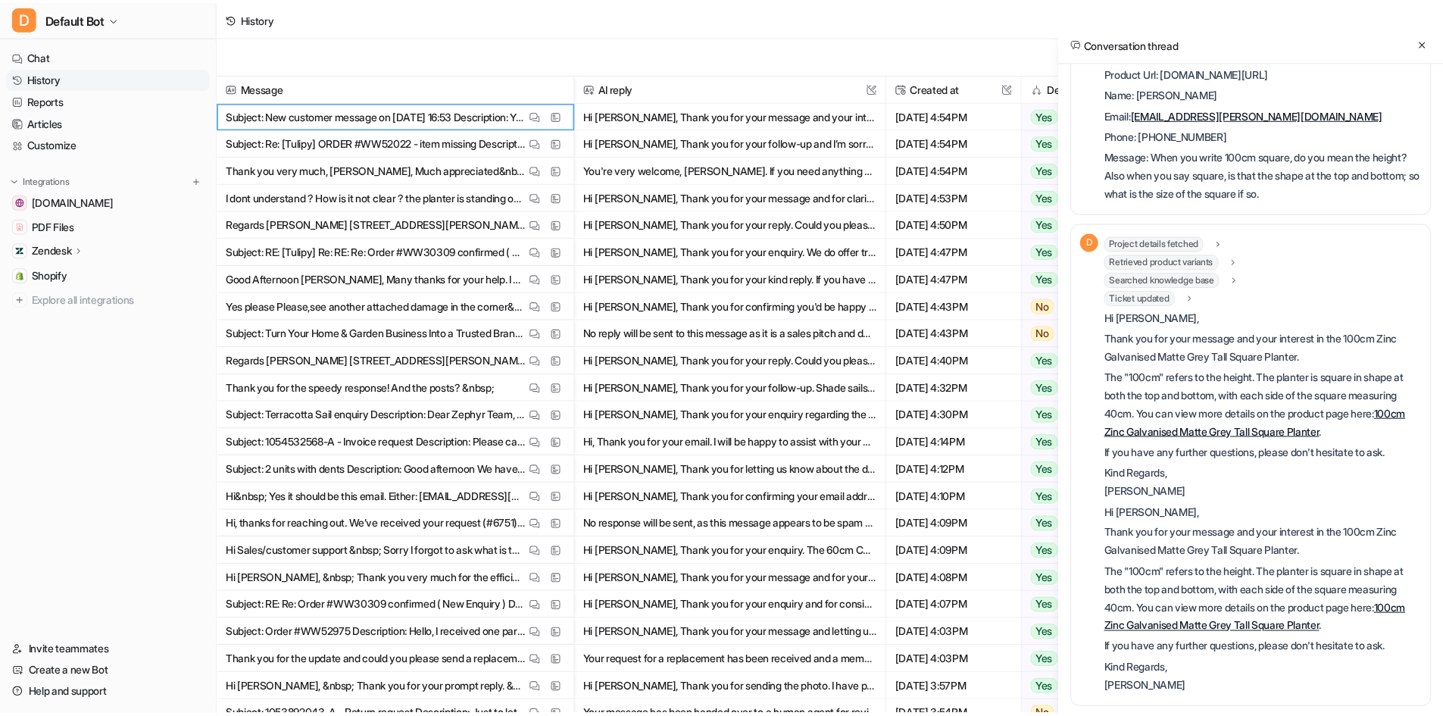
scroll to position [146, 0]
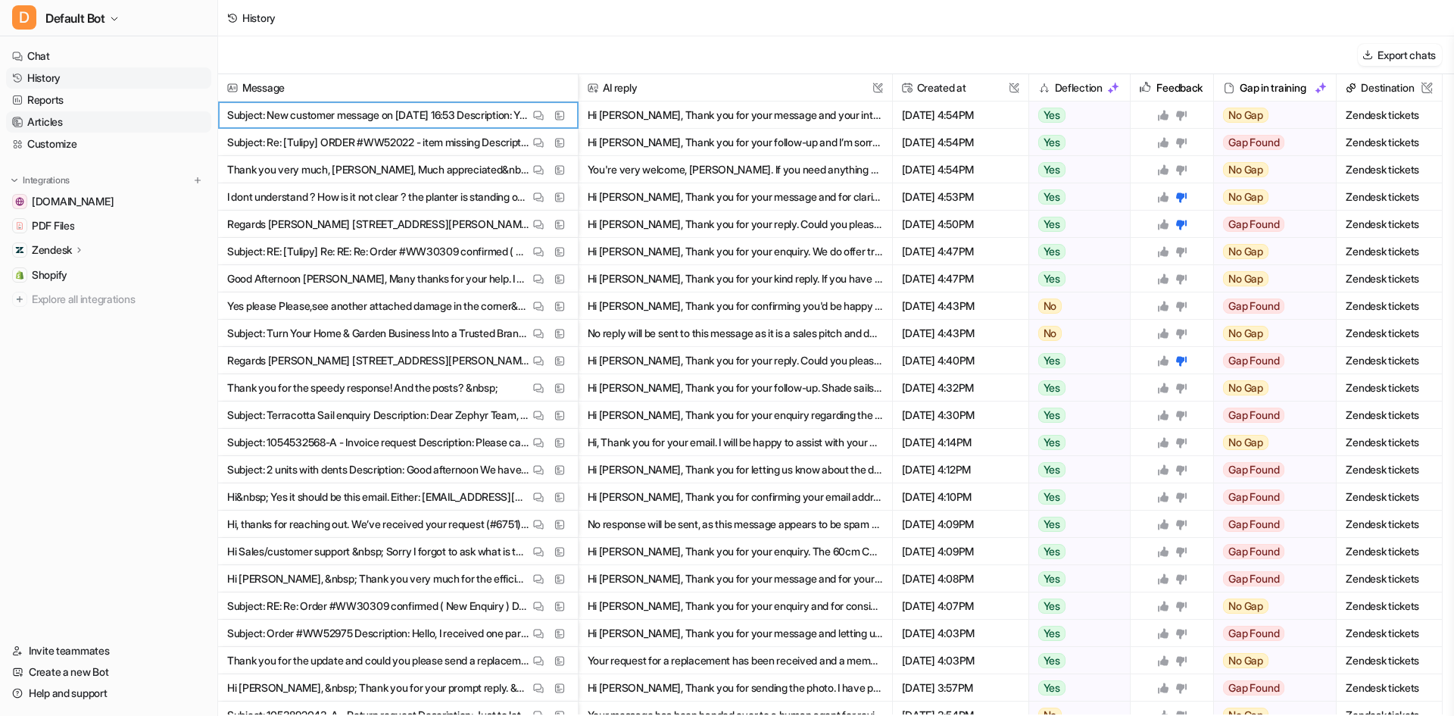
click at [61, 116] on link "Articles" at bounding box center [108, 121] width 205 height 21
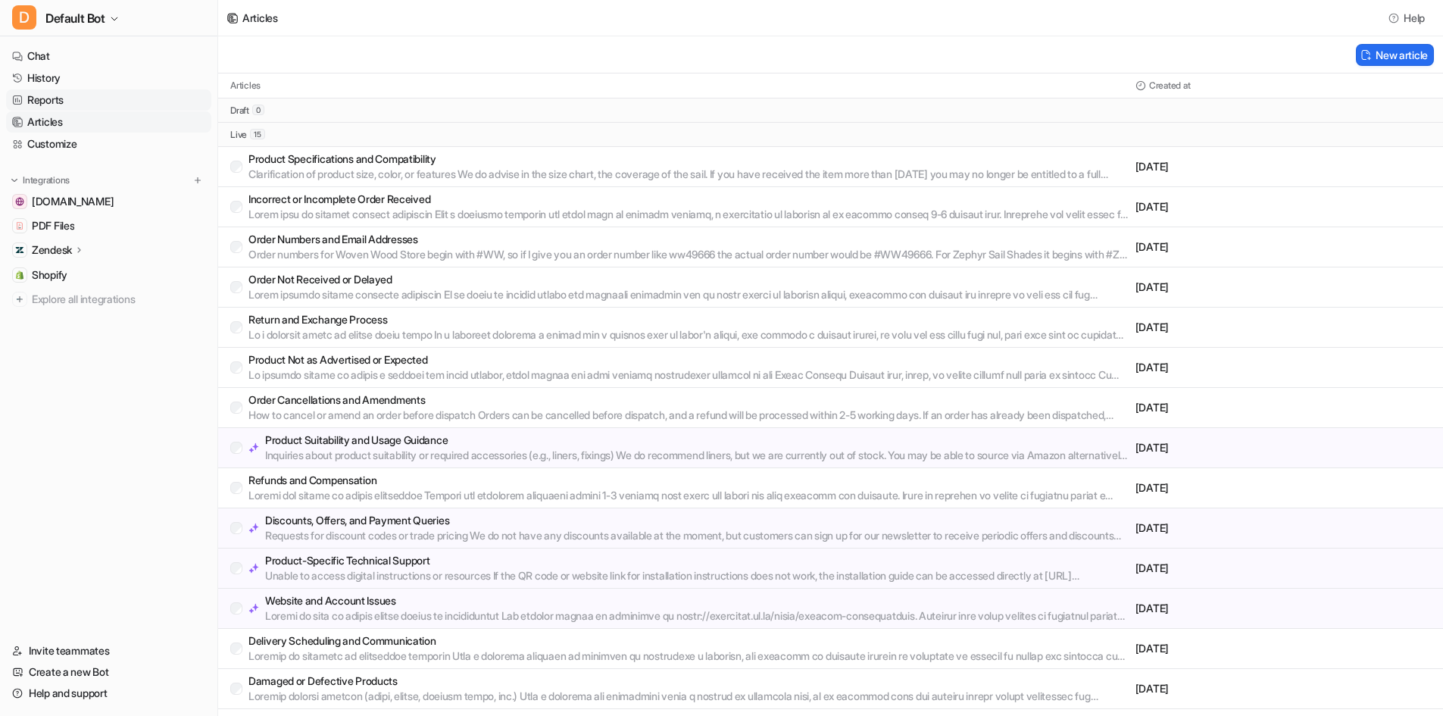
click at [61, 99] on link "Reports" at bounding box center [108, 99] width 205 height 21
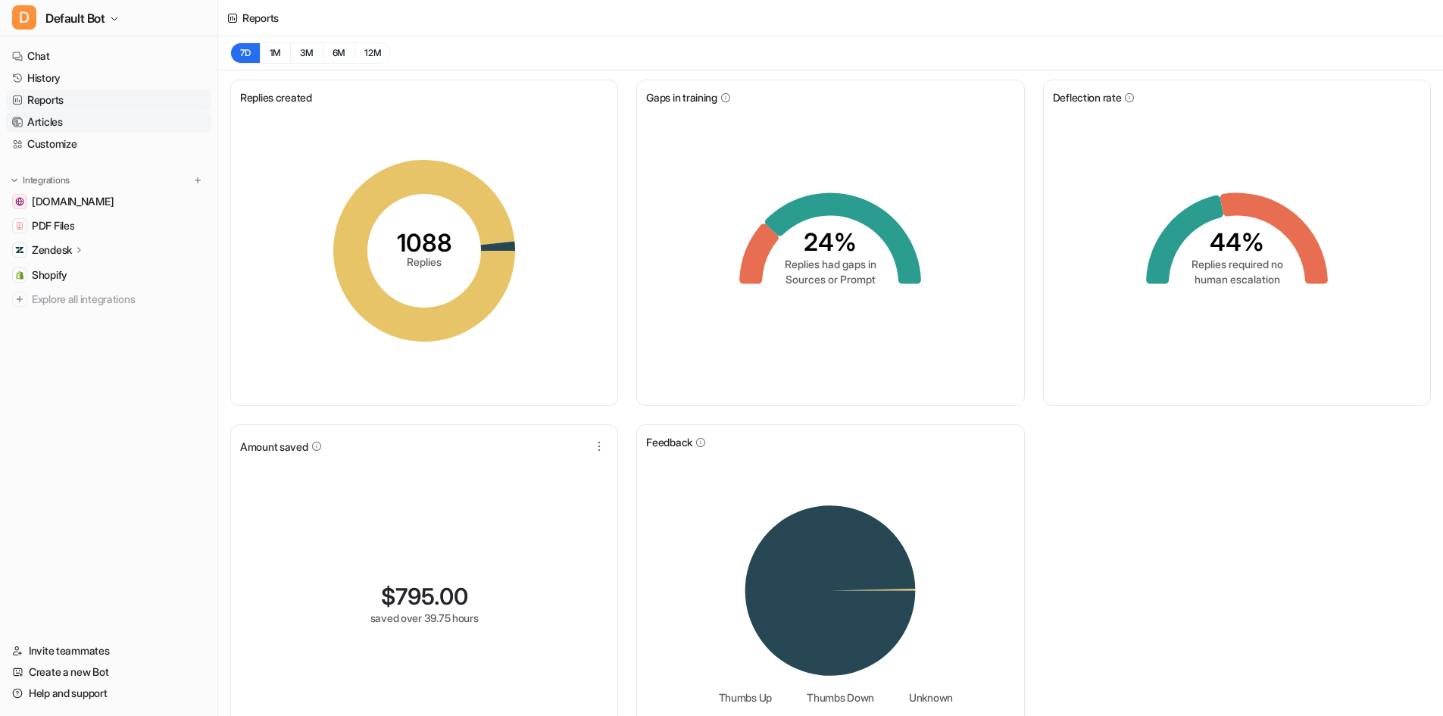
click at [77, 117] on link "Articles" at bounding box center [108, 121] width 205 height 21
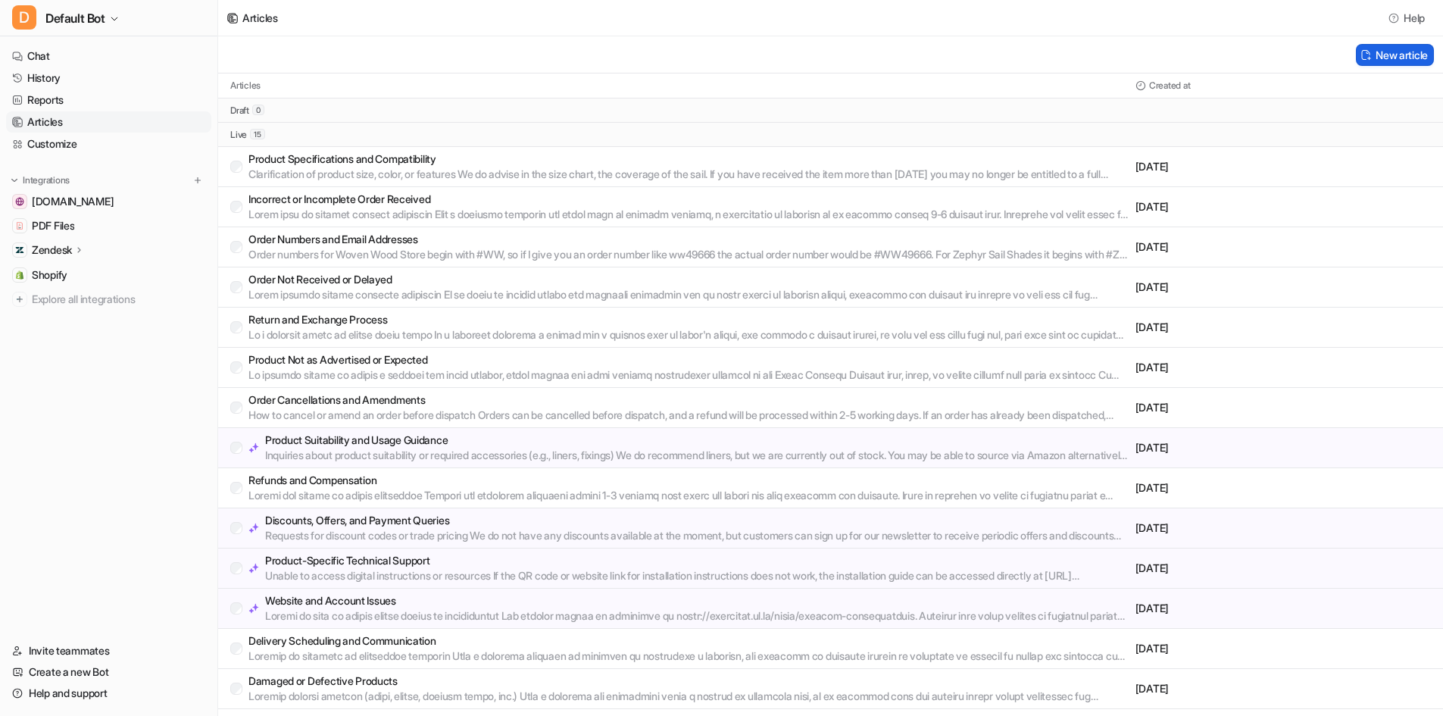
click at [1398, 54] on button "New article" at bounding box center [1395, 55] width 78 height 22
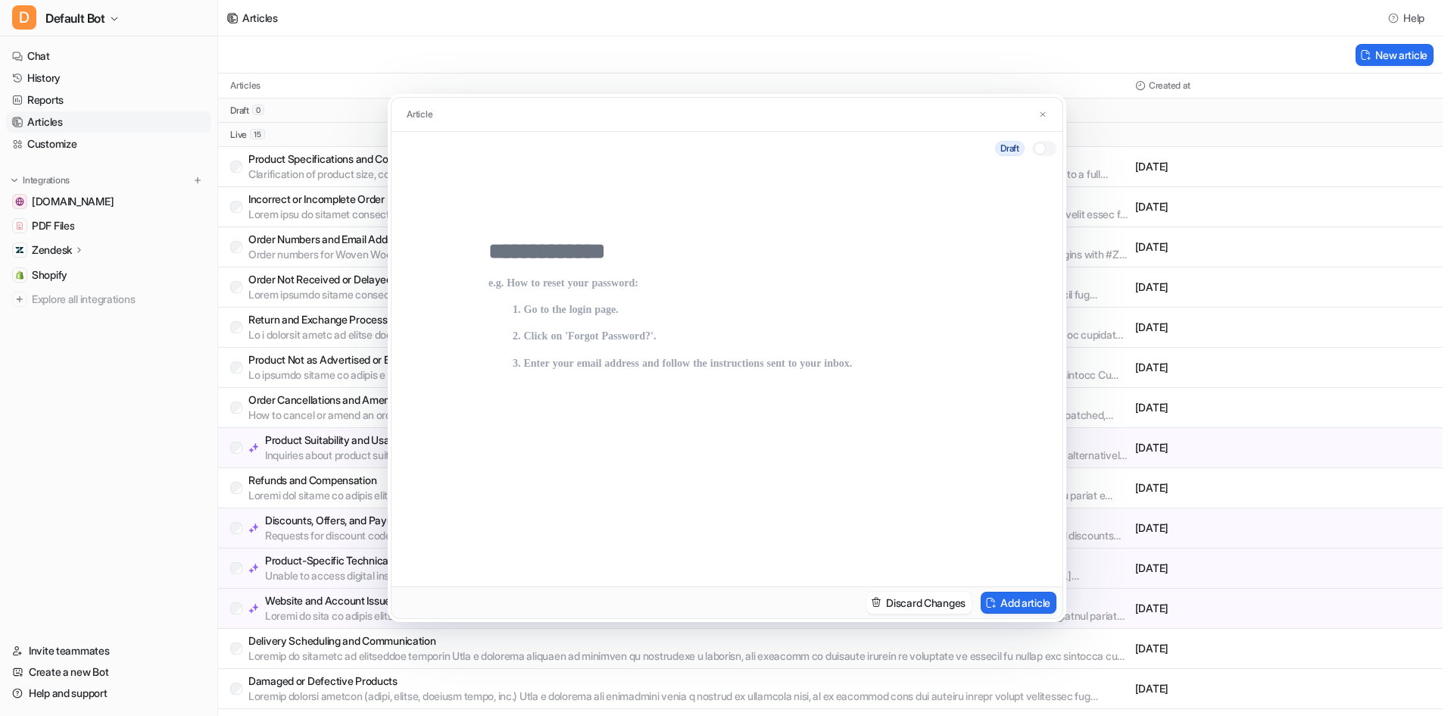
click at [685, 238] on input "text" at bounding box center [727, 251] width 477 height 27
type input "**********"
click at [689, 320] on p at bounding box center [727, 416] width 477 height 279
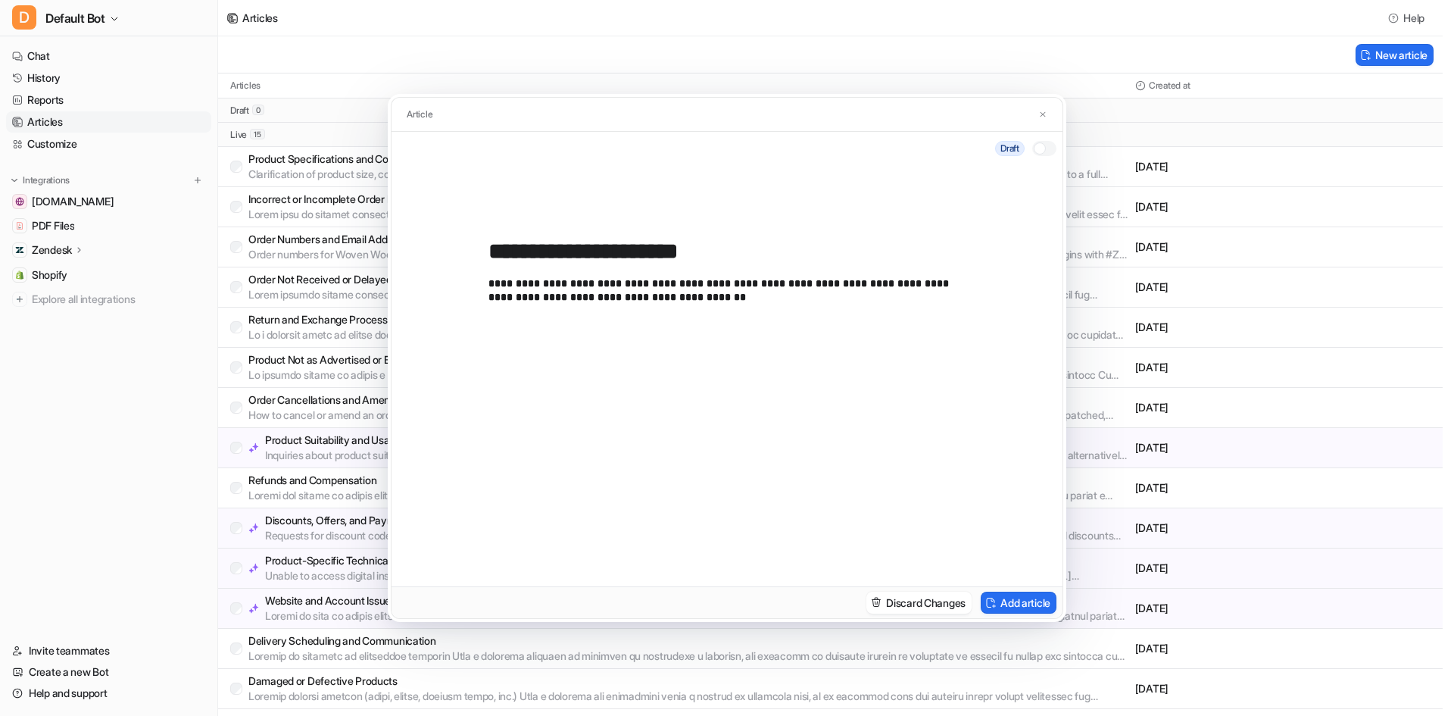
click at [1036, 142] on div at bounding box center [1044, 148] width 24 height 15
click at [1005, 609] on button "Add article" at bounding box center [1019, 603] width 76 height 22
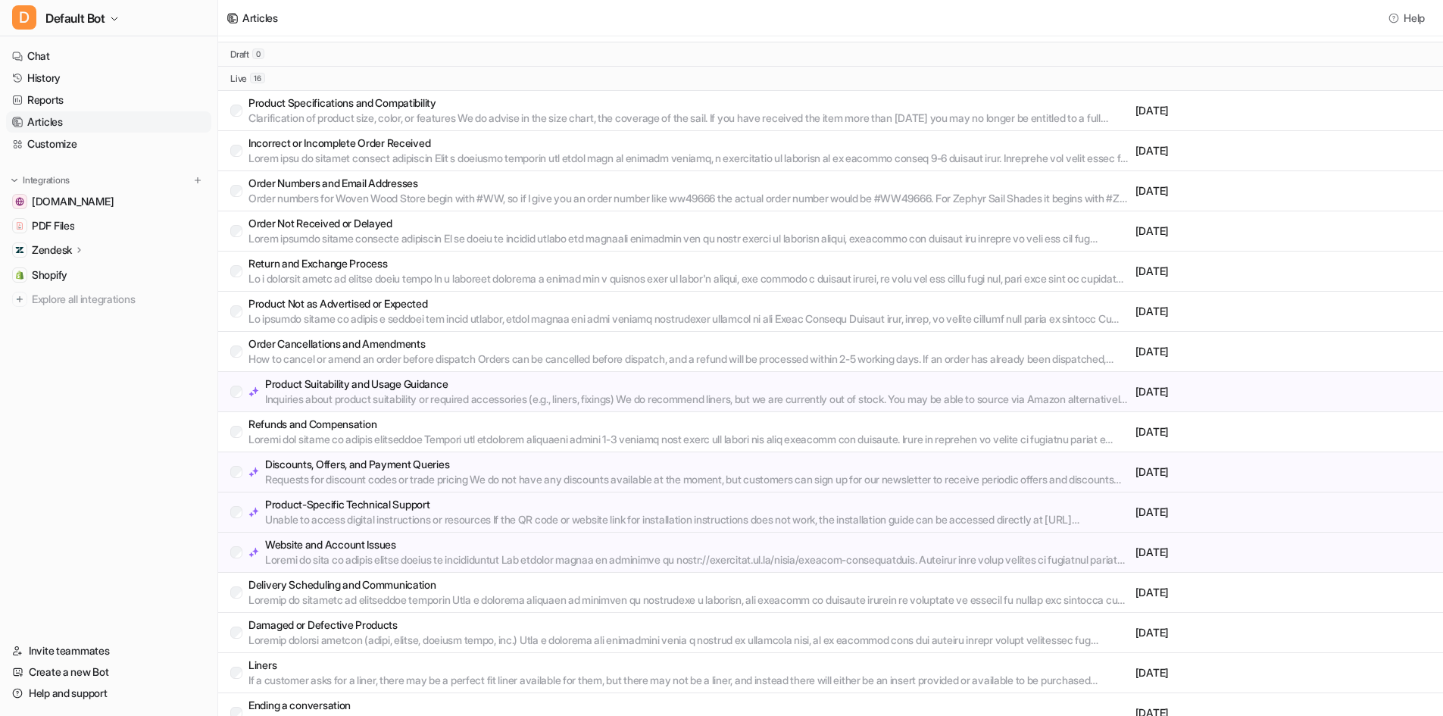
scroll to position [73, 0]
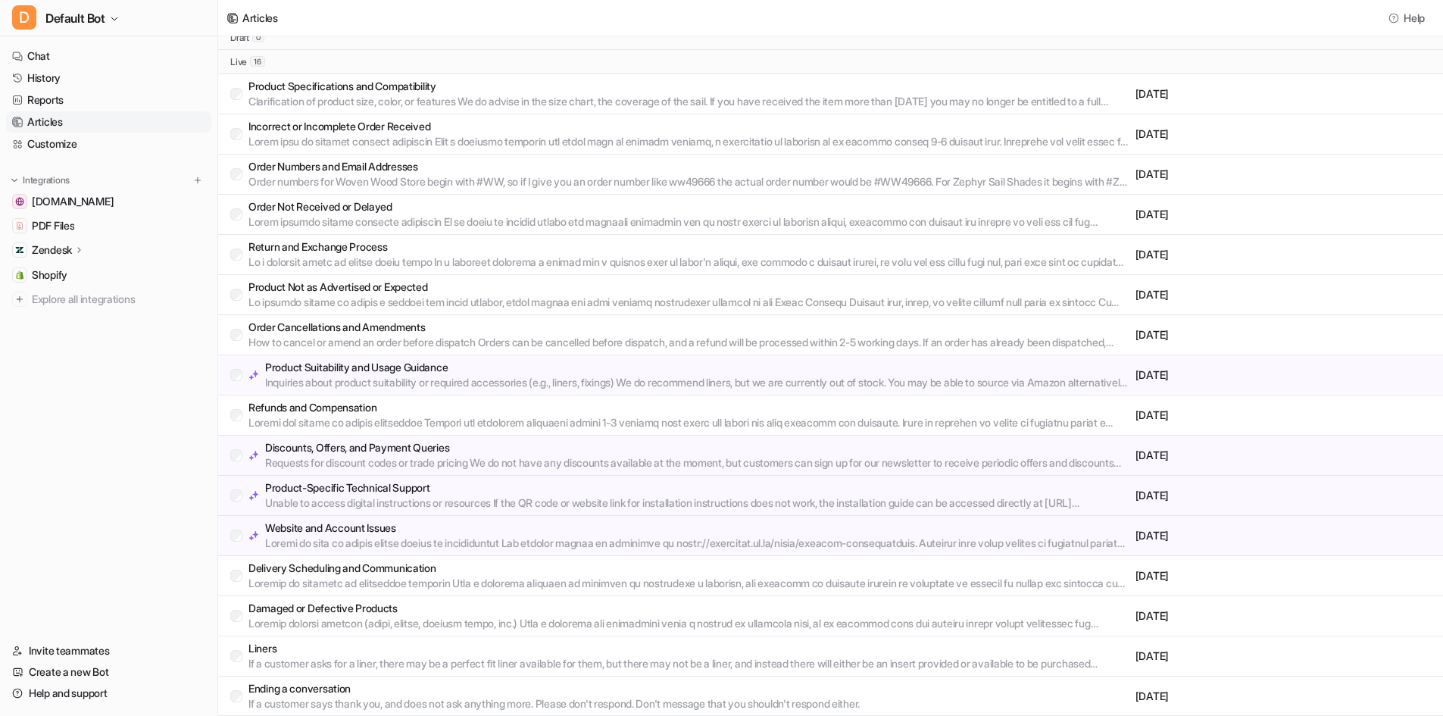
drag, startPoint x: 373, startPoint y: 383, endPoint x: 361, endPoint y: 404, distance: 24.4
drag, startPoint x: 361, startPoint y: 404, endPoint x: 114, endPoint y: 494, distance: 263.3
click at [114, 494] on nav "Chat History Reports Articles Customize Integrations wovenwood.co.uk PDF Files …" at bounding box center [108, 333] width 217 height 589
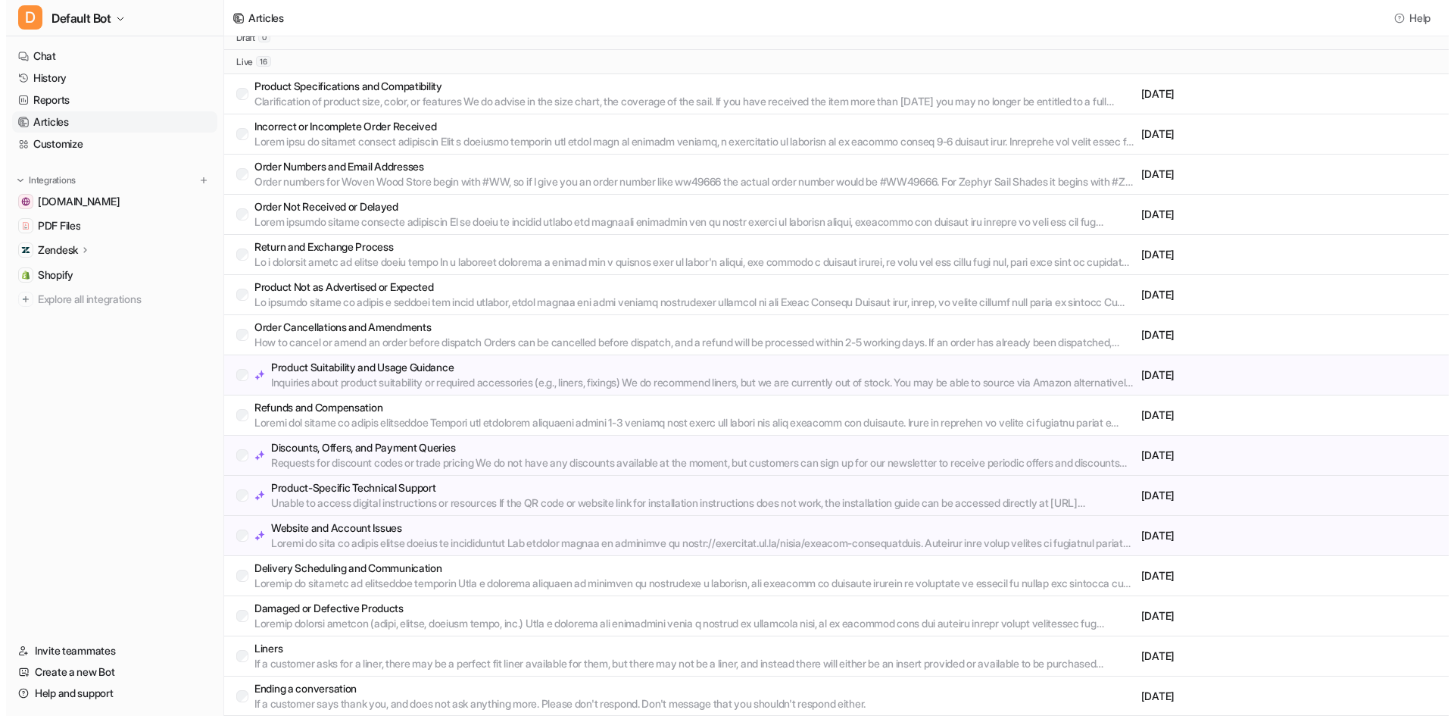
scroll to position [0, 0]
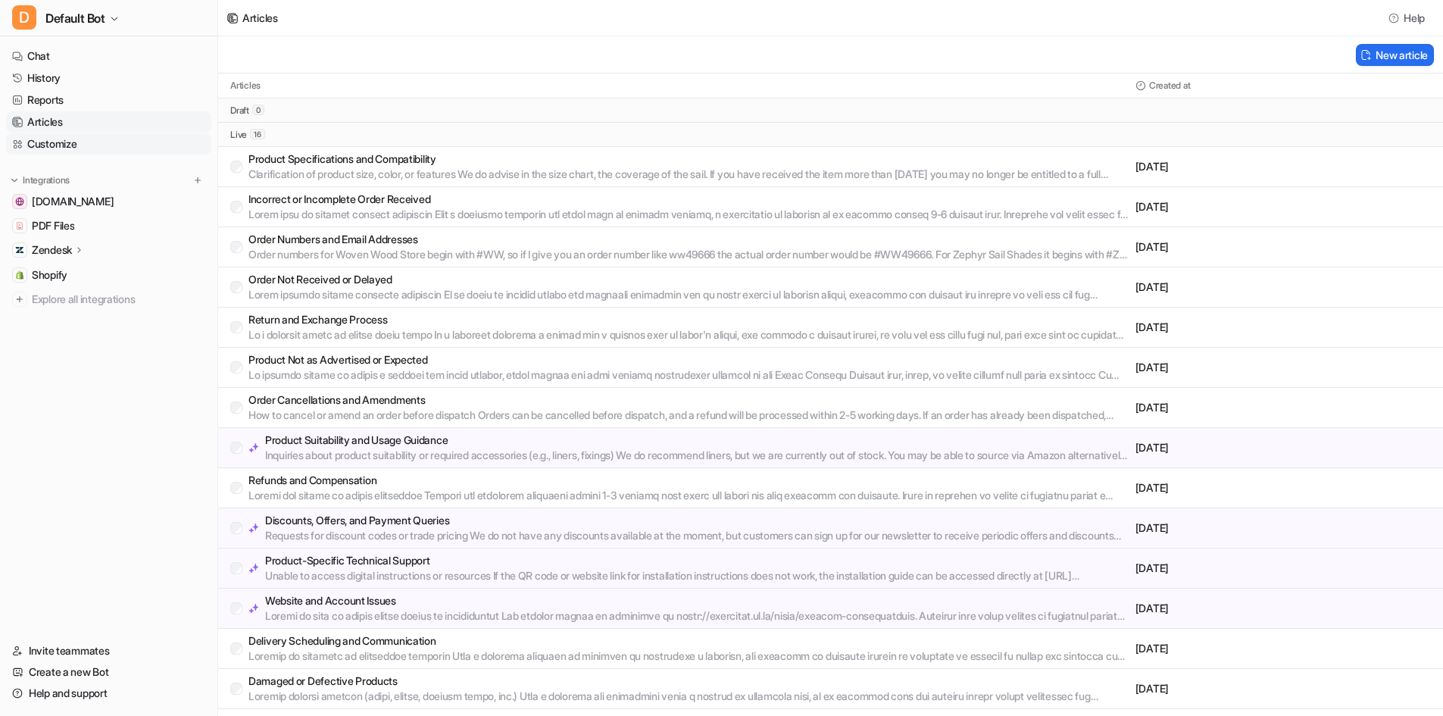
click at [93, 139] on link "Customize" at bounding box center [108, 143] width 205 height 21
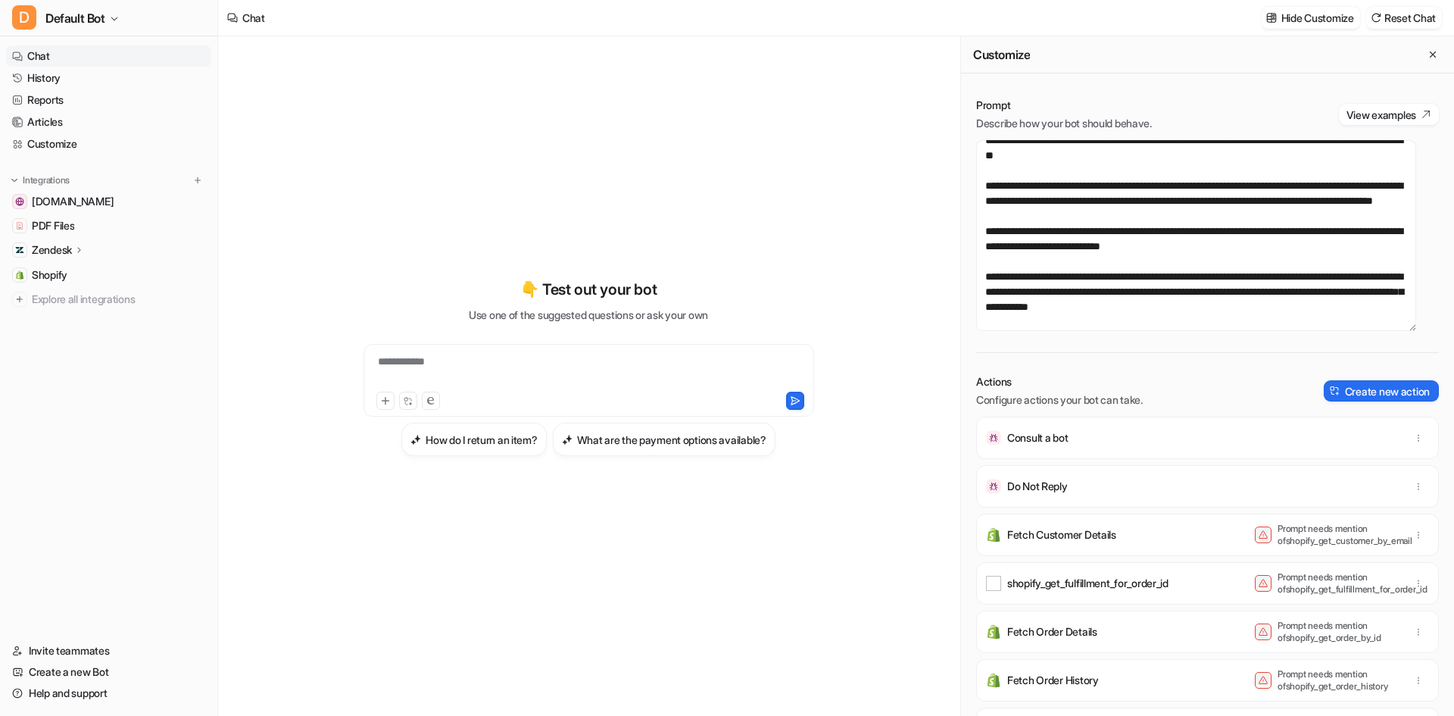
scroll to position [227, 0]
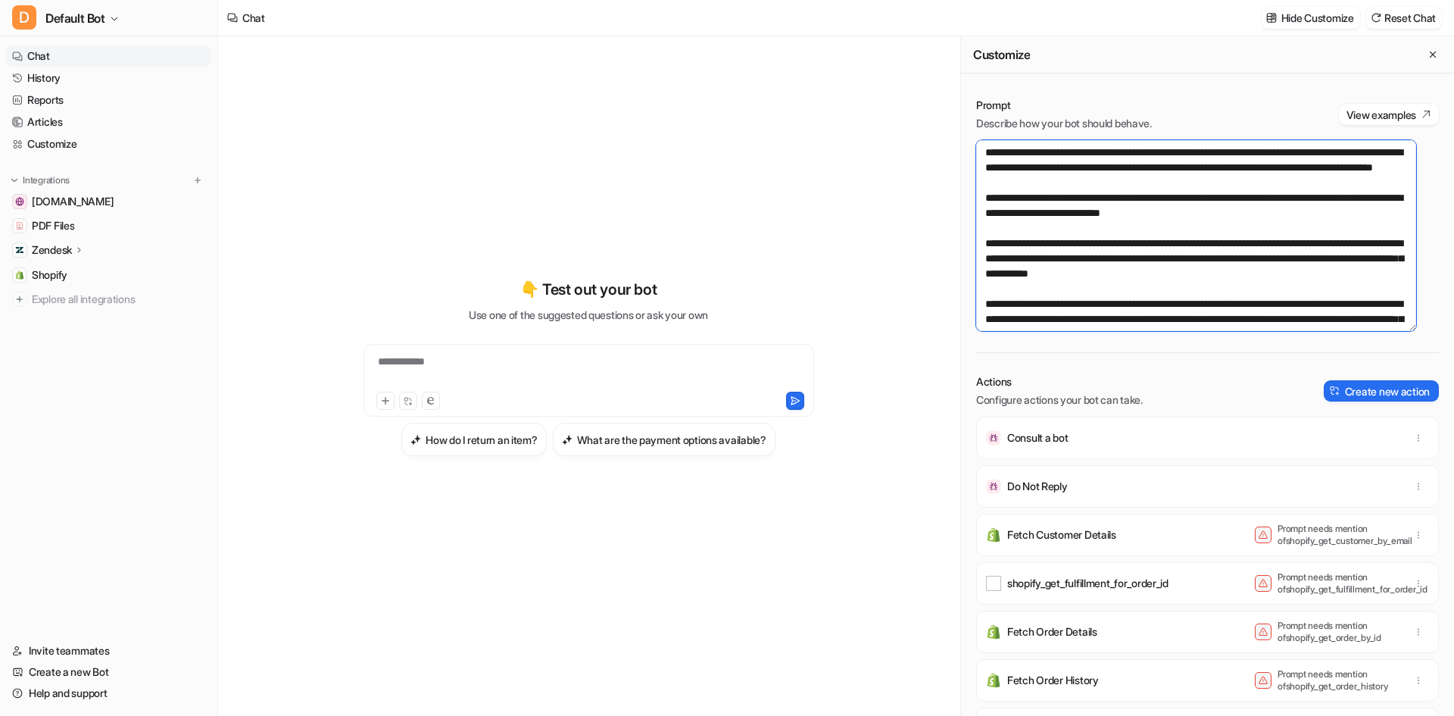
click at [1153, 161] on textarea at bounding box center [1196, 235] width 440 height 191
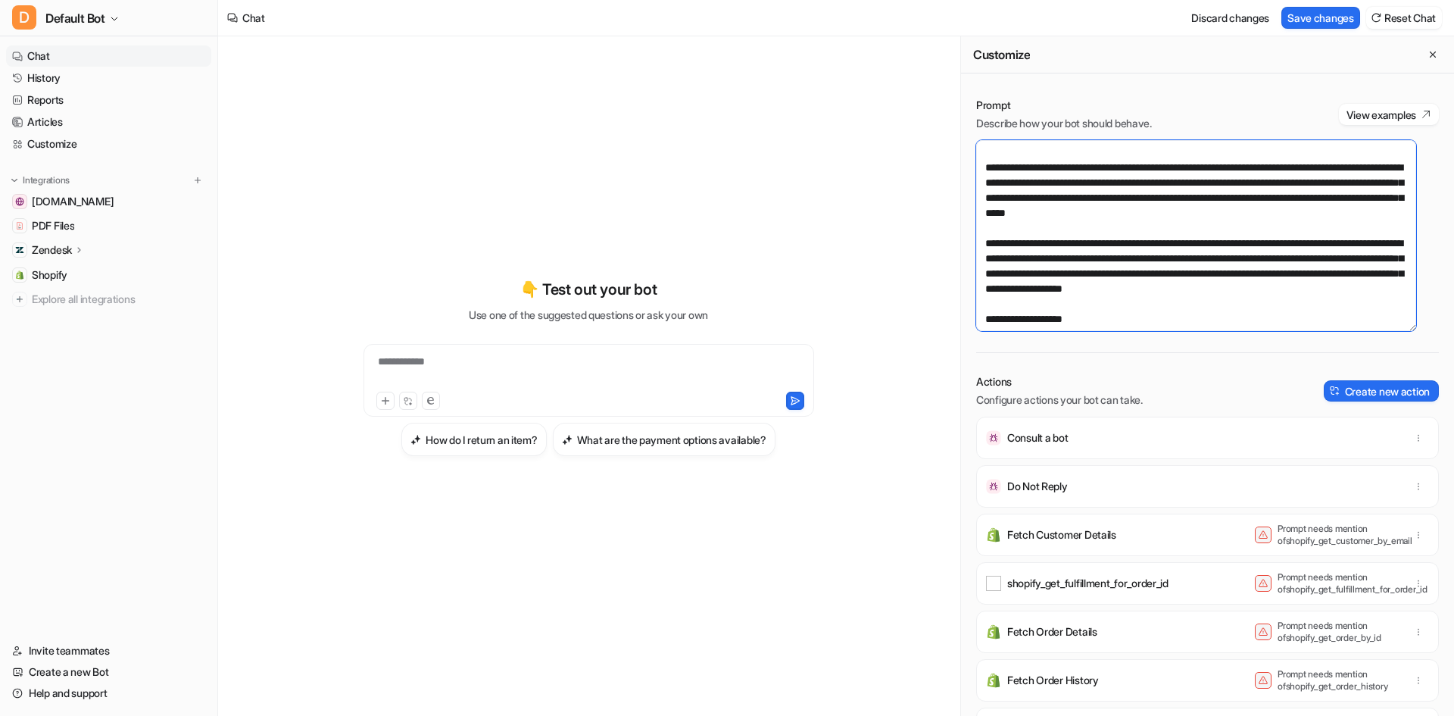
scroll to position [303, 0]
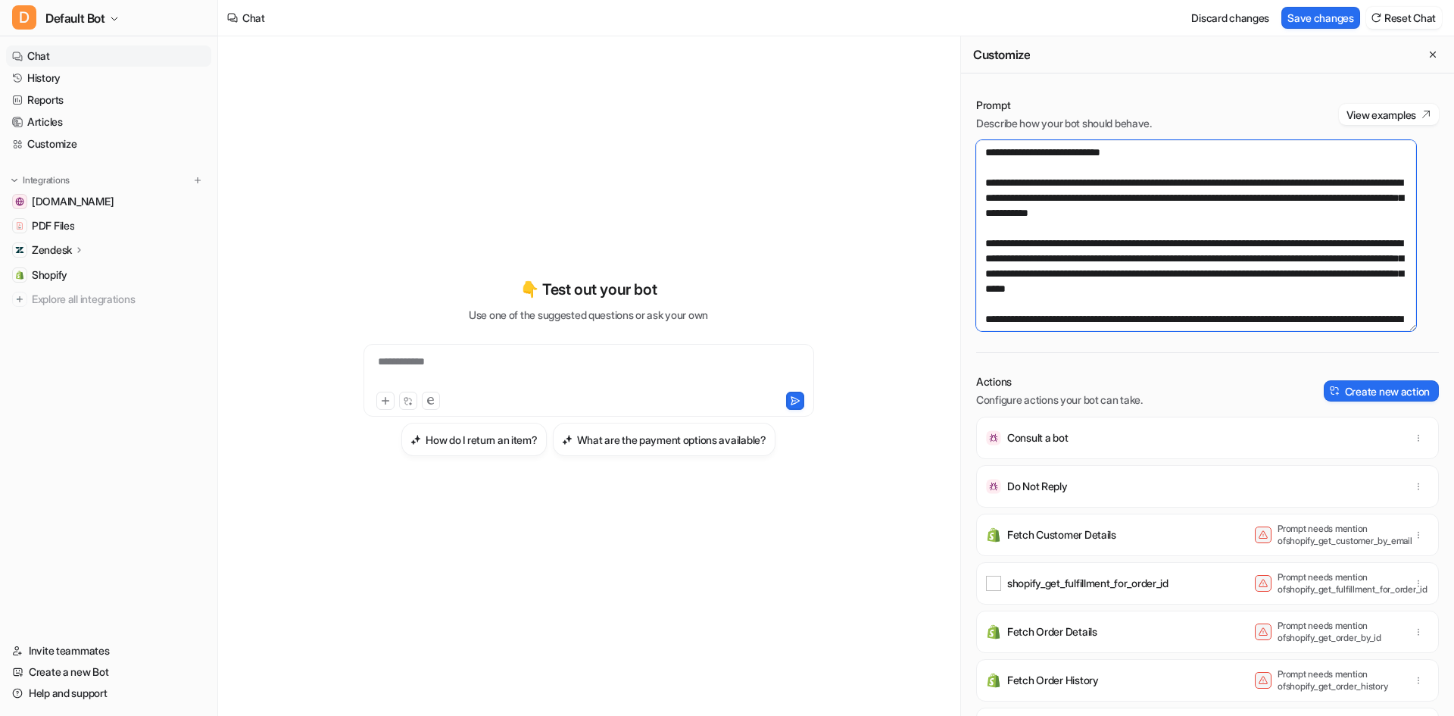
drag, startPoint x: 1188, startPoint y: 318, endPoint x: 1115, endPoint y: 301, distance: 75.5
click at [1114, 300] on textarea at bounding box center [1196, 235] width 440 height 191
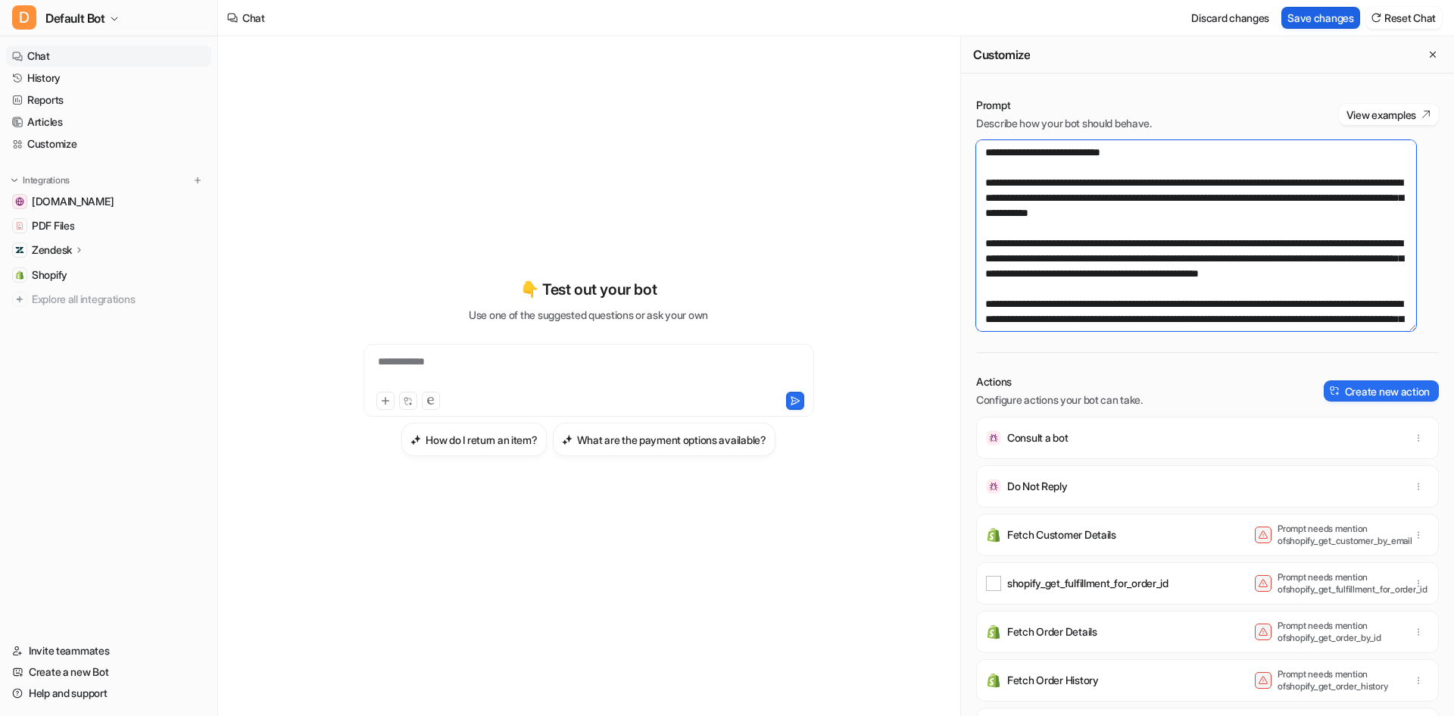
type textarea "**********"
click at [1308, 14] on button "Save changes" at bounding box center [1321, 18] width 79 height 22
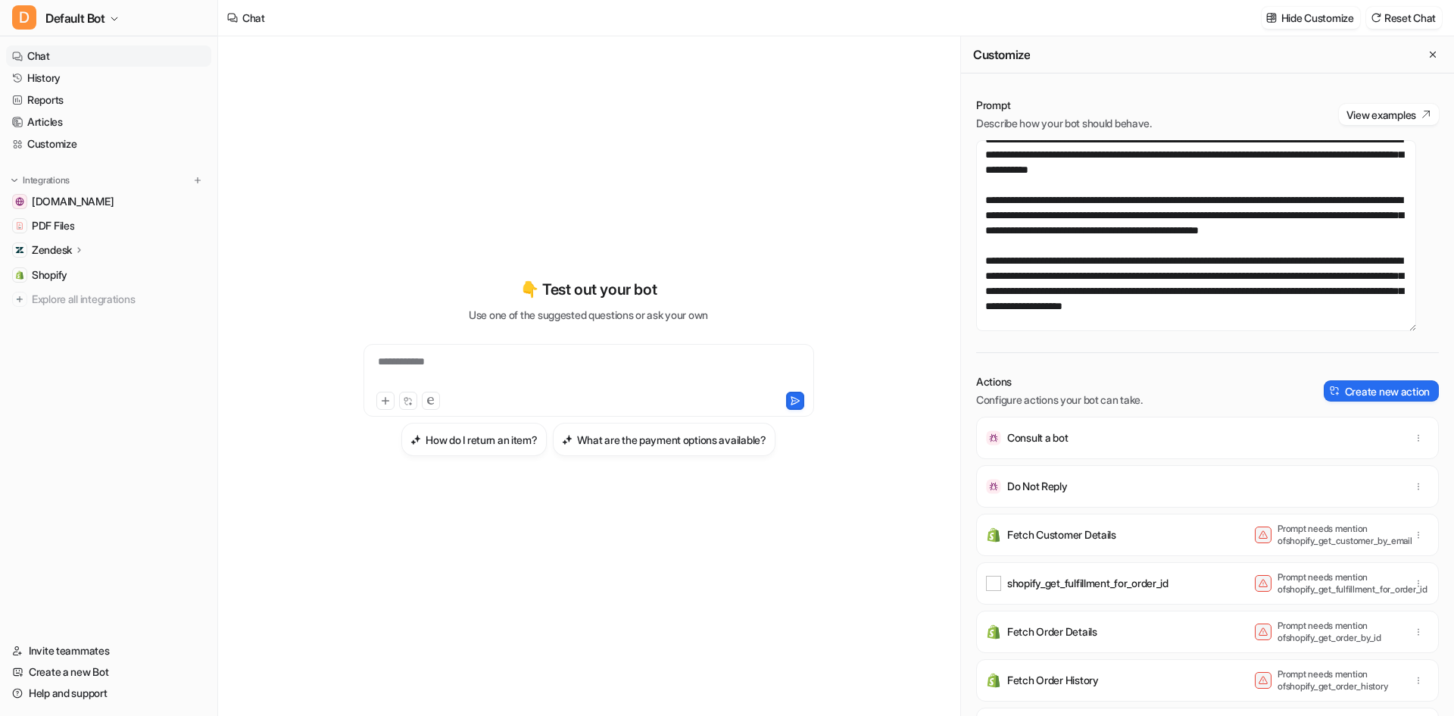
scroll to position [379, 0]
